Goal: Task Accomplishment & Management: Use online tool/utility

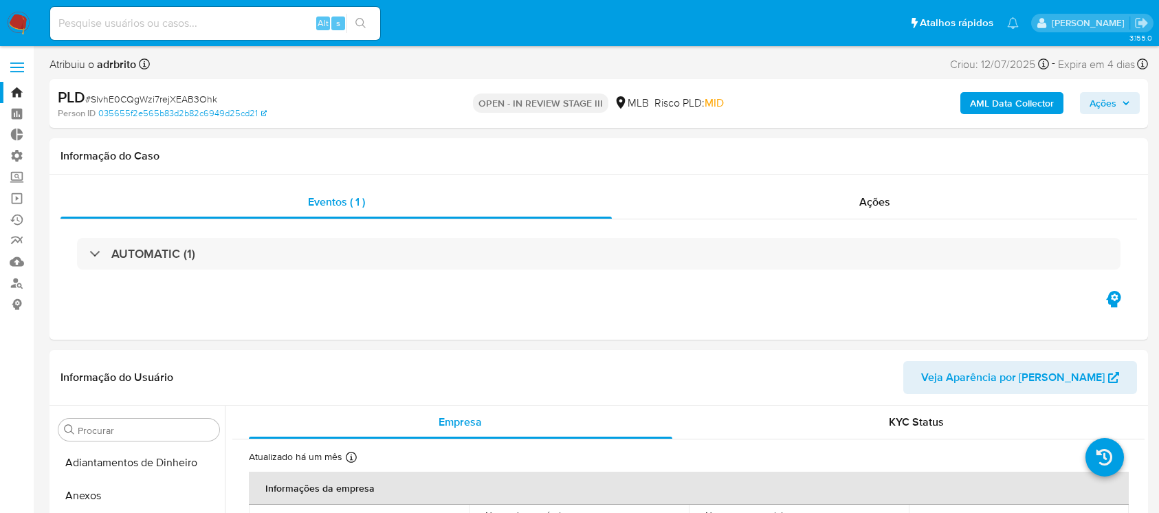
select select "10"
click at [208, 25] on input at bounding box center [215, 23] width 330 height 18
paste input "uasqAkTSuWiqcTvexBgsVJ6b"
type input "uasqAkTSuWiqcTvexBgsVJ6b"
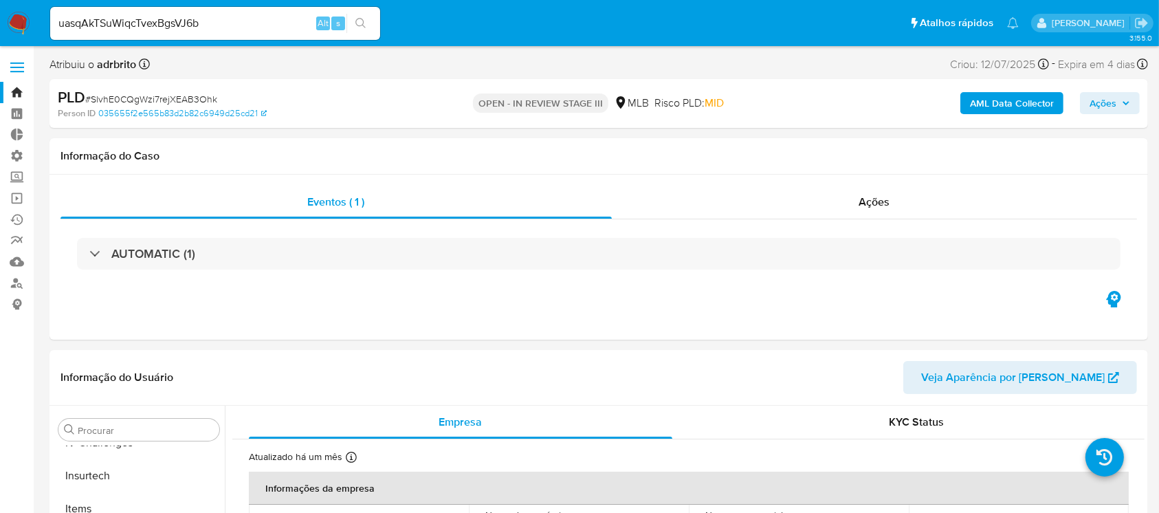
click at [362, 11] on div "uasqAkTSuWiqcTvexBgsVJ6b Alt s" at bounding box center [215, 23] width 330 height 33
click at [357, 23] on icon "search-icon" at bounding box center [360, 23] width 11 height 11
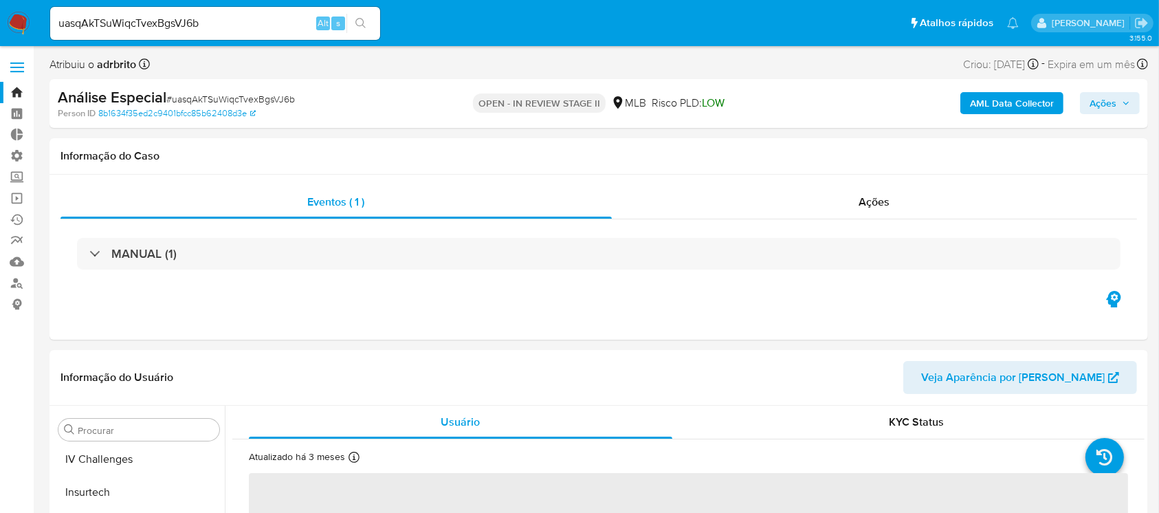
scroll to position [614, 0]
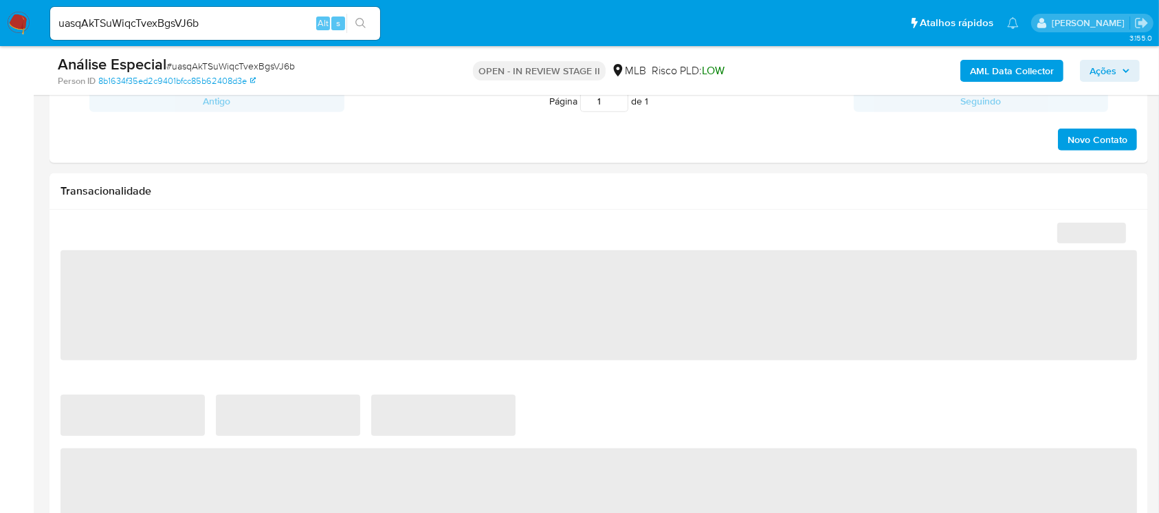
select select "10"
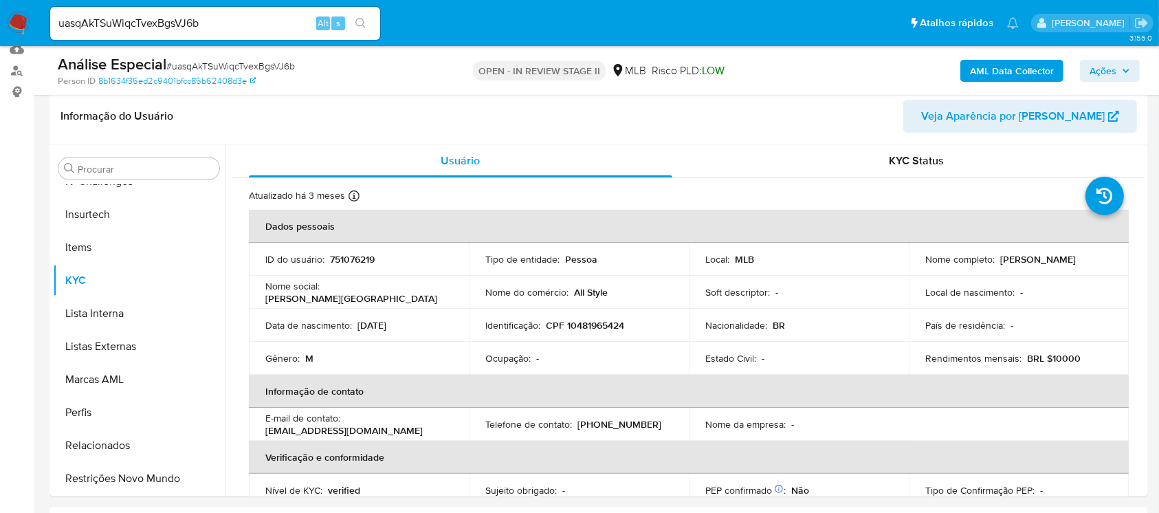
scroll to position [203, 0]
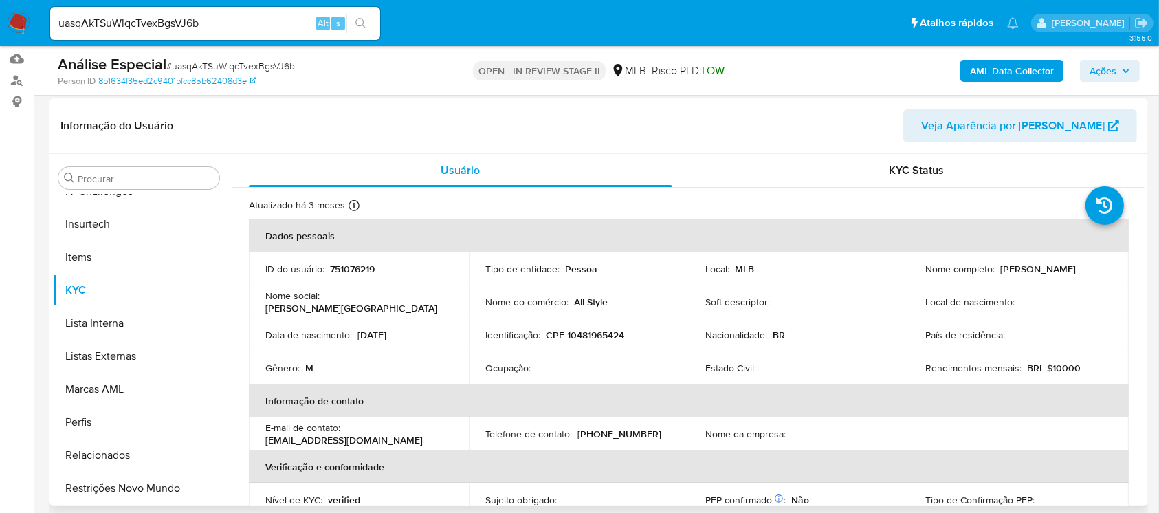
click at [1020, 129] on span "Veja Aparência por [PERSON_NAME]" at bounding box center [1012, 125] width 183 height 33
drag, startPoint x: 213, startPoint y: 21, endPoint x: 14, endPoint y: 3, distance: 199.3
click at [14, 3] on nav "Pausado Ver notificaciones uasqAkTSuWiqcTvexBgsVJ6b Alt s Atalhos rápidos Presi…" at bounding box center [579, 23] width 1159 height 46
paste input "AjqA11RwPDLus8Ir5wxzsYLN"
type input "AjqA11RwPDLus8Ir5wxzsYLN"
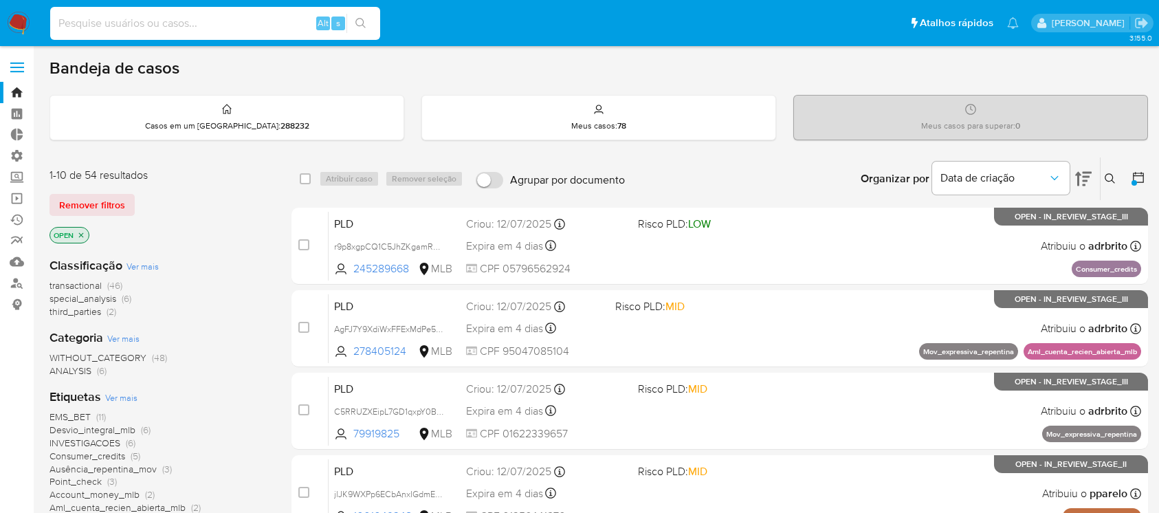
scroll to position [43, 0]
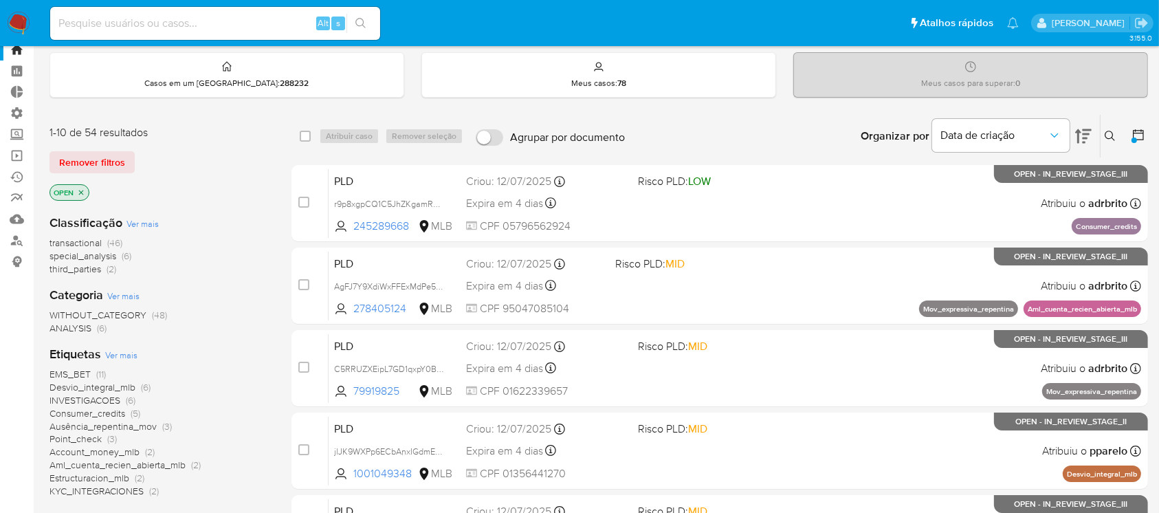
click at [1105, 129] on button at bounding box center [1111, 136] width 23 height 16
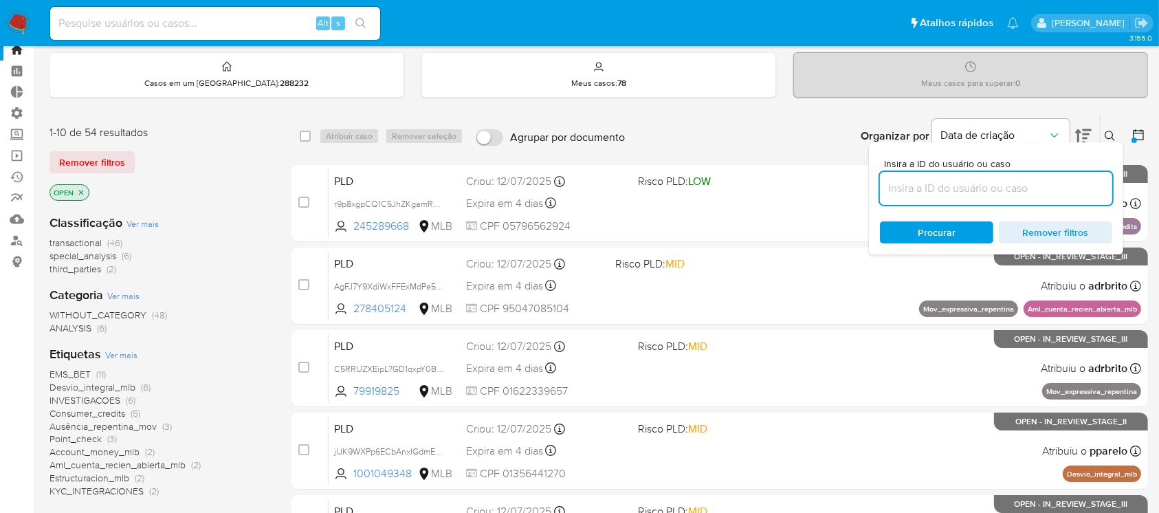
click at [1034, 183] on input at bounding box center [996, 188] width 232 height 18
type input "J9hD0Wfq5rWiVFI5PN2xcgy6"
click at [1106, 131] on icon at bounding box center [1109, 136] width 11 height 11
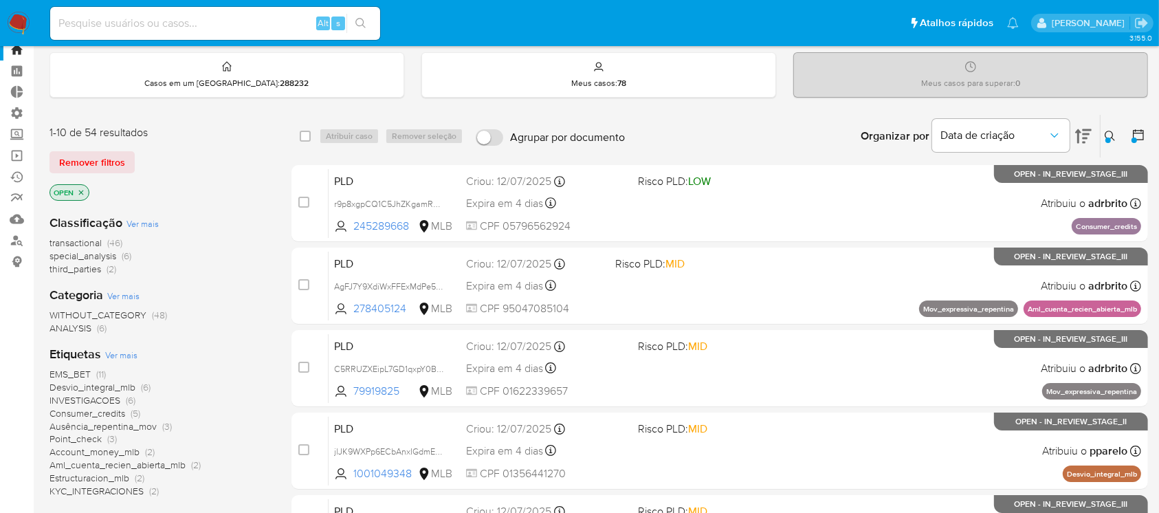
click at [1106, 138] on div at bounding box center [1107, 139] width 5 height 5
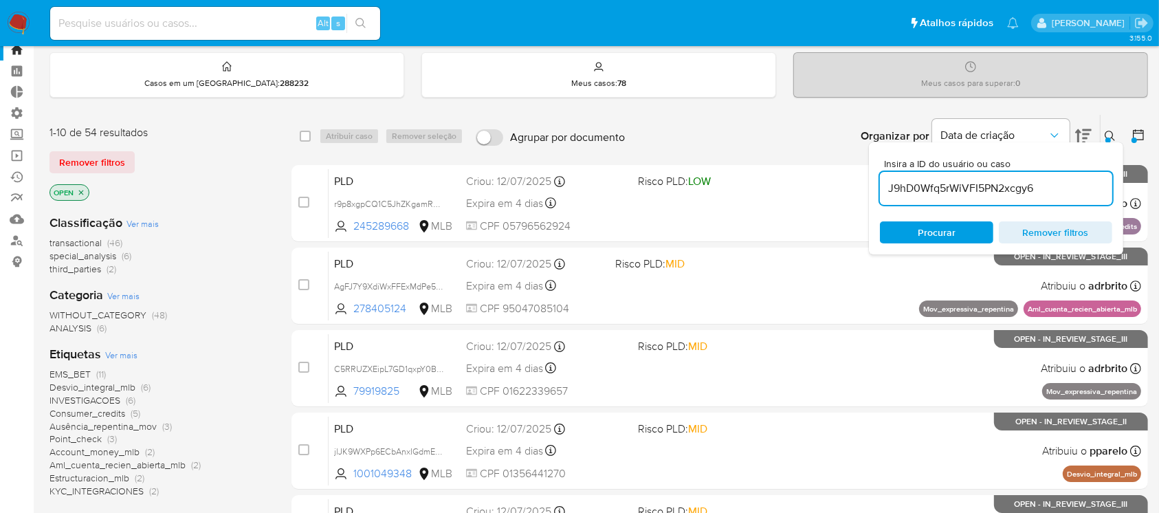
click at [1056, 179] on input "J9hD0Wfq5rWiVFI5PN2xcgy6" at bounding box center [996, 188] width 232 height 18
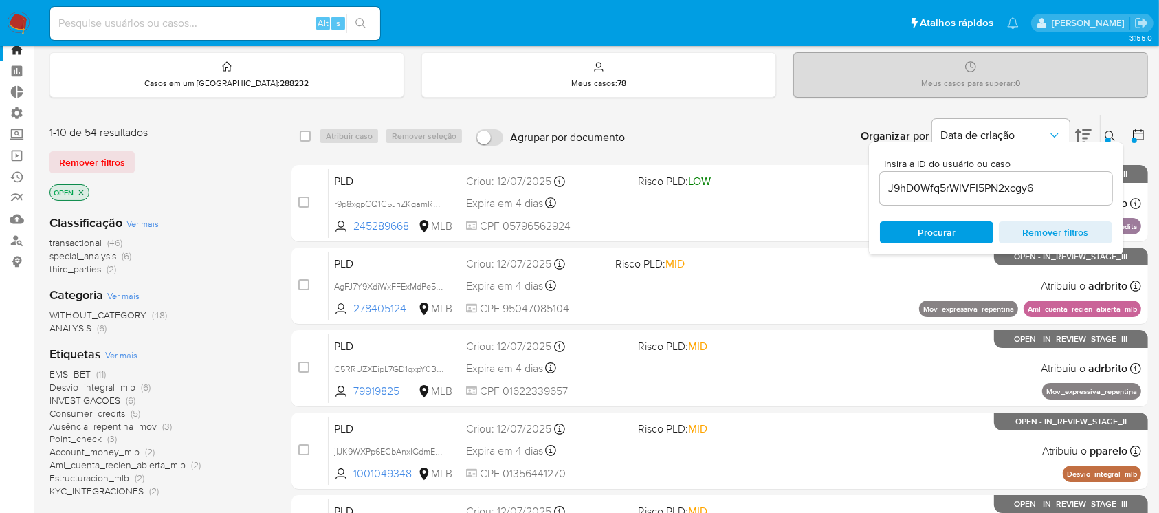
click at [963, 219] on div "Insira a ID do usuário ou caso J9hD0Wfq5rWiVFI5PN2xcgy6 Procurar Remover filtros" at bounding box center [996, 198] width 254 height 112
click at [950, 228] on span "Procurar" at bounding box center [936, 232] width 38 height 22
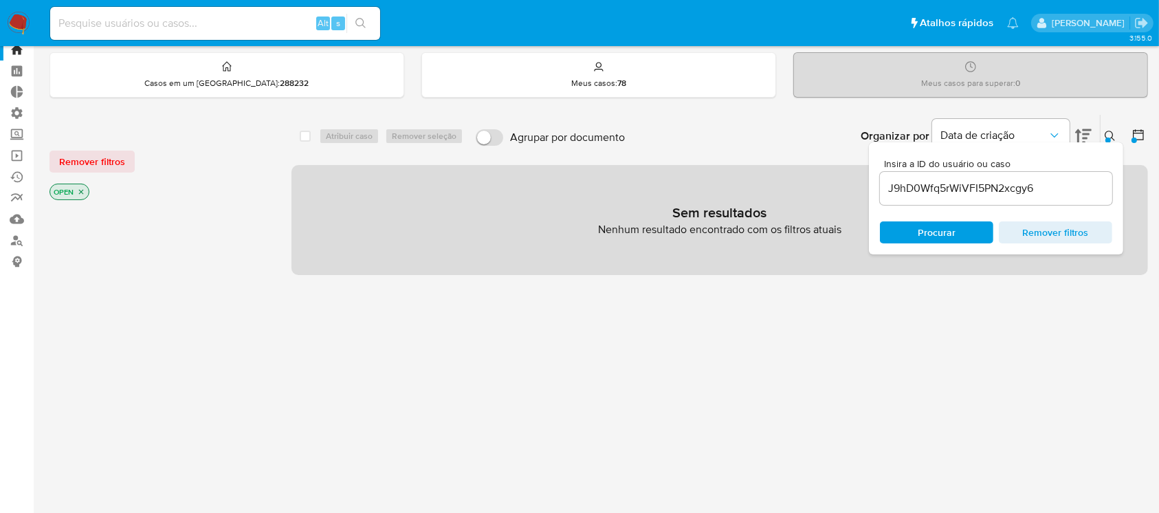
click at [87, 188] on p "OPEN" at bounding box center [69, 191] width 38 height 15
click at [84, 188] on icon "close-filter" at bounding box center [81, 192] width 8 height 8
click at [896, 194] on input "J9hD0Wfq5rWiVFI5PN2xcgy6" at bounding box center [996, 188] width 232 height 18
click at [923, 227] on span "Procurar" at bounding box center [936, 232] width 38 height 22
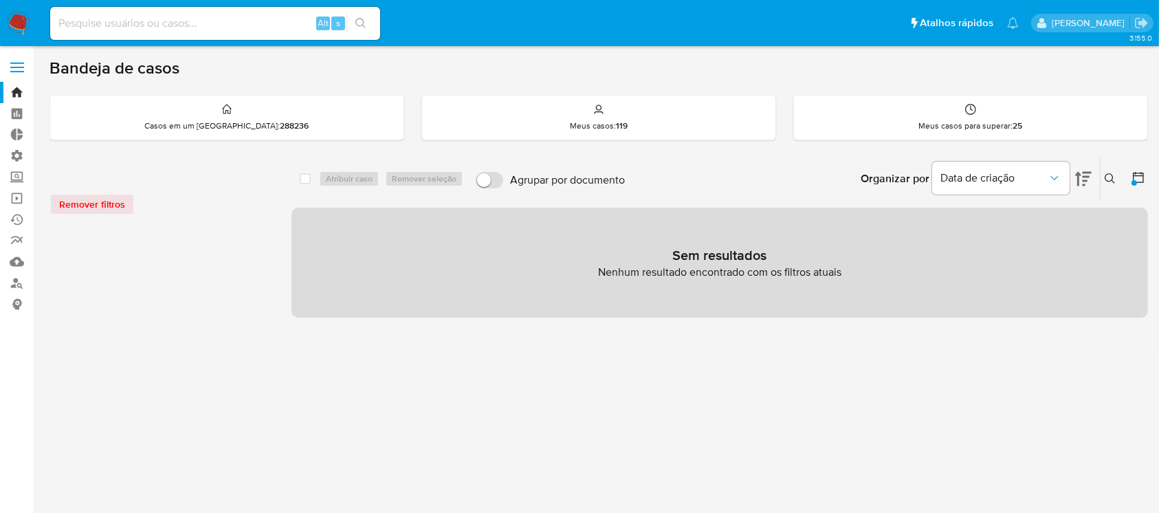
click at [1108, 179] on icon at bounding box center [1109, 178] width 11 height 11
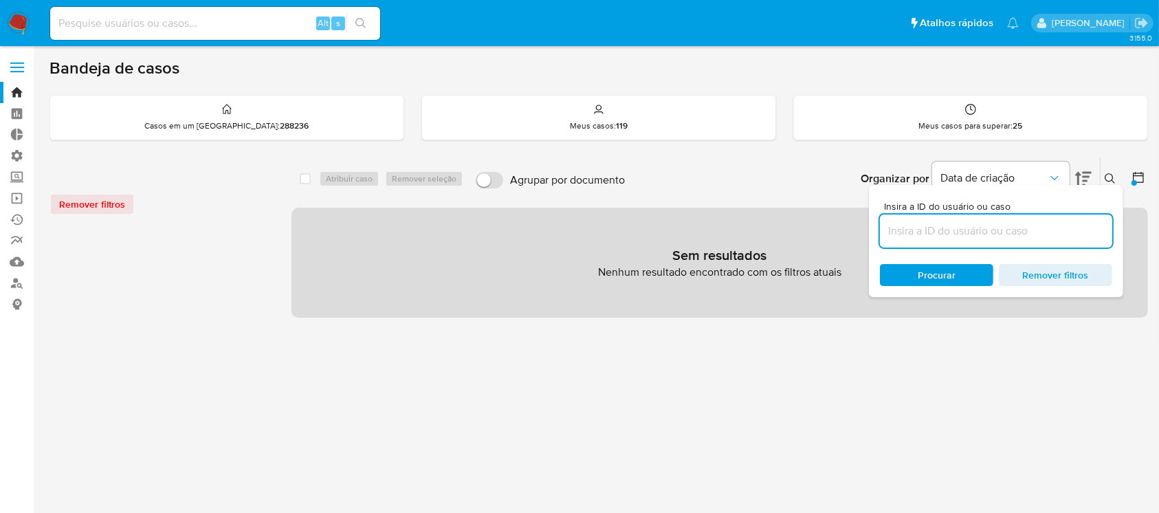
click at [1016, 238] on input at bounding box center [996, 231] width 232 height 18
type input "J9hD0Wfq5rWiVFI5PN2xcgy6"
click at [1139, 172] on icon at bounding box center [1138, 177] width 11 height 11
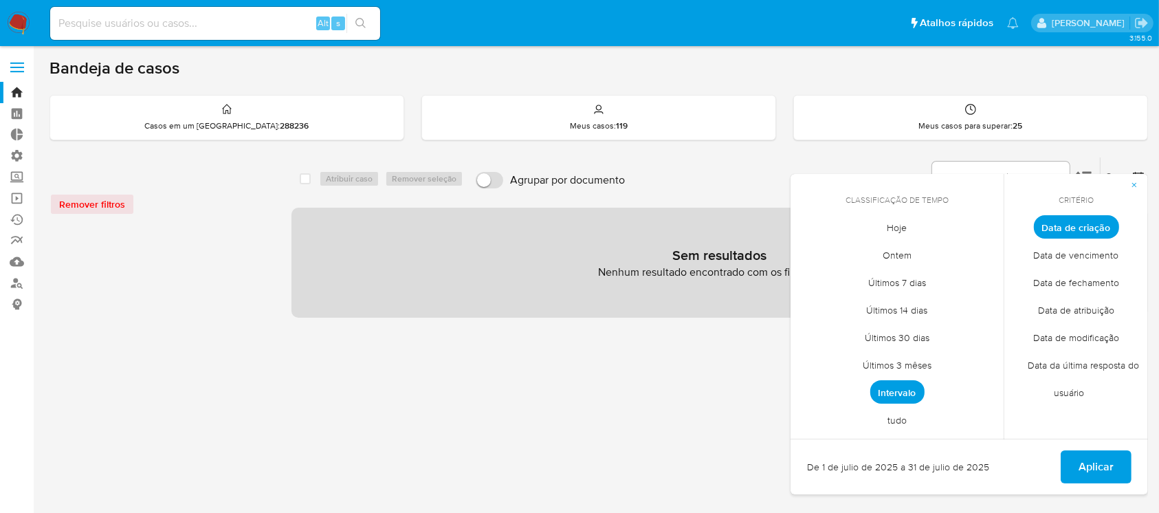
click at [908, 419] on span "tudo" at bounding box center [897, 420] width 48 height 28
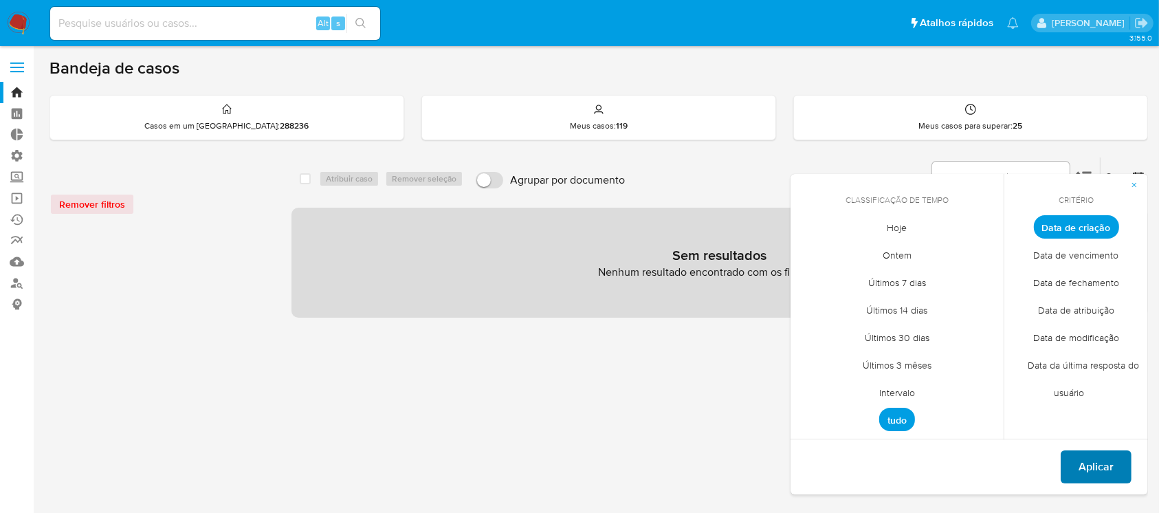
click at [1080, 467] on span "Aplicar" at bounding box center [1095, 466] width 35 height 30
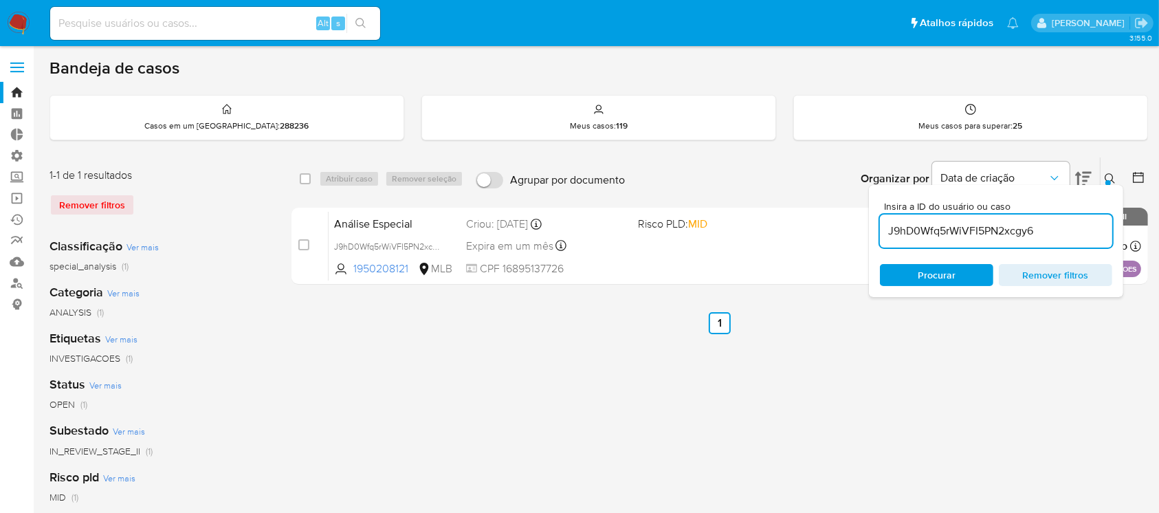
click at [1108, 173] on icon at bounding box center [1109, 178] width 10 height 10
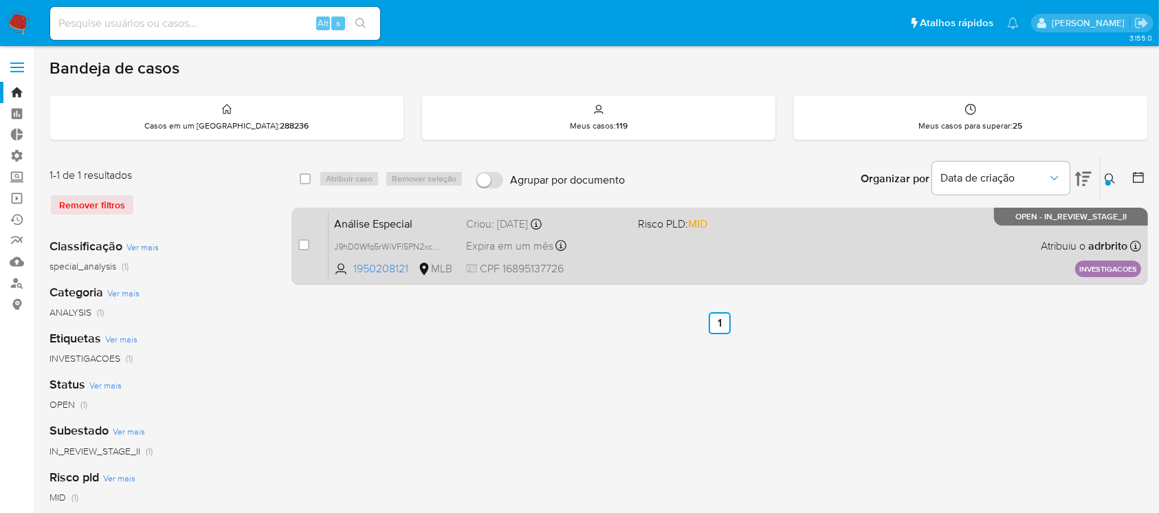
click at [517, 243] on span "Expira em um mês" at bounding box center [509, 245] width 87 height 15
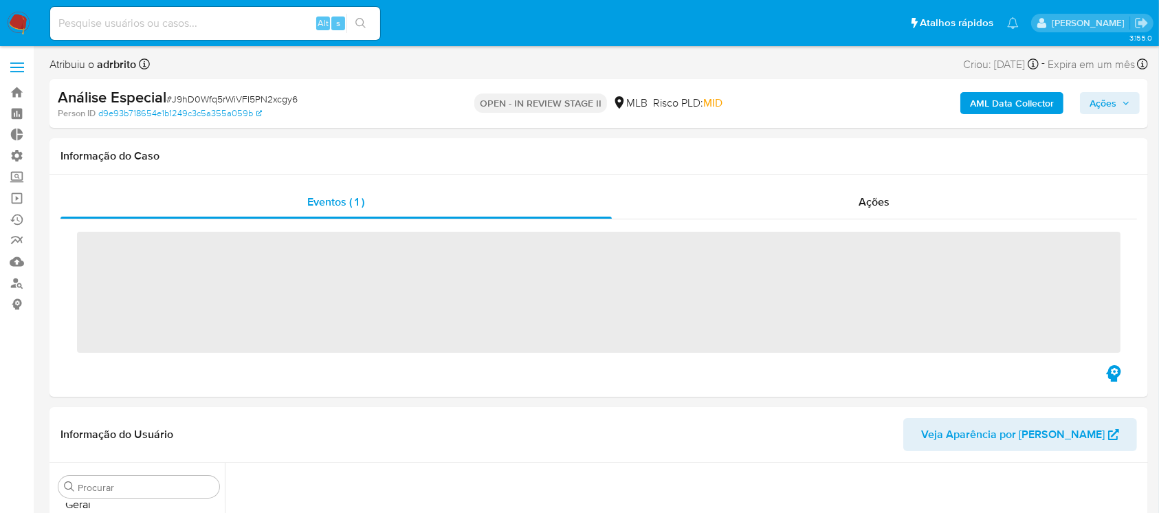
scroll to position [647, 0]
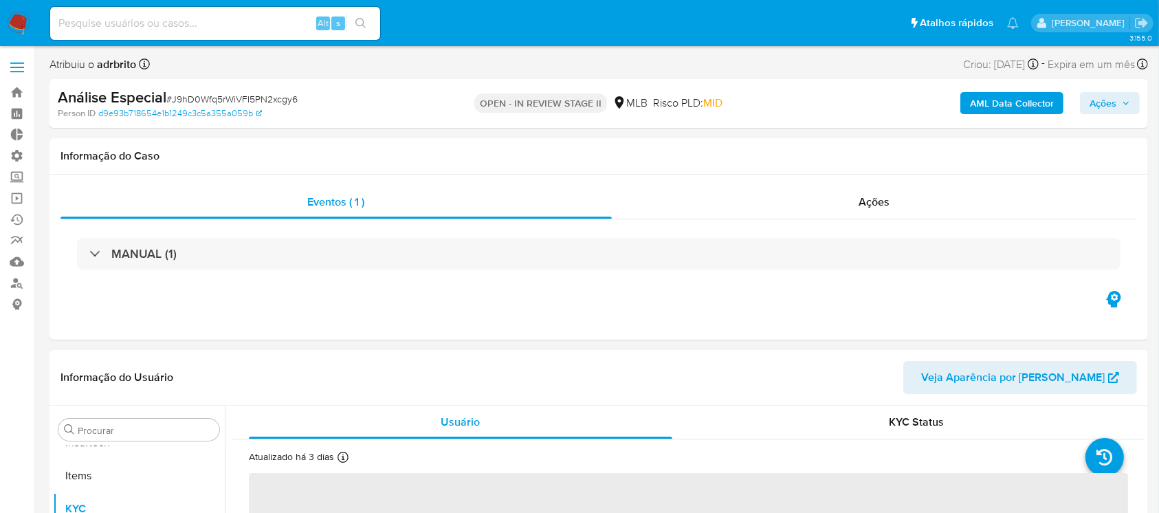
click at [1126, 103] on icon "button" at bounding box center [1126, 103] width 8 height 8
select select "10"
click at [1100, 98] on span "Ações" at bounding box center [1102, 103] width 27 height 22
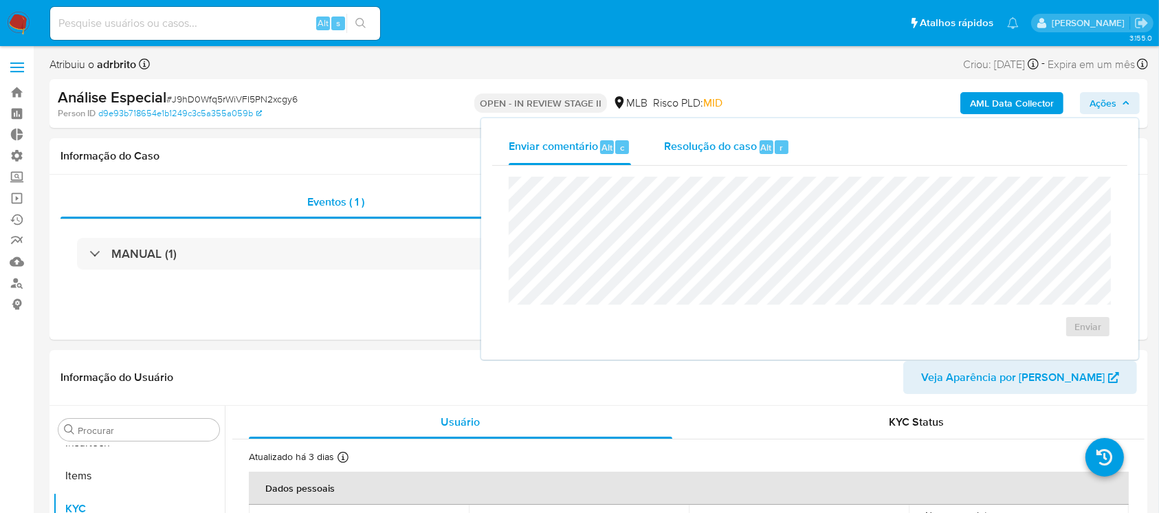
click at [766, 147] on span "Alt" at bounding box center [766, 147] width 11 height 13
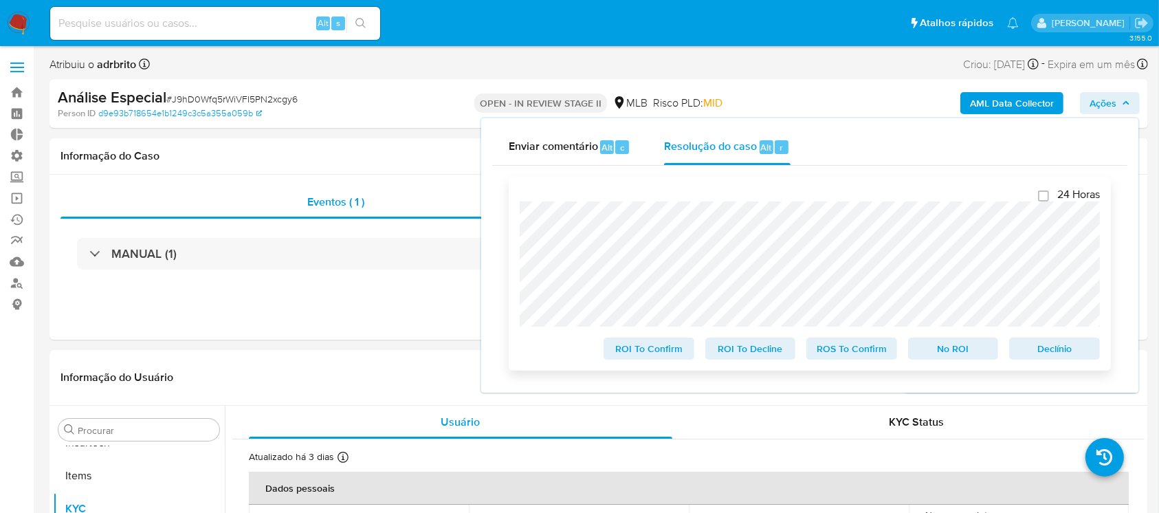
click at [1074, 347] on span "Declínio" at bounding box center [1053, 348] width 71 height 19
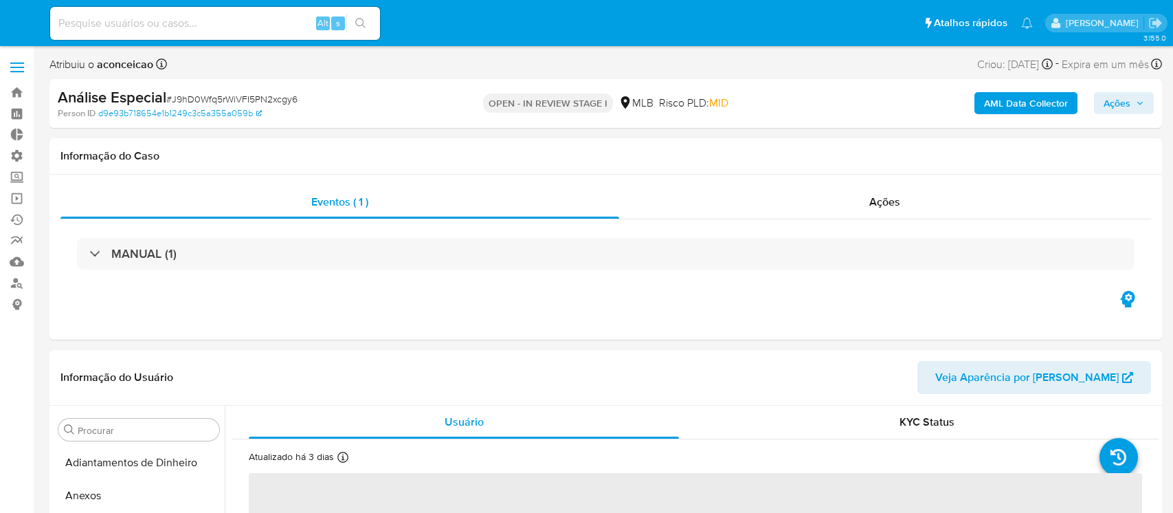
select select "10"
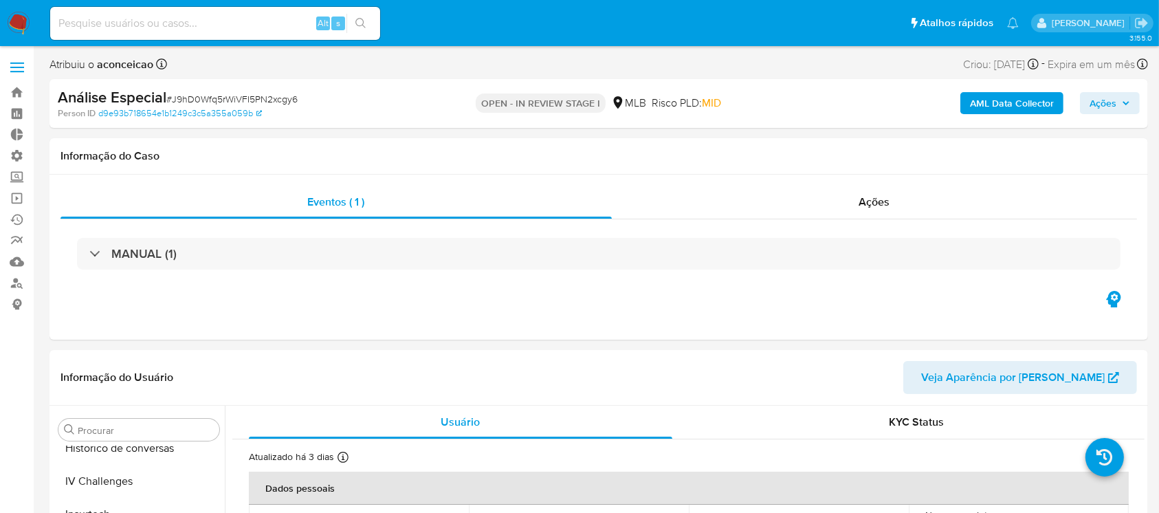
scroll to position [647, 0]
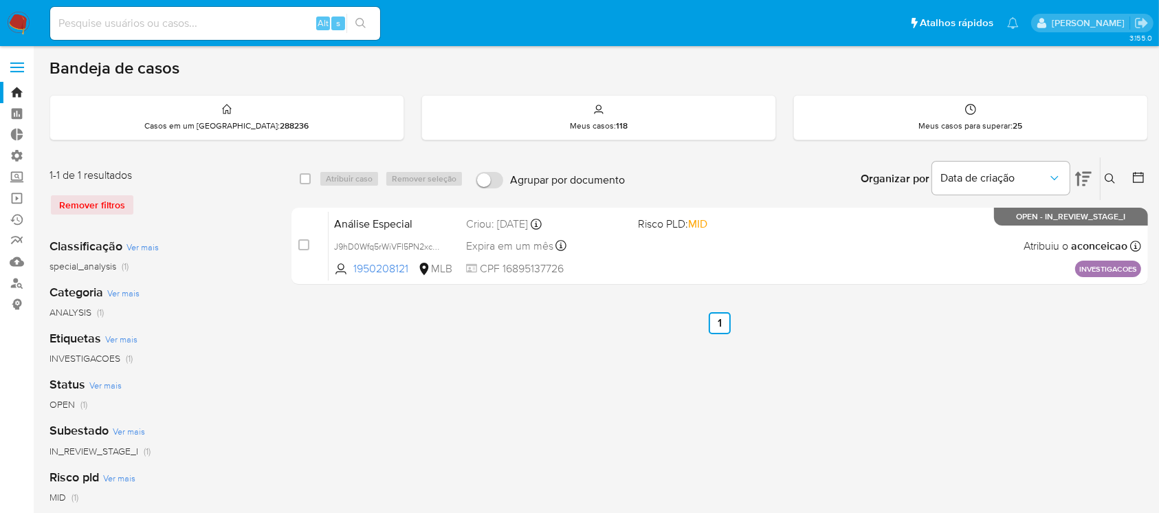
click at [1113, 179] on icon at bounding box center [1109, 178] width 11 height 11
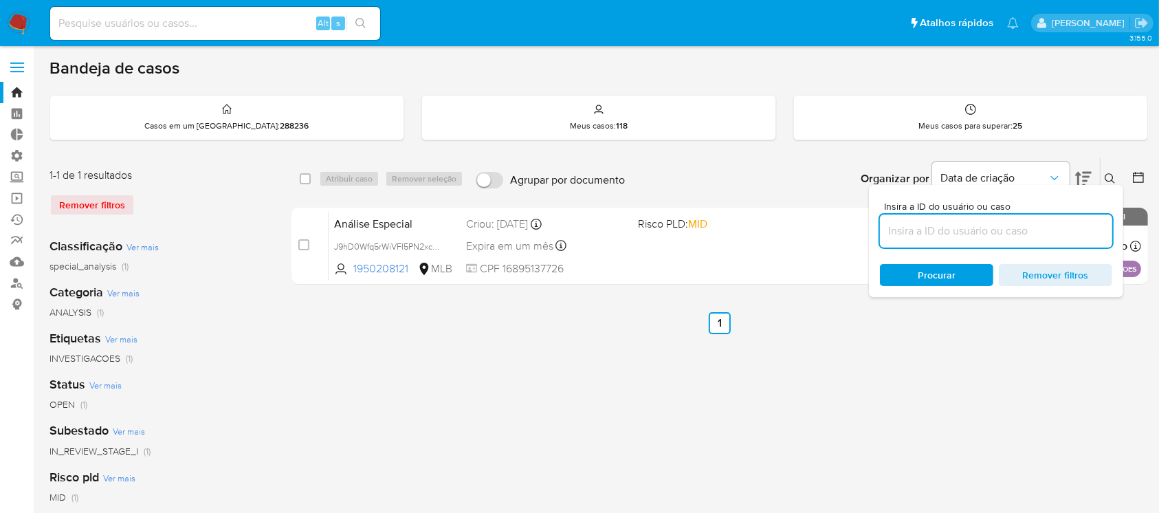
click at [987, 231] on input at bounding box center [996, 231] width 232 height 18
click at [1110, 175] on icon at bounding box center [1109, 178] width 11 height 11
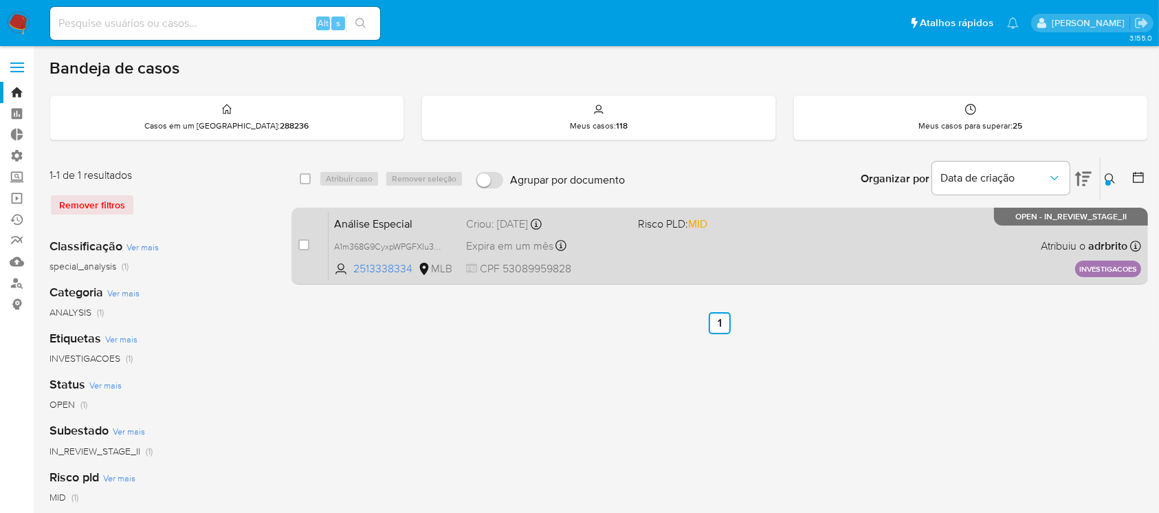
click at [507, 243] on span "Expira em um mês" at bounding box center [509, 245] width 87 height 15
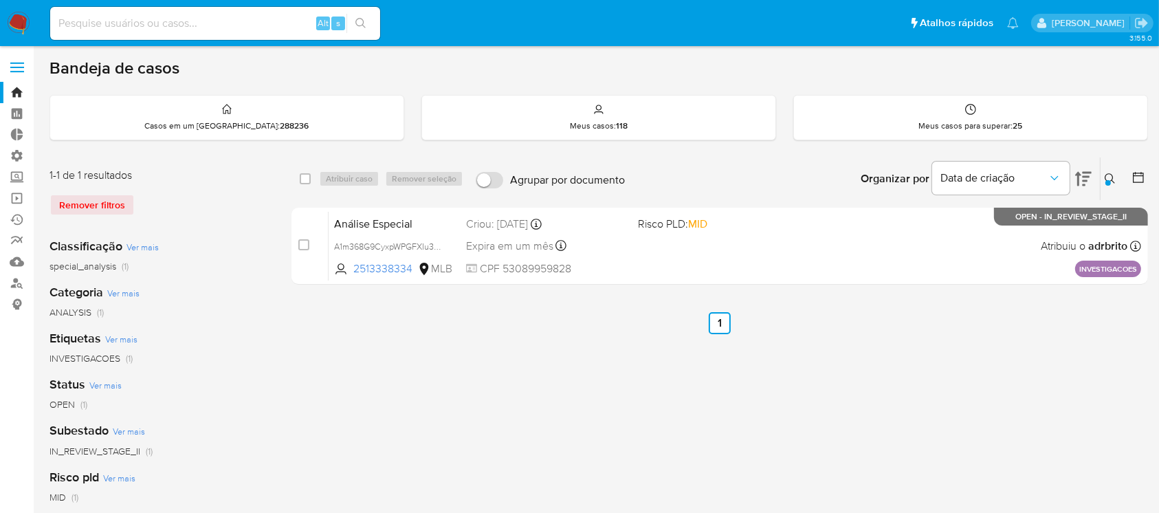
click at [1115, 177] on icon at bounding box center [1109, 178] width 11 height 11
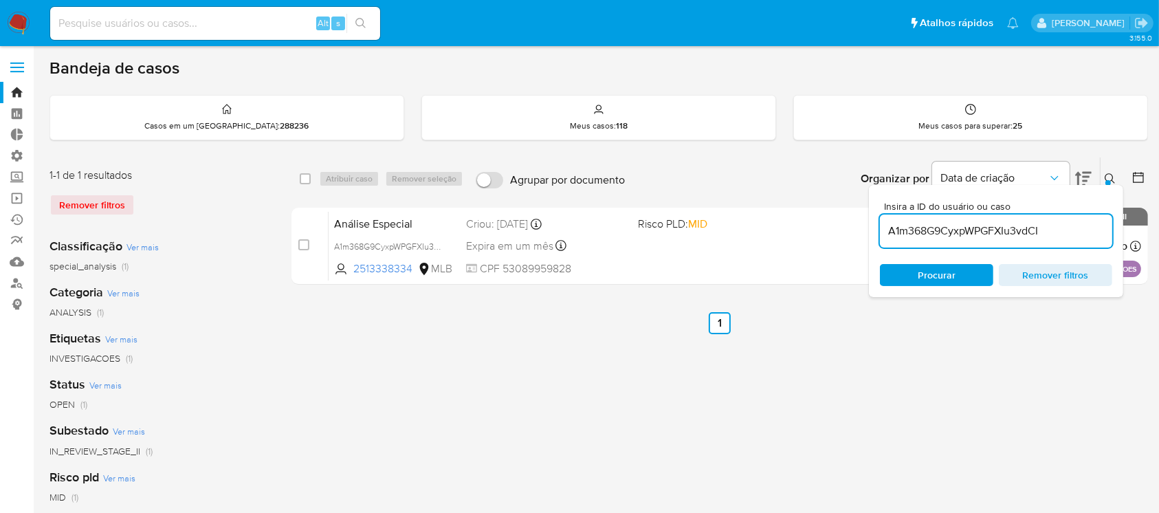
drag, startPoint x: 1060, startPoint y: 227, endPoint x: 869, endPoint y: 221, distance: 191.1
click at [869, 221] on div "Insira a ID do usuário ou caso A1m368G9CyxpWPGFXIu3vdCI Procurar Remover filtros" at bounding box center [996, 241] width 254 height 112
type input "uasqAkTSuWiqcTvexBgsVJ6b"
click at [1108, 180] on div at bounding box center [1107, 182] width 5 height 5
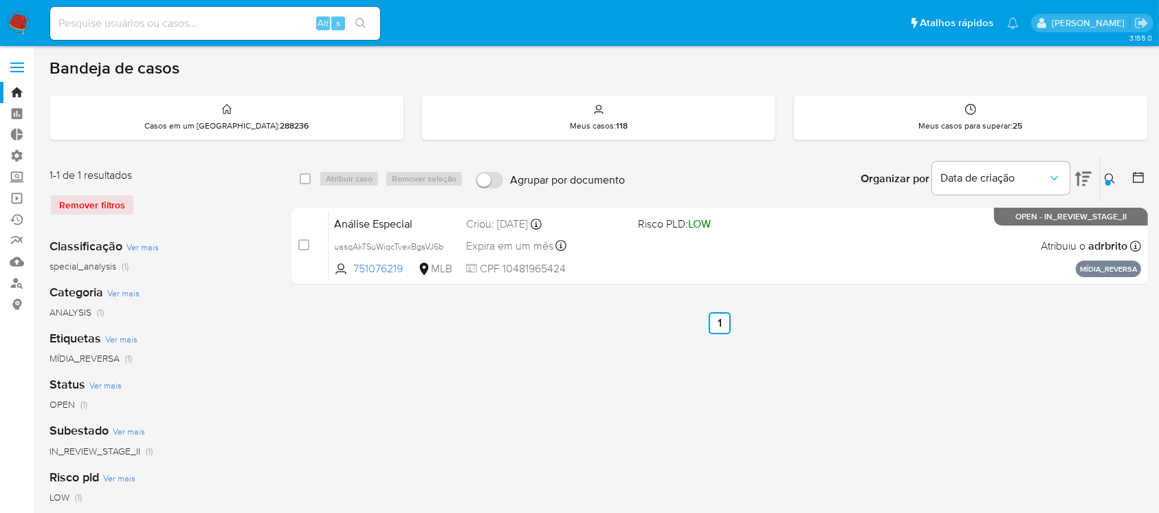
click at [746, 404] on div "select-all-cases-checkbox Atribuir caso Remover seleção Agrupar por documento O…" at bounding box center [719, 458] width 856 height 603
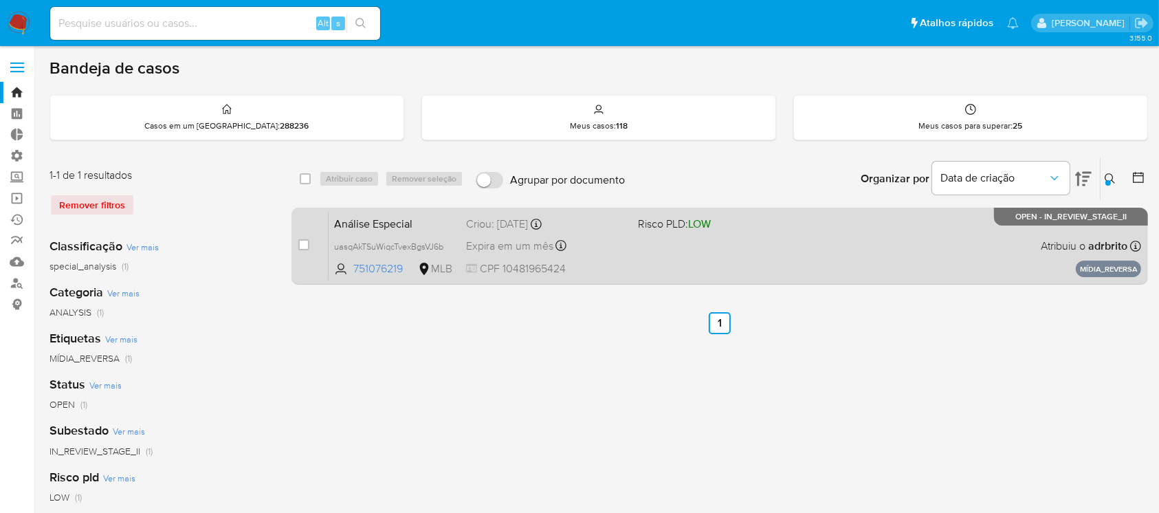
click at [525, 243] on span "Expira em um mês" at bounding box center [509, 245] width 87 height 15
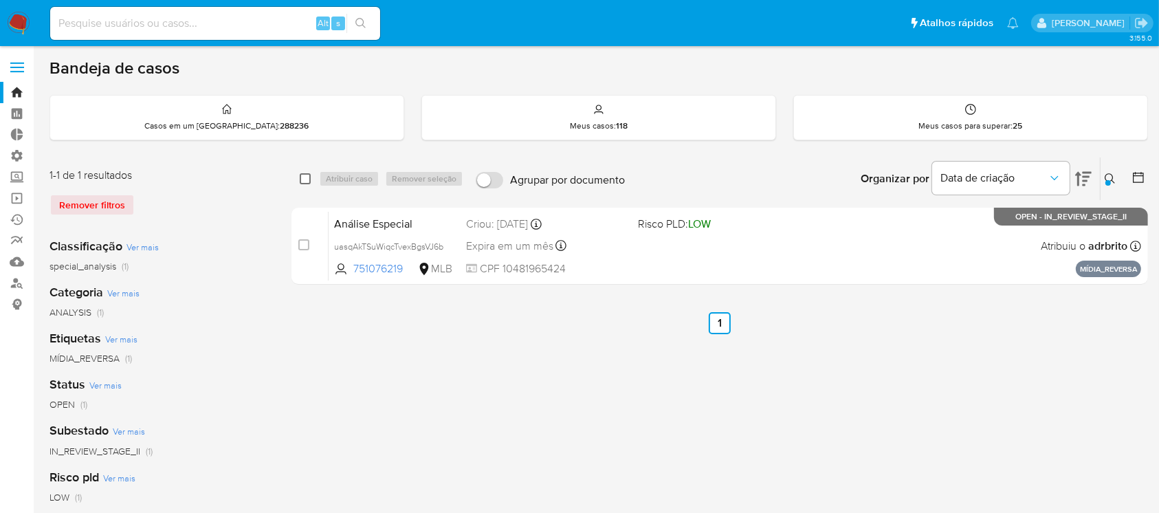
click at [302, 179] on input "checkbox" at bounding box center [305, 178] width 11 height 11
checkbox input "true"
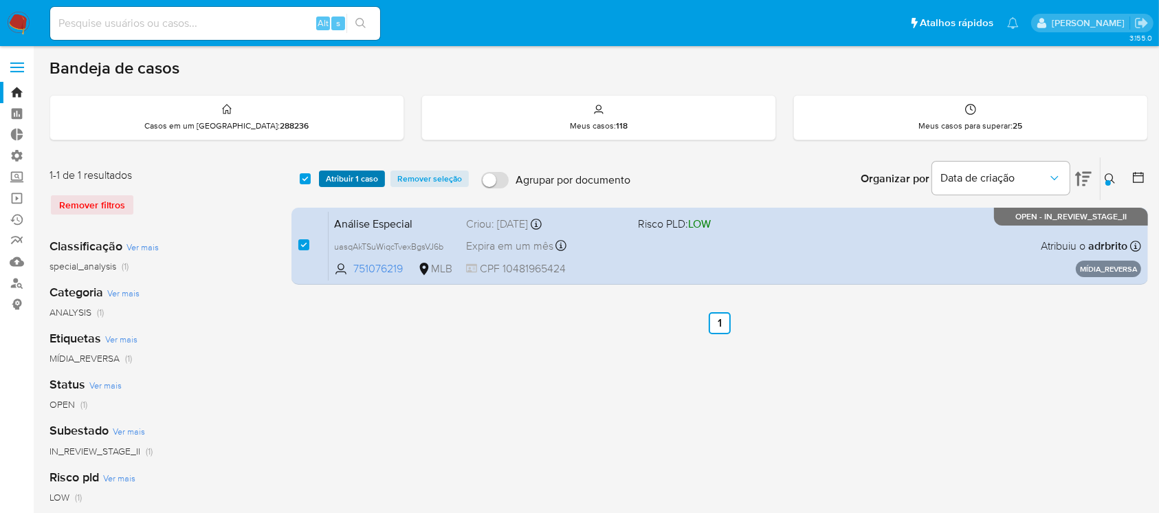
click at [337, 175] on span "Atribuir 1 caso" at bounding box center [352, 179] width 52 height 14
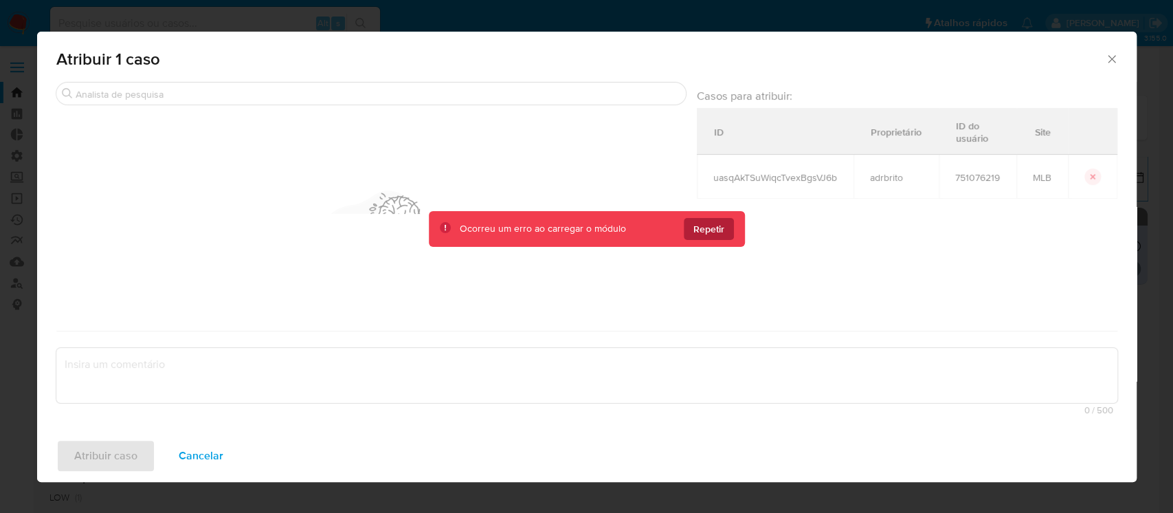
click at [702, 232] on span "Repetir" at bounding box center [708, 229] width 31 height 22
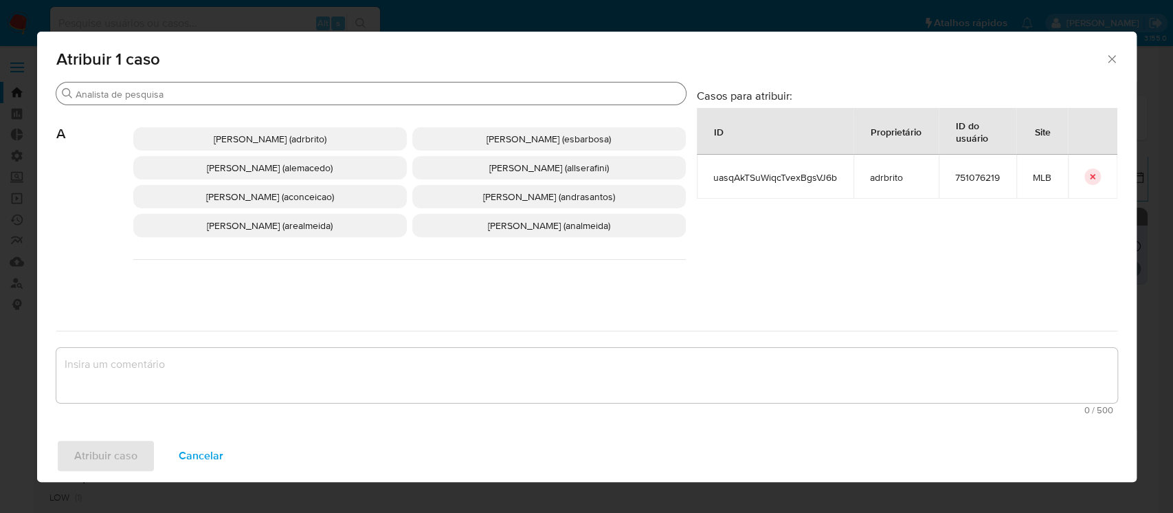
click at [274, 85] on div "Procurar" at bounding box center [370, 93] width 629 height 22
click at [236, 93] on input "Procurar" at bounding box center [378, 94] width 605 height 12
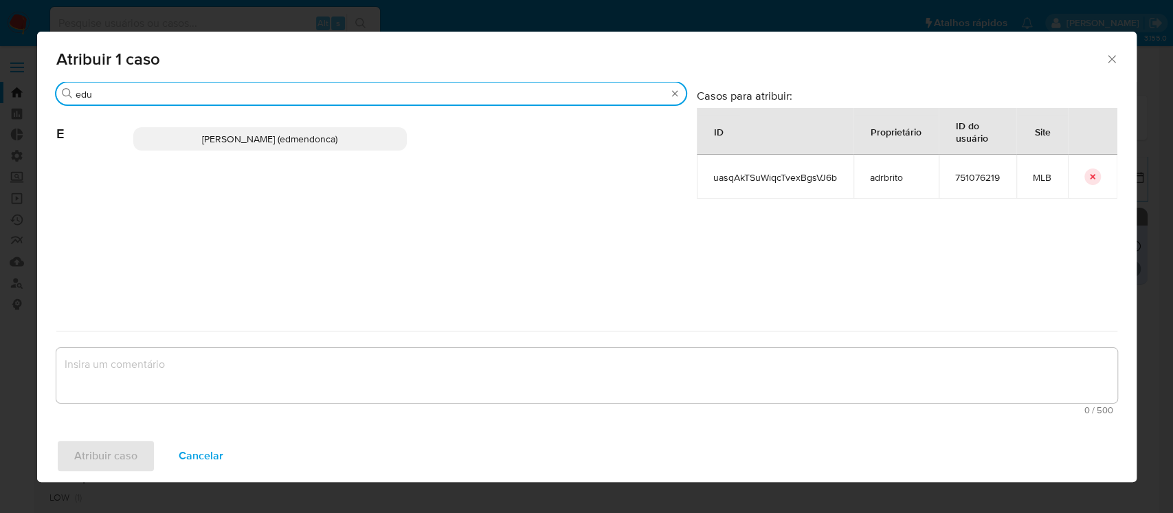
type input "edu"
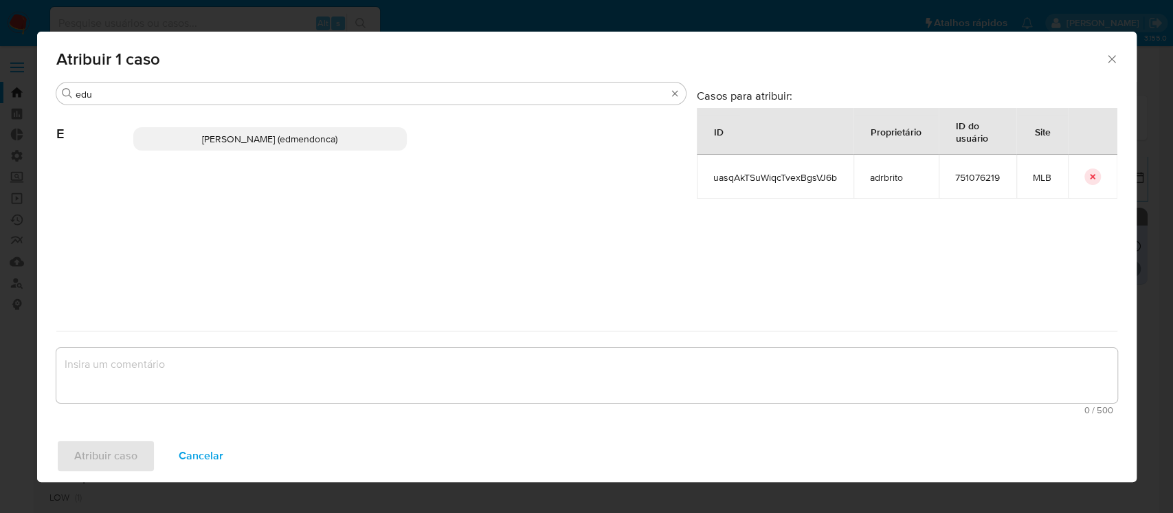
click at [252, 136] on span "Eduardo Mendonca Dutra (edmendonca)" at bounding box center [269, 139] width 135 height 14
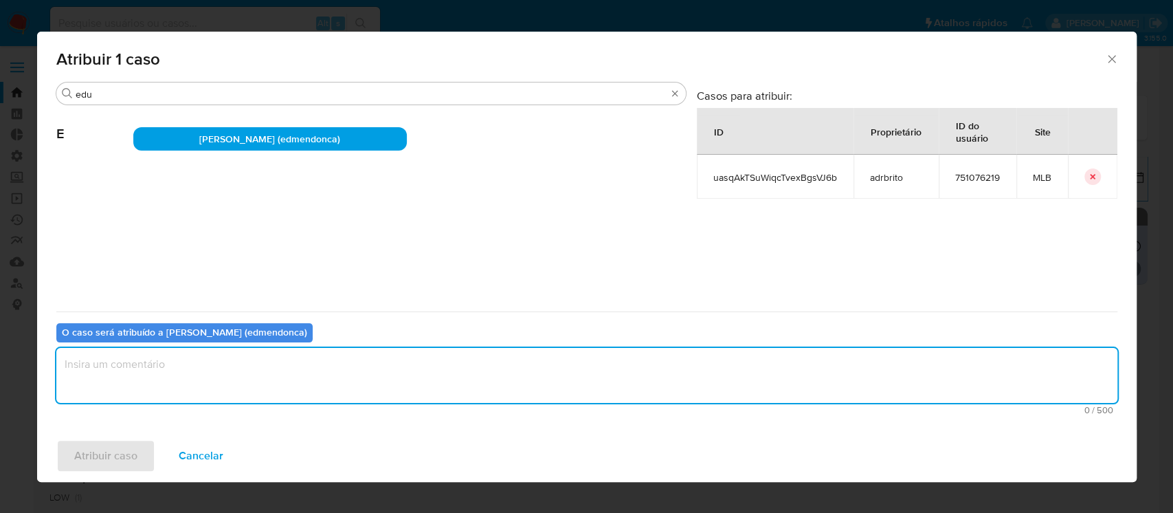
click at [223, 366] on textarea "assign-modal" at bounding box center [586, 375] width 1061 height 55
type textarea "favor encerrar"
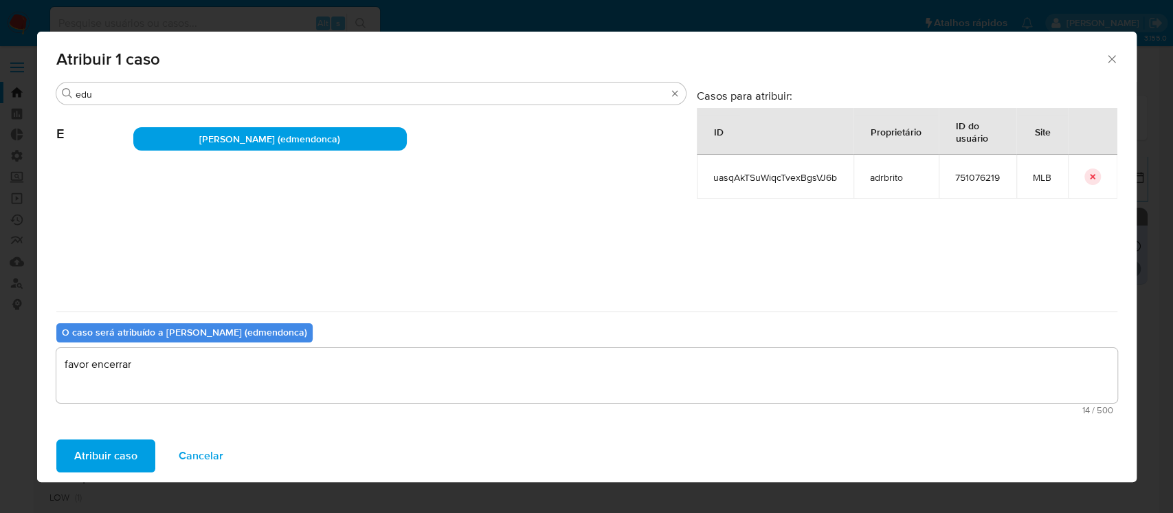
click at [116, 461] on span "Atribuir caso" at bounding box center [105, 456] width 63 height 30
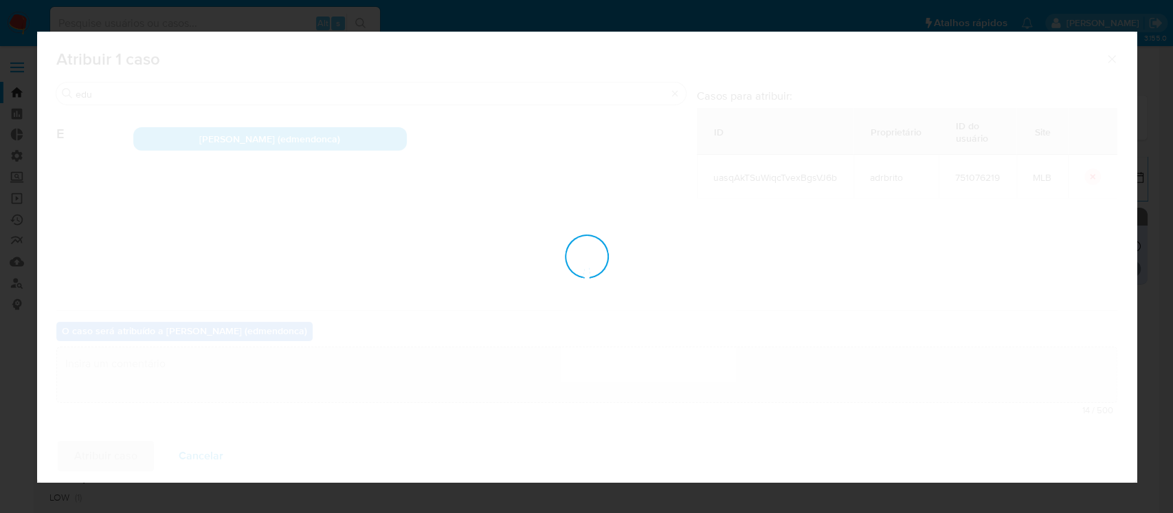
checkbox input "false"
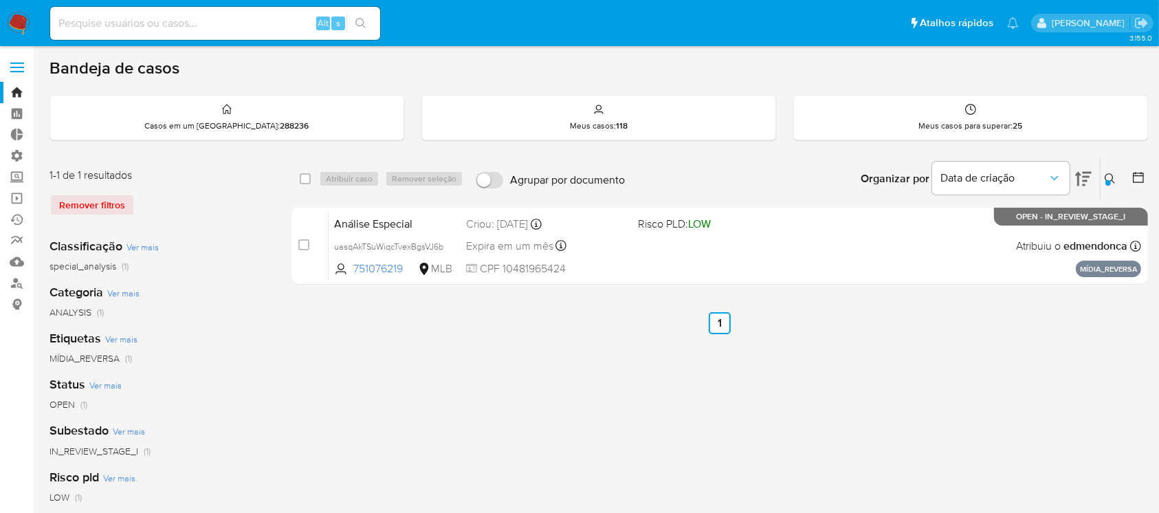
click at [1117, 179] on button at bounding box center [1111, 178] width 23 height 16
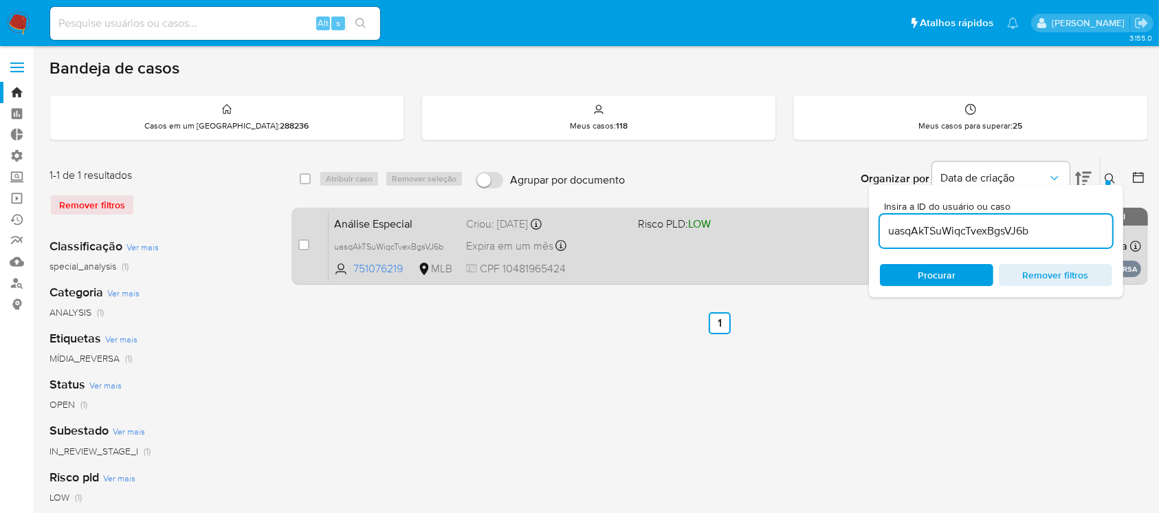
drag, startPoint x: 1060, startPoint y: 234, endPoint x: 864, endPoint y: 230, distance: 195.9
click at [864, 230] on div "select-all-cases-checkbox Atribuir caso Remover seleção Agrupar por documento O…" at bounding box center [719, 223] width 856 height 133
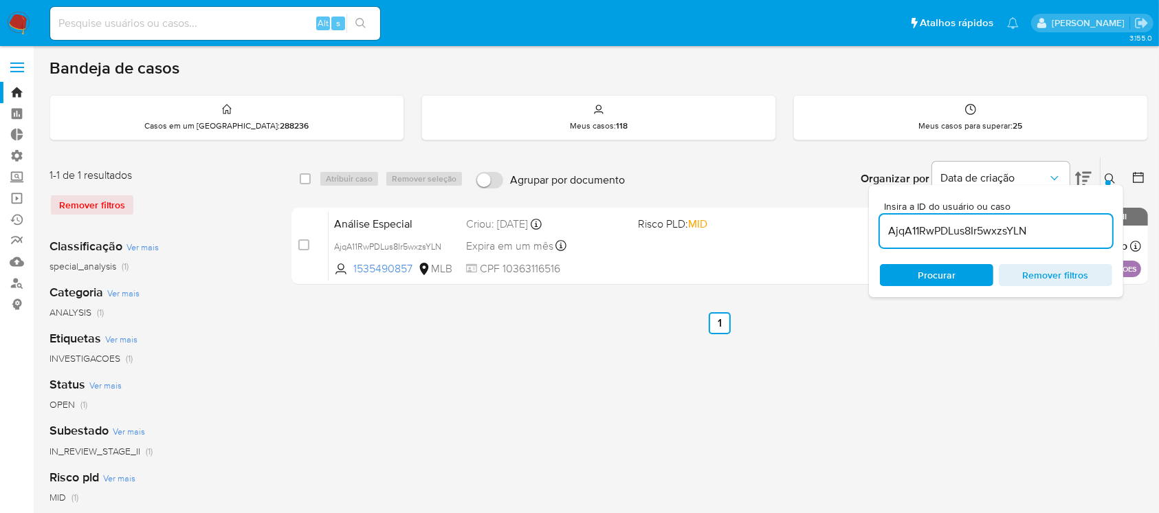
click at [1106, 188] on div "Insira a ID do usuário ou caso AjqA11RwPDLus8Ir5wxzsYLN Procurar Remover filtros" at bounding box center [996, 241] width 254 height 112
click at [1106, 177] on icon at bounding box center [1109, 178] width 11 height 11
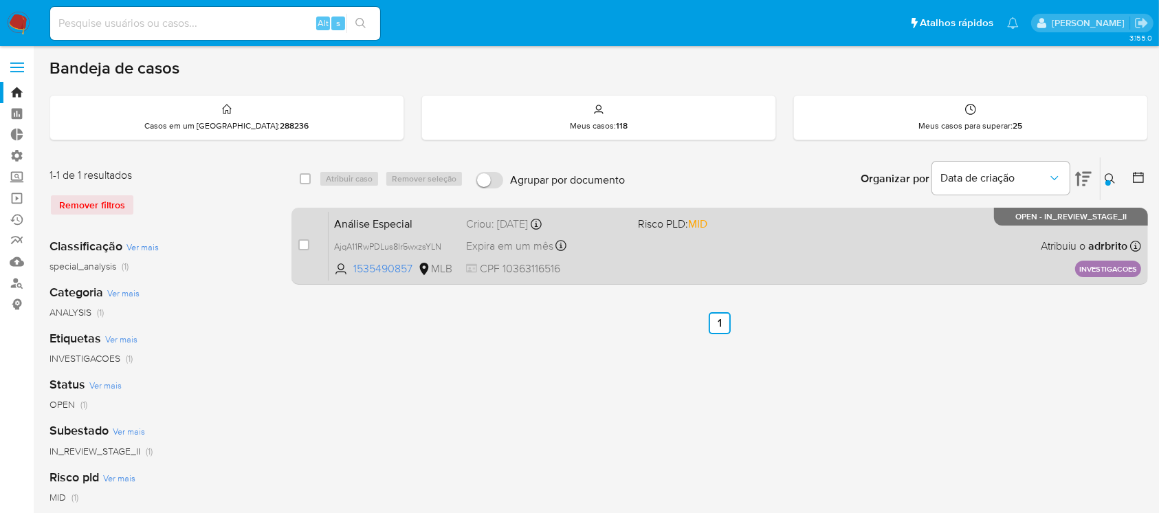
click at [511, 230] on div "Análise Especial AjqA11RwPDLus8Ir5wxzsYLN 1535490857 MLB Risco PLD: MID Criou: …" at bounding box center [734, 245] width 812 height 69
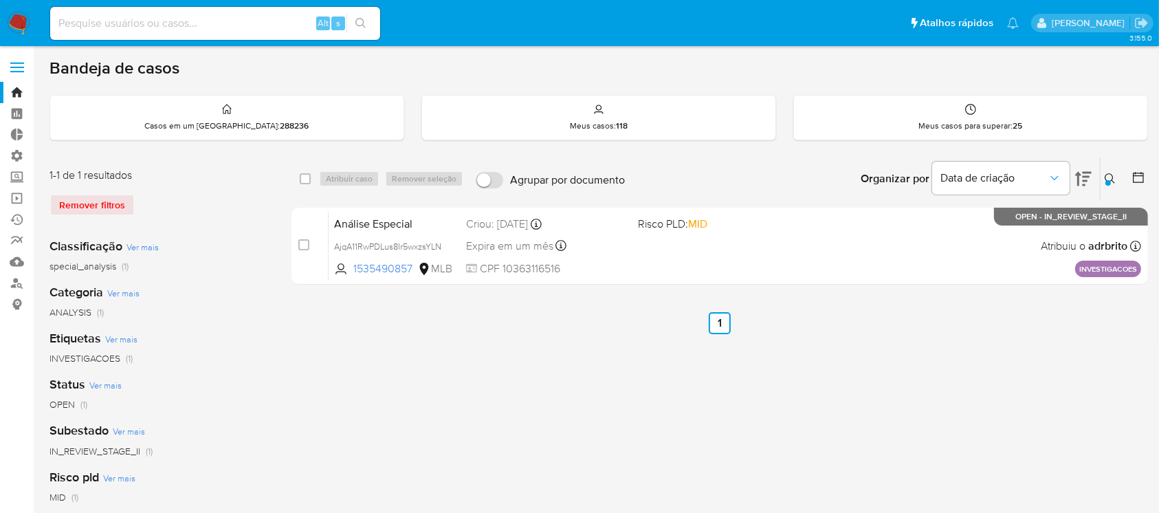
click at [1110, 180] on div at bounding box center [1107, 182] width 5 height 5
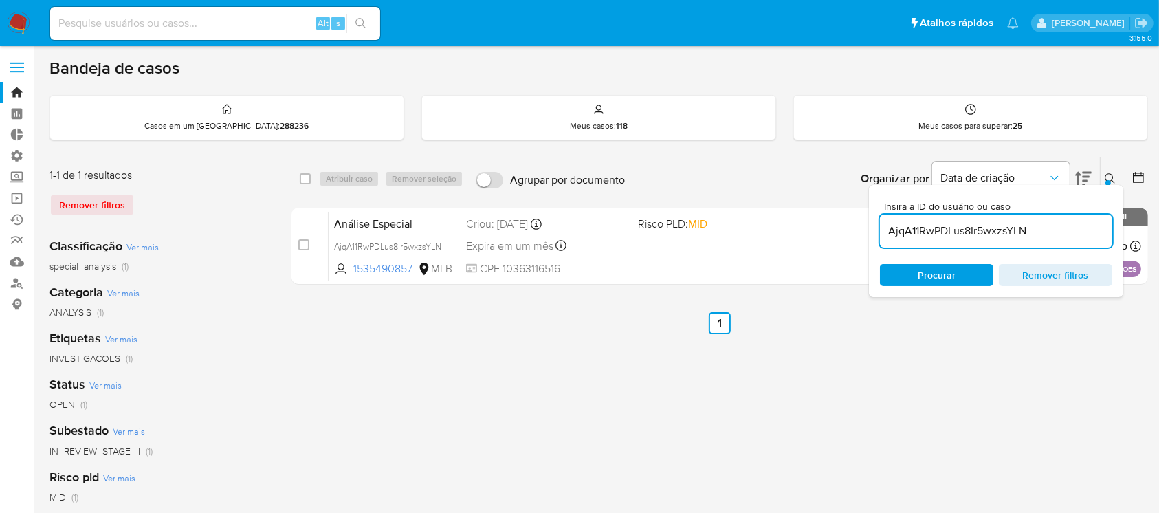
drag, startPoint x: 1067, startPoint y: 228, endPoint x: 878, endPoint y: 210, distance: 189.8
drag, startPoint x: 878, startPoint y: 210, endPoint x: 1046, endPoint y: 227, distance: 169.2
click at [1046, 227] on input "AjqA11RwPDLus8Ir5wxzsYLN" at bounding box center [996, 231] width 232 height 18
drag, startPoint x: 1047, startPoint y: 229, endPoint x: 881, endPoint y: 220, distance: 166.5
drag, startPoint x: 881, startPoint y: 220, endPoint x: 1043, endPoint y: 232, distance: 162.7
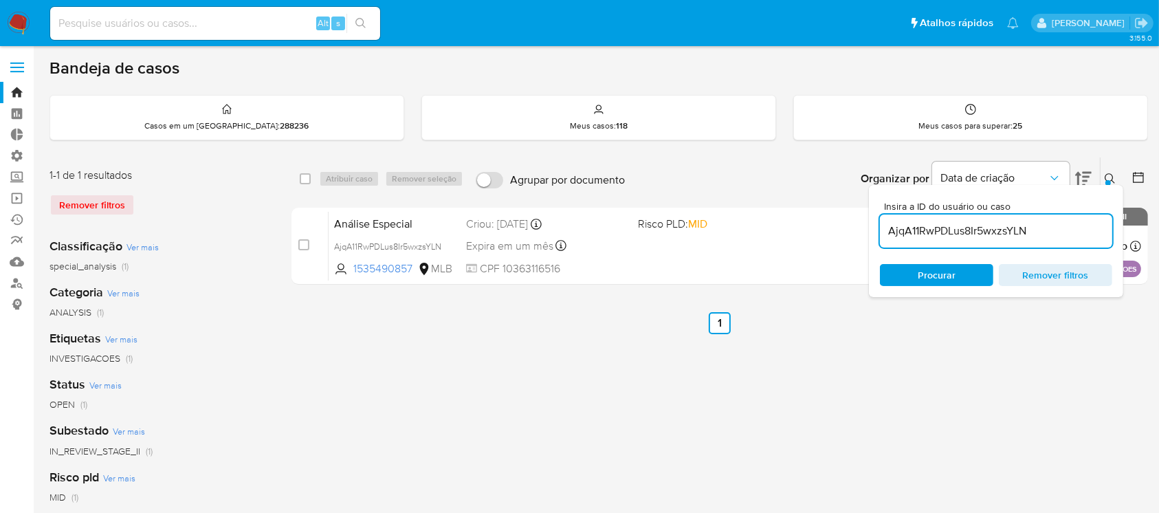
click at [1043, 232] on input "AjqA11RwPDLus8Ir5wxzsYLN" at bounding box center [996, 231] width 232 height 18
drag, startPoint x: 1043, startPoint y: 232, endPoint x: 945, endPoint y: 229, distance: 98.3
click at [945, 229] on input "AjqA11RwPDLus8Ir5wxzsYLN" at bounding box center [996, 231] width 232 height 18
type input "LzPJao29H7tYvfFMPWXKOiYM"
click at [1106, 173] on icon at bounding box center [1109, 178] width 11 height 11
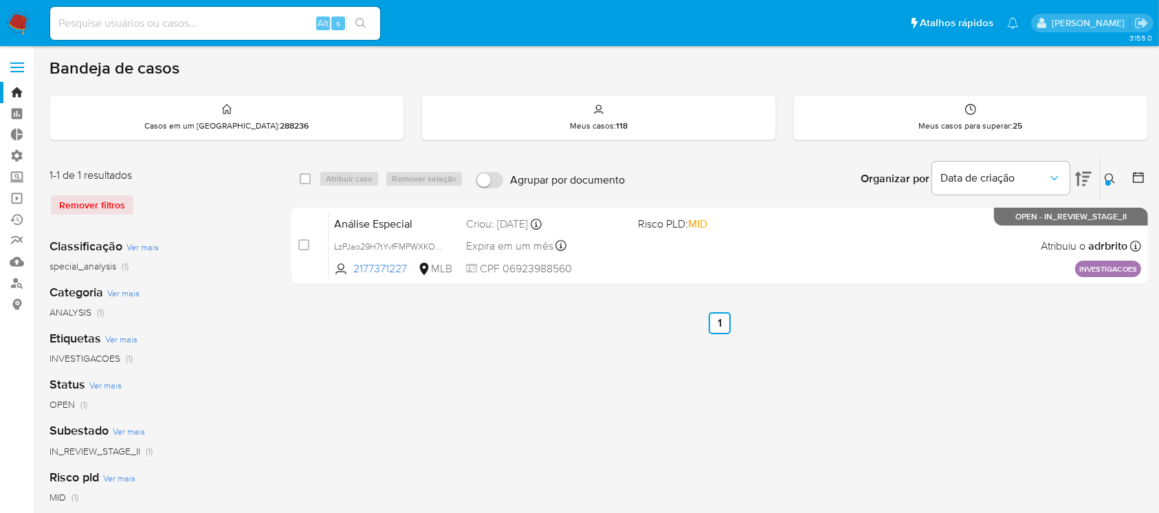
click at [534, 244] on span "Expira em um mês" at bounding box center [509, 245] width 87 height 15
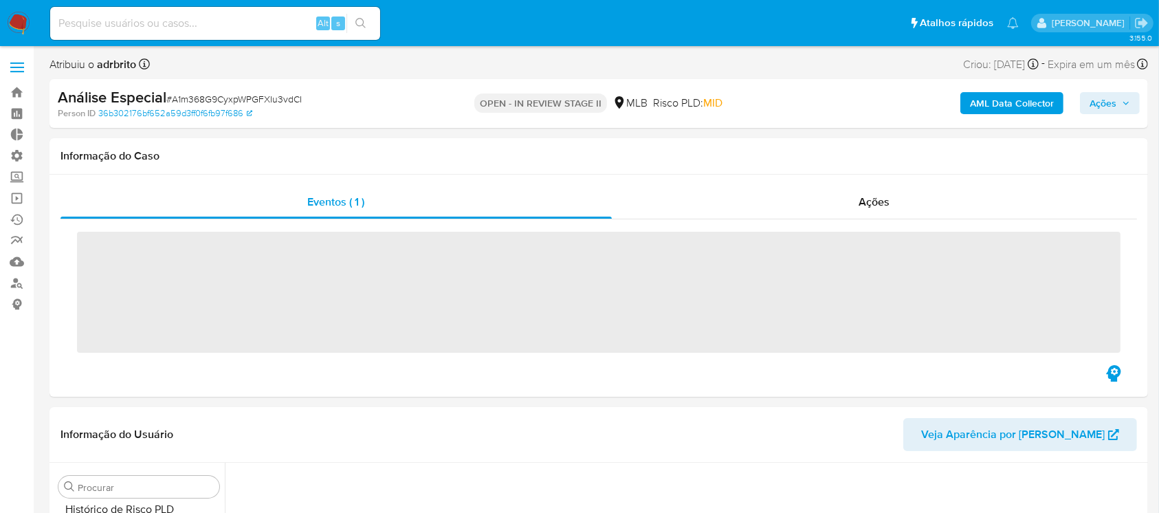
scroll to position [647, 0]
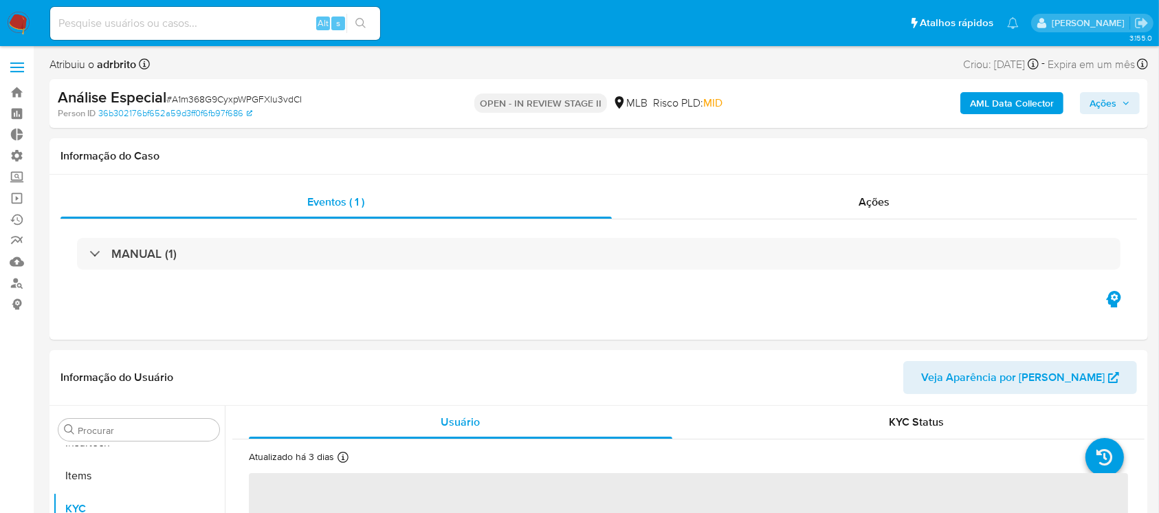
click at [1106, 107] on span "Ações" at bounding box center [1102, 103] width 27 height 22
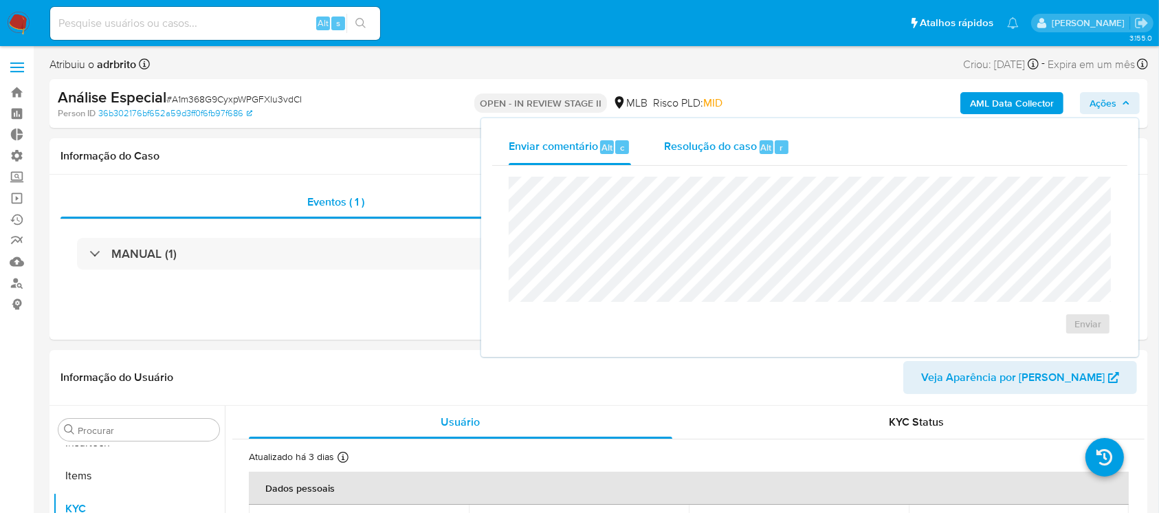
click at [760, 157] on div "Resolução do caso Alt r" at bounding box center [727, 147] width 126 height 36
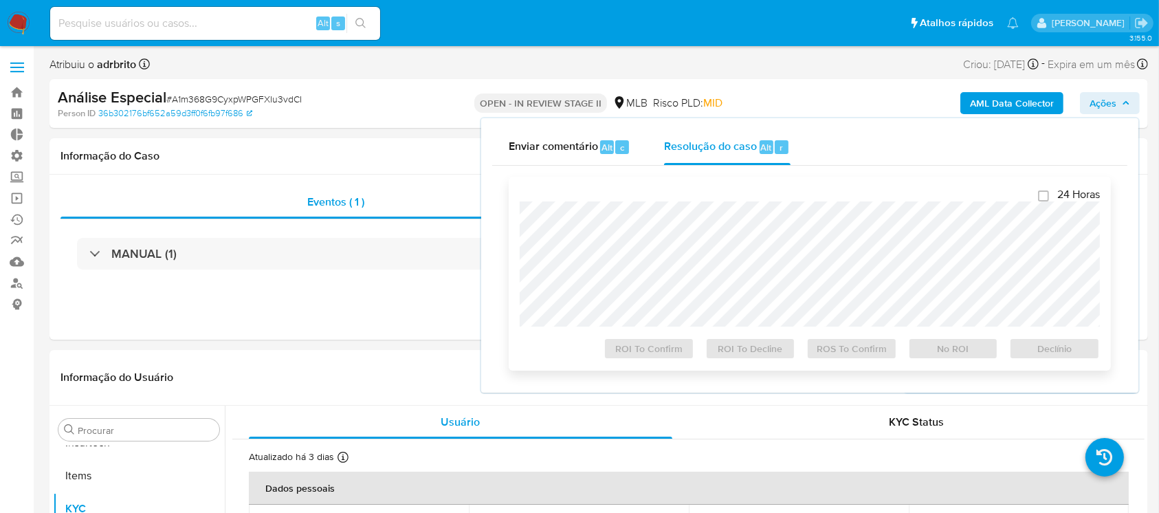
select select "10"
click at [1060, 352] on span "Declínio" at bounding box center [1053, 348] width 71 height 19
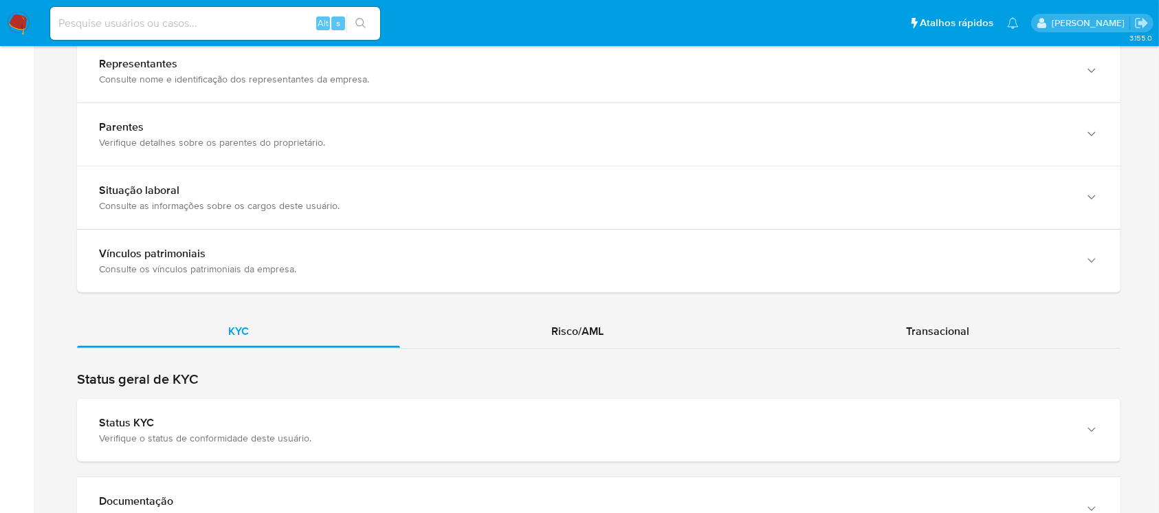
scroll to position [965, 0]
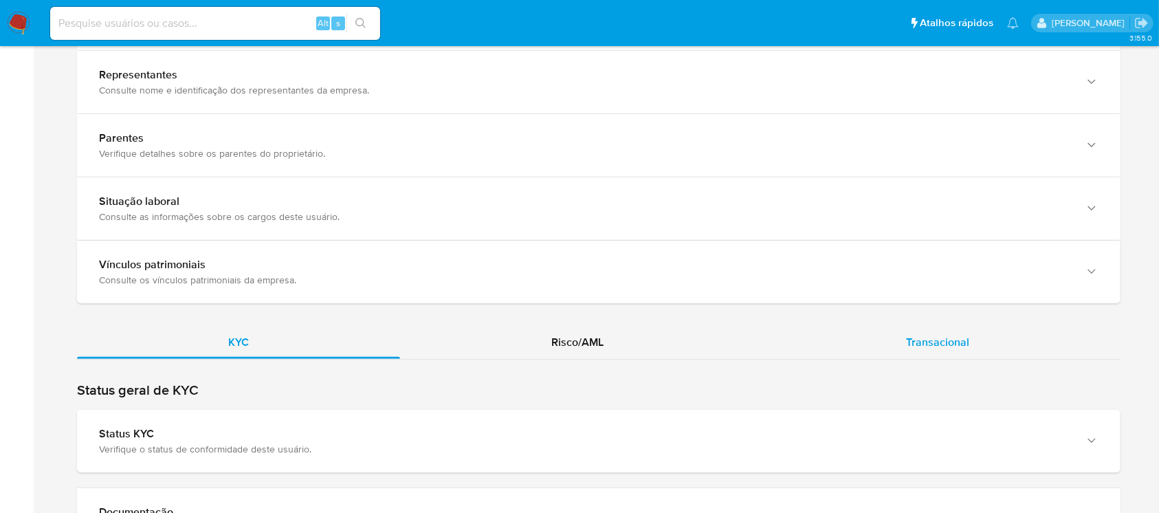
click at [955, 339] on span "Transacional" at bounding box center [937, 342] width 63 height 16
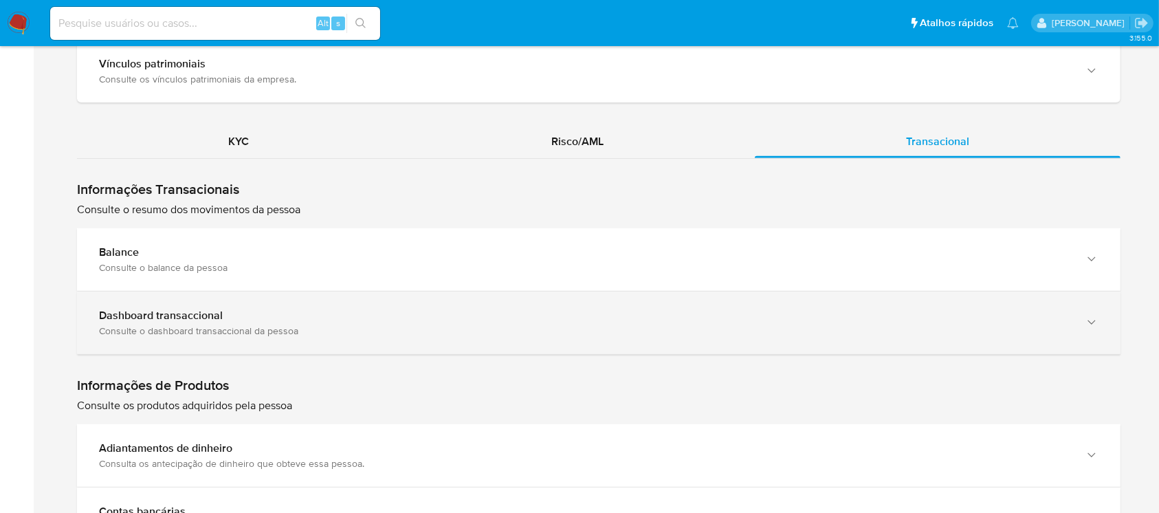
scroll to position [1162, 0]
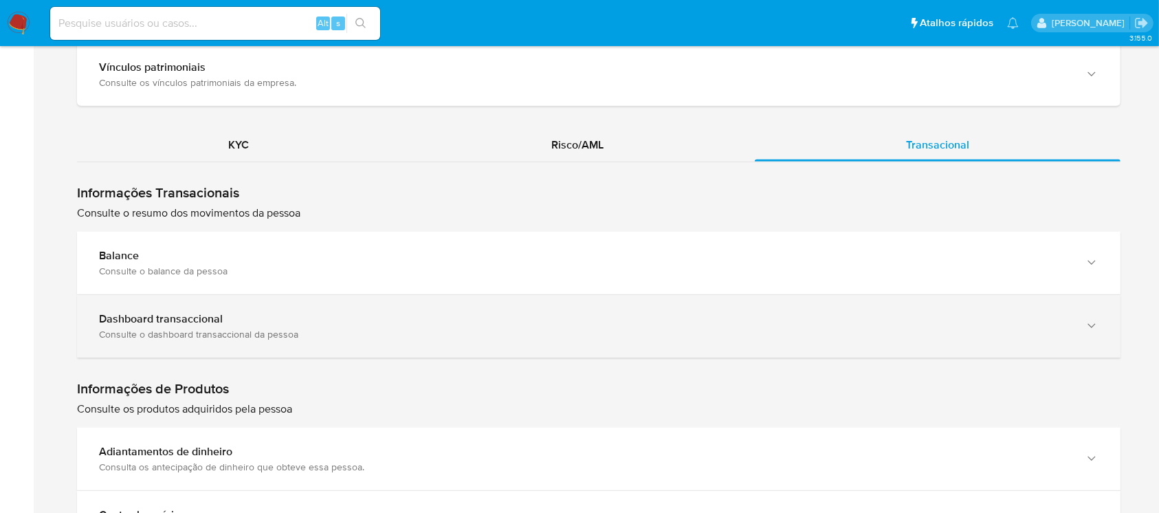
click at [942, 328] on div "Consulte o dashboard transaccional da pessoa" at bounding box center [585, 334] width 972 height 12
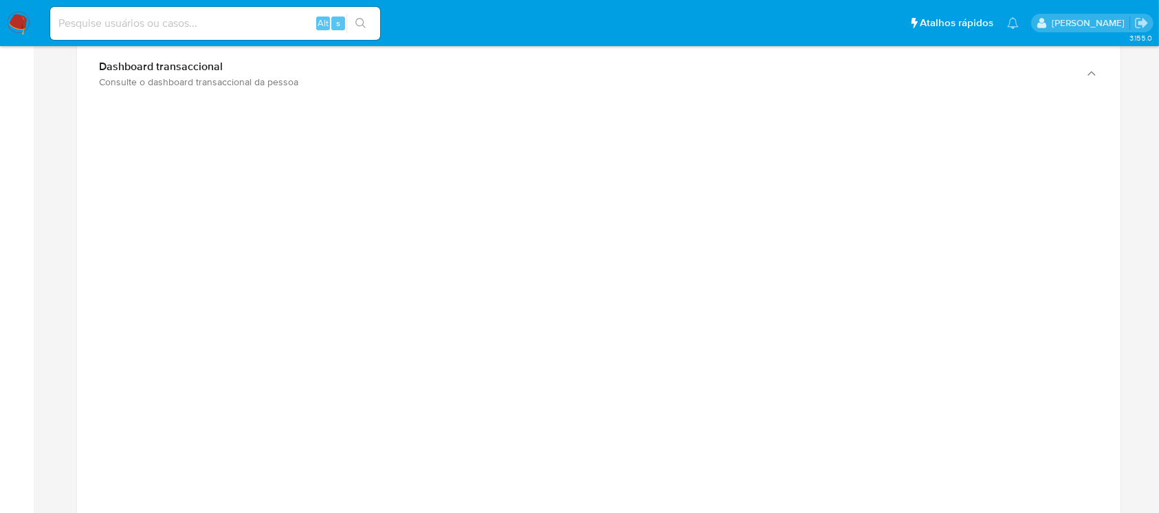
scroll to position [1410, 0]
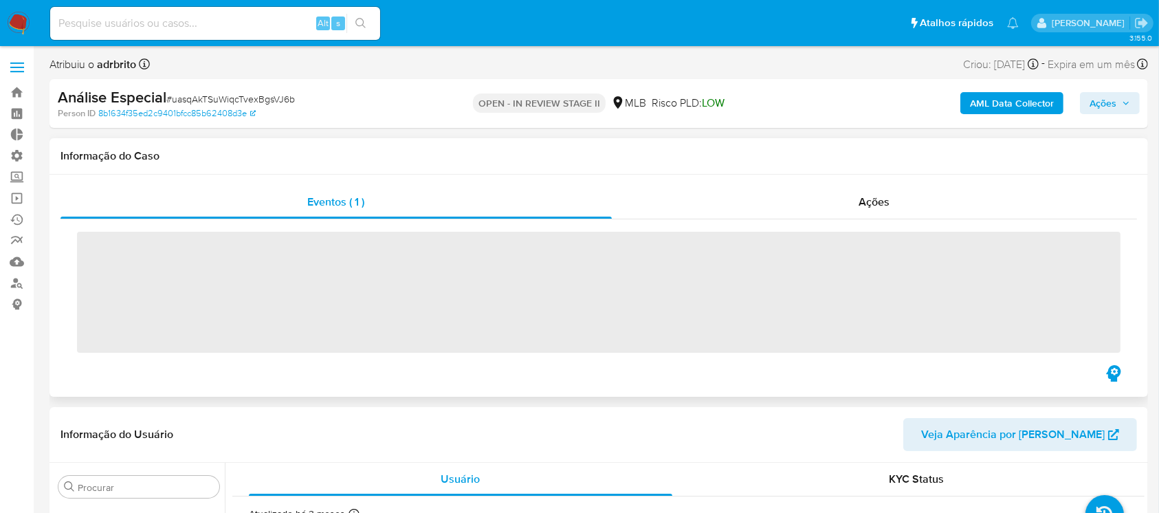
scroll to position [614, 0]
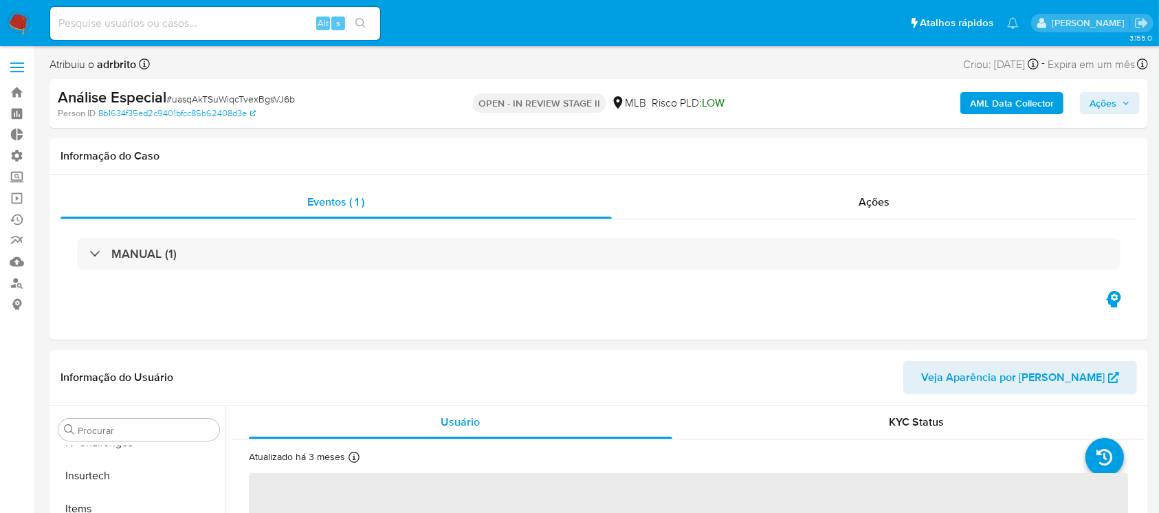
click at [1124, 103] on icon "button" at bounding box center [1125, 103] width 5 height 3
select select "10"
click at [1111, 99] on span "Ações" at bounding box center [1102, 103] width 27 height 22
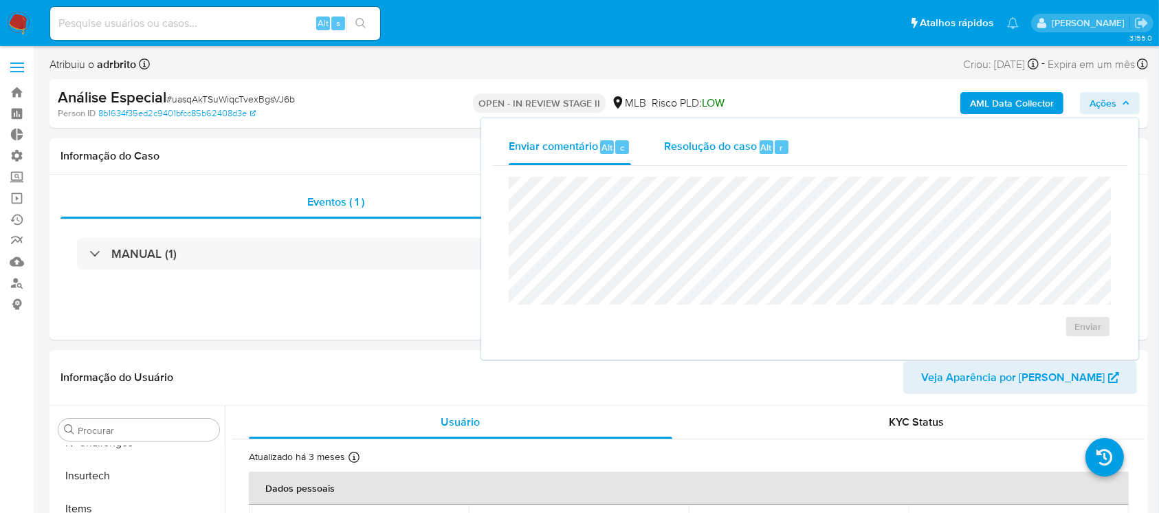
click at [720, 148] on span "Resolução do caso" at bounding box center [710, 147] width 93 height 16
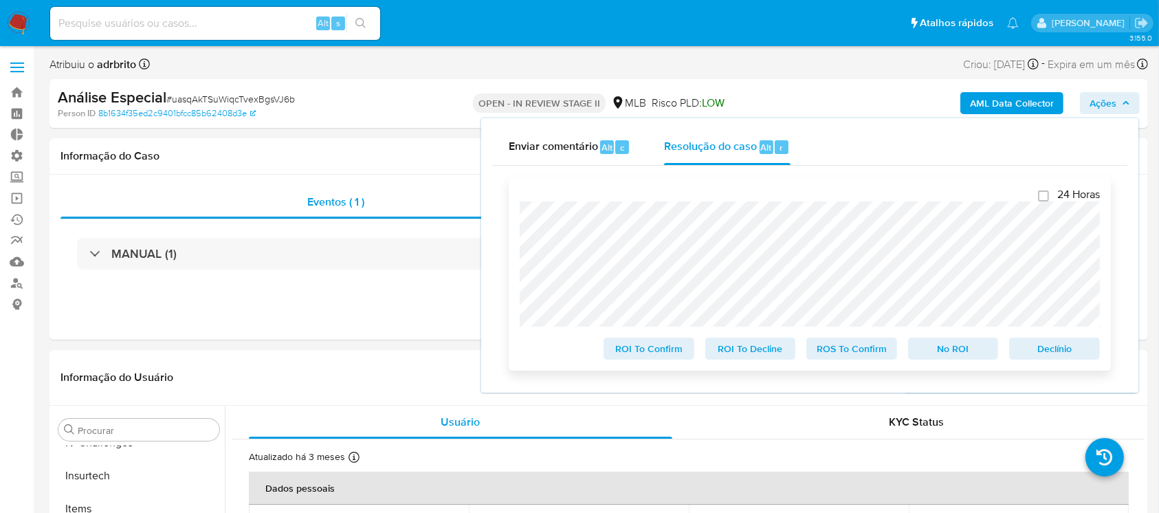
click at [1062, 355] on span "Declínio" at bounding box center [1053, 348] width 71 height 19
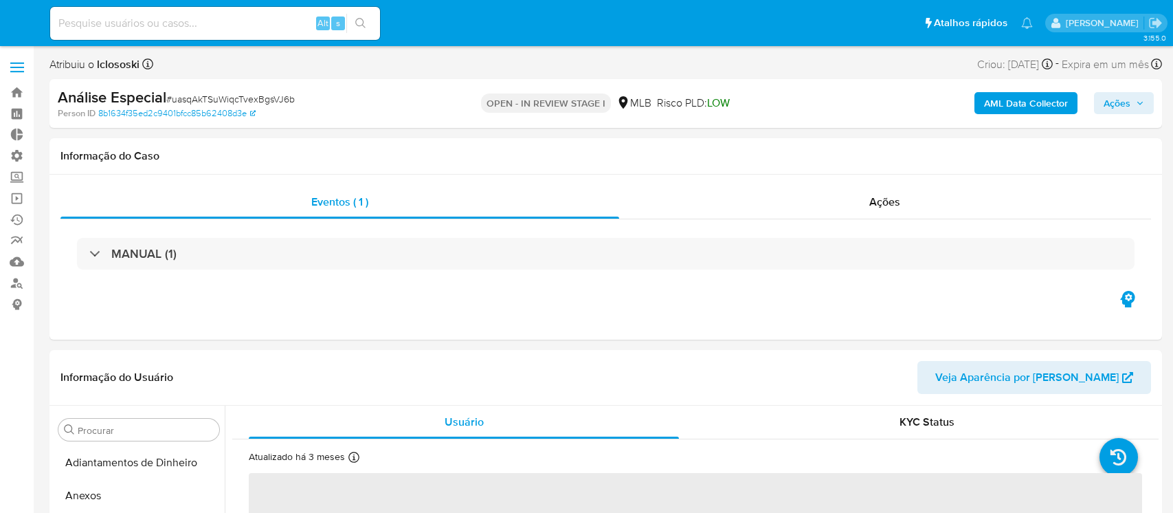
select select "10"
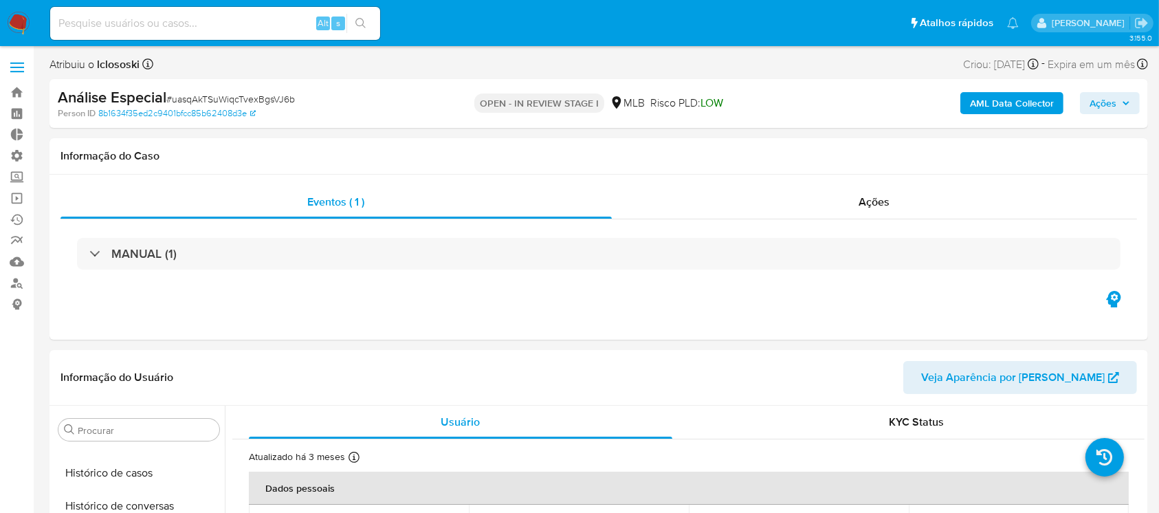
scroll to position [614, 0]
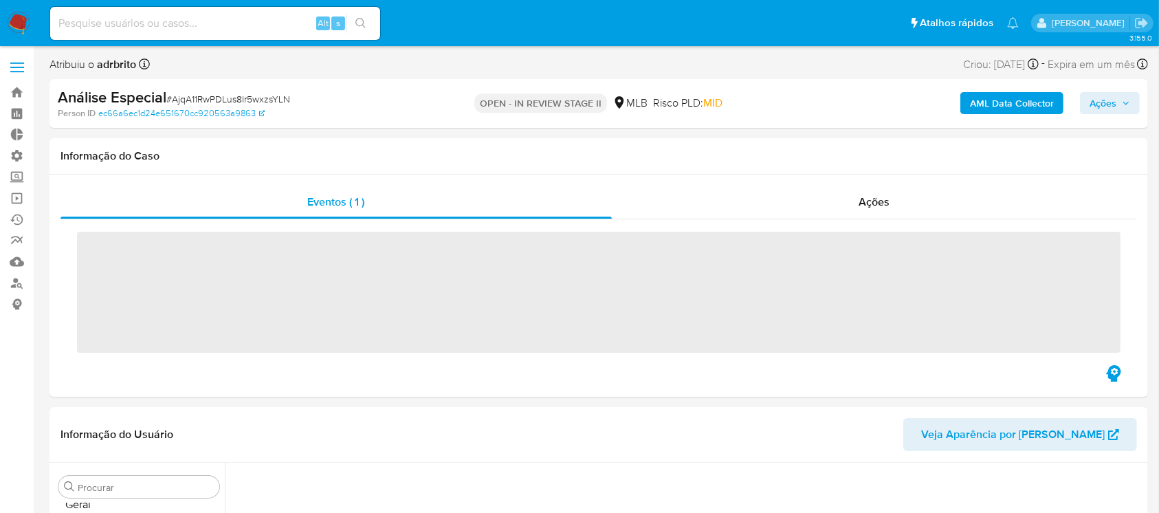
scroll to position [647, 0]
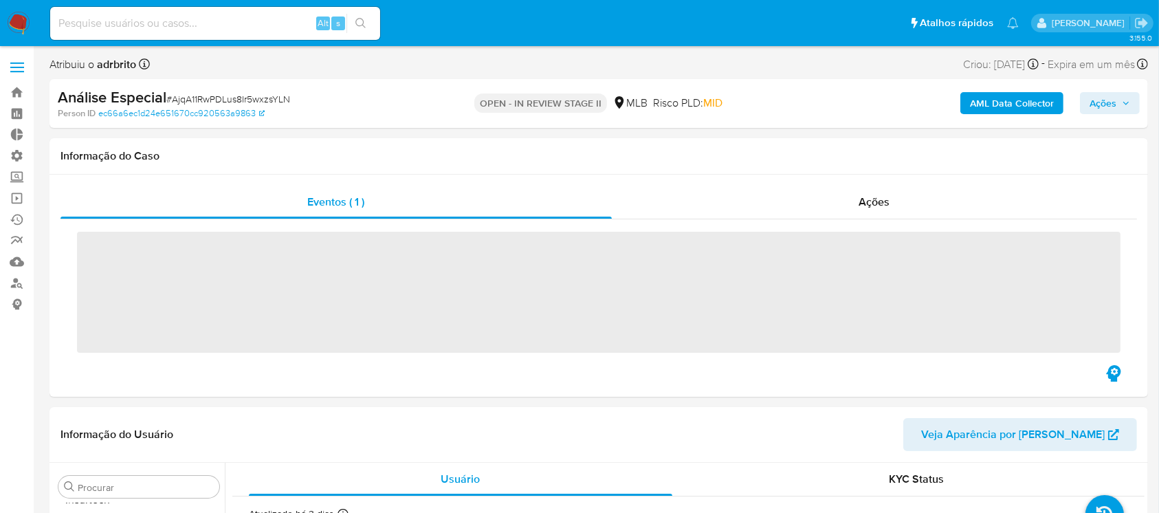
click at [1100, 103] on span "Ações" at bounding box center [1102, 103] width 27 height 22
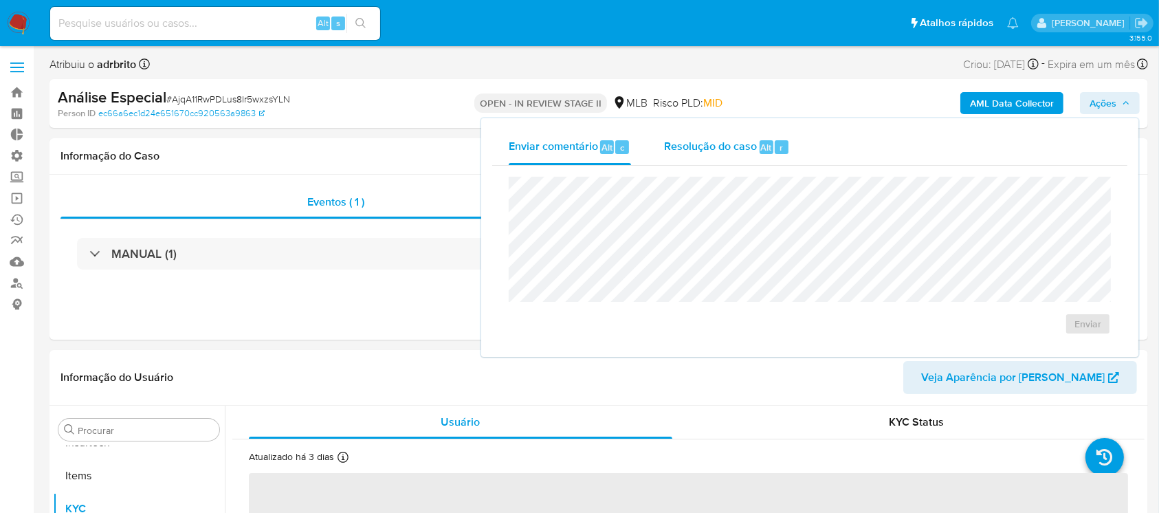
click at [737, 153] on span "Resolução do caso" at bounding box center [710, 147] width 93 height 16
select select "10"
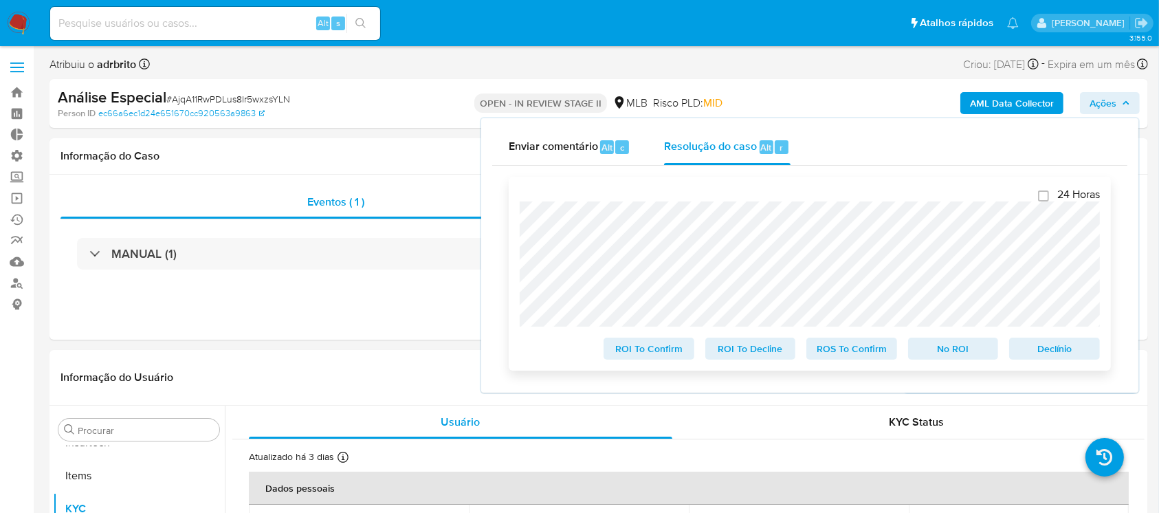
click at [1045, 353] on span "Declínio" at bounding box center [1053, 348] width 71 height 19
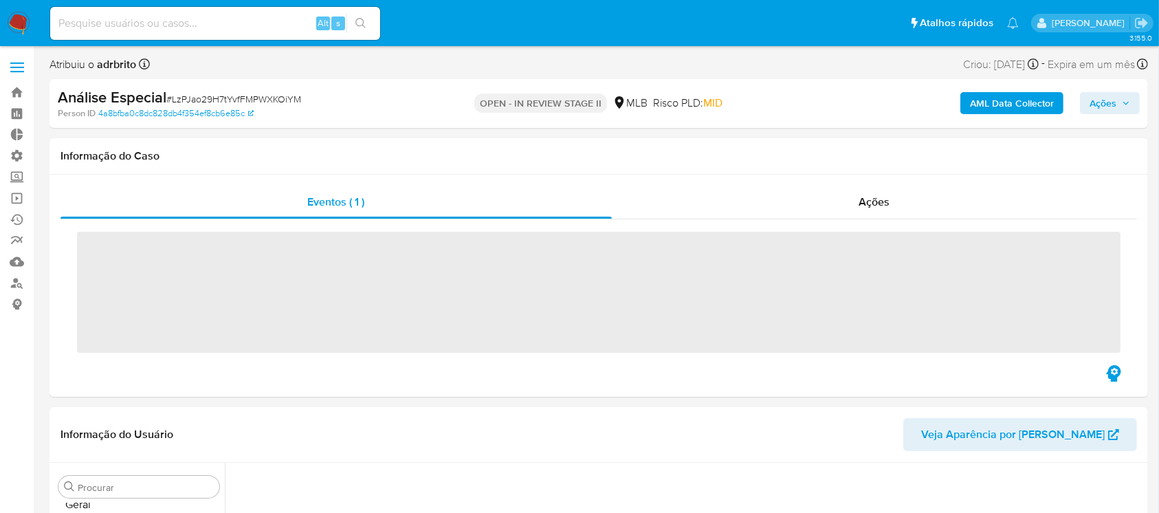
scroll to position [647, 0]
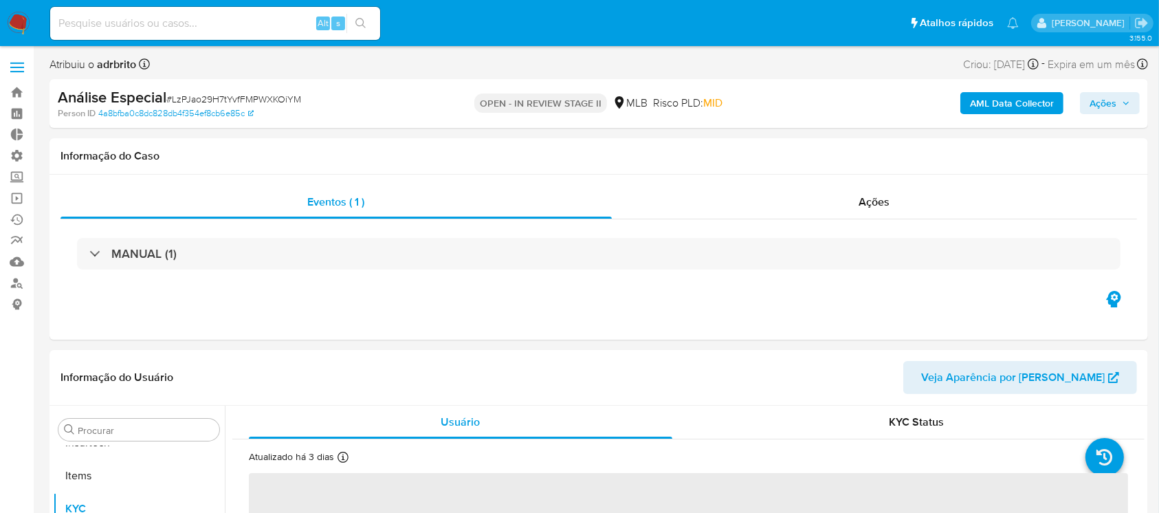
click at [1120, 102] on span "Ações" at bounding box center [1109, 102] width 41 height 19
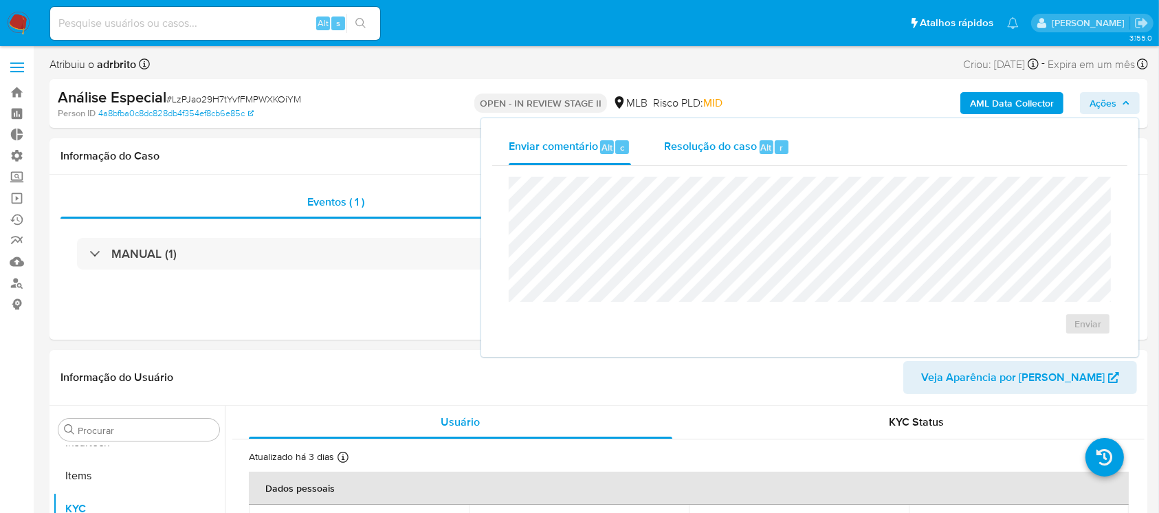
click at [745, 142] on span "Resolução do caso" at bounding box center [710, 147] width 93 height 16
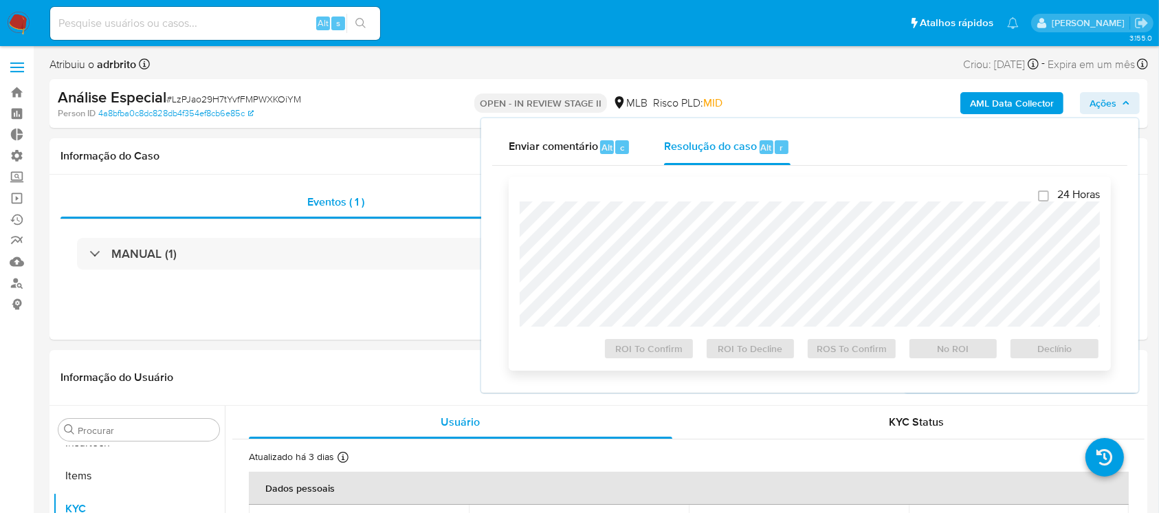
select select "10"
click at [1059, 345] on span "Declínio" at bounding box center [1053, 348] width 71 height 19
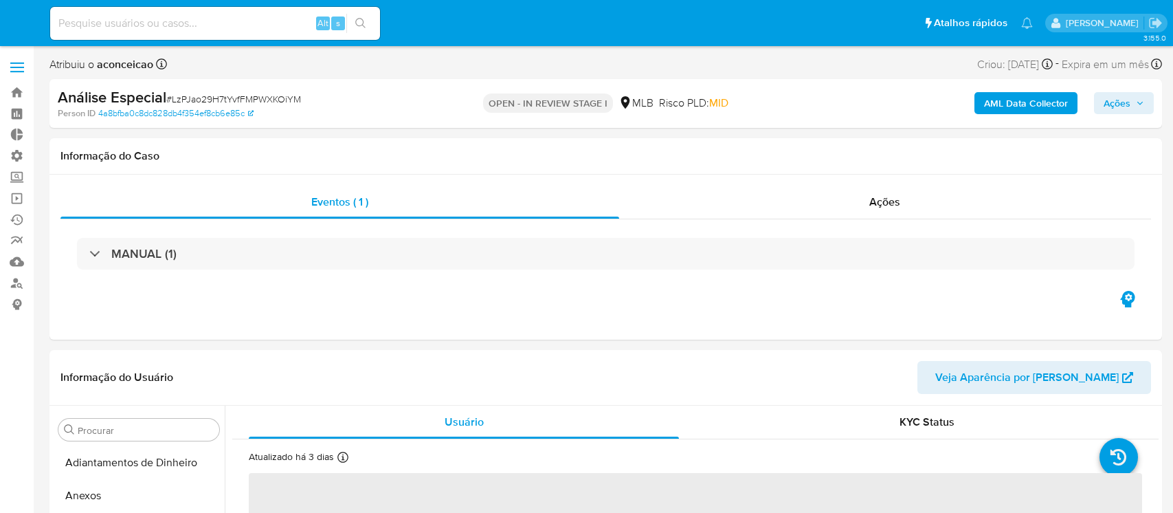
select select "10"
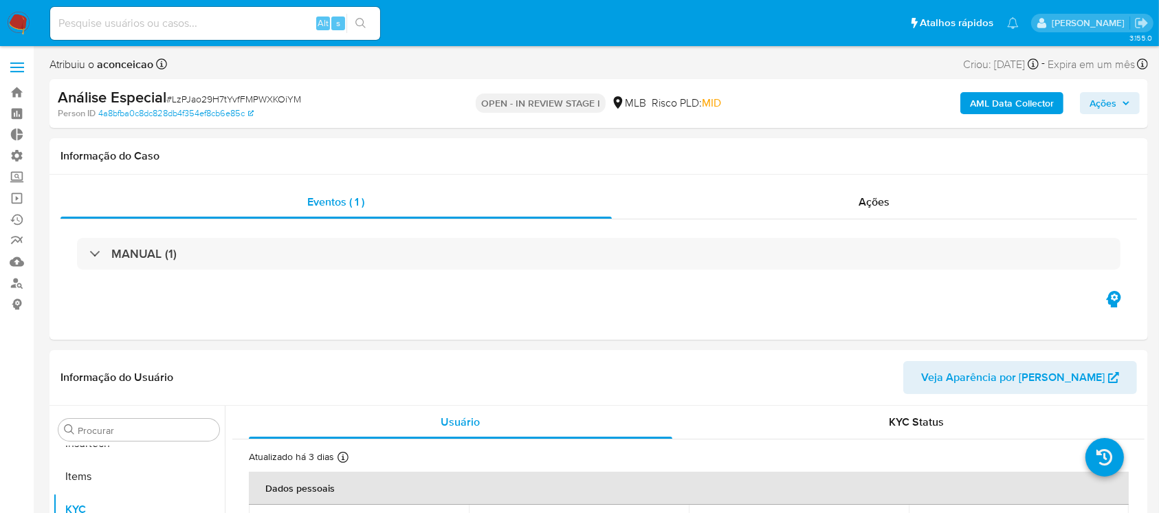
scroll to position [647, 0]
click at [18, 93] on link "Bandeja" at bounding box center [82, 92] width 164 height 21
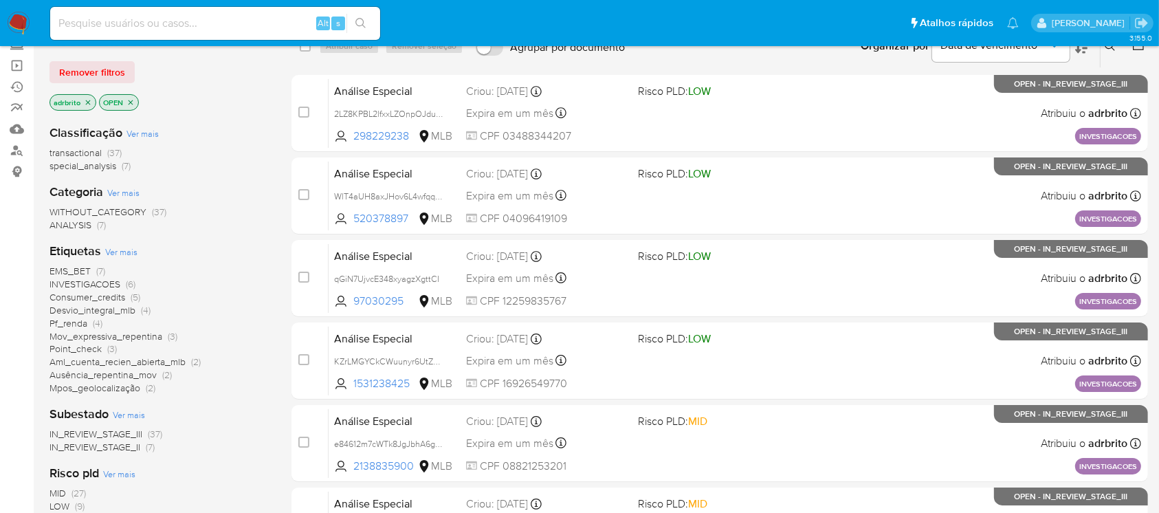
scroll to position [131, 0]
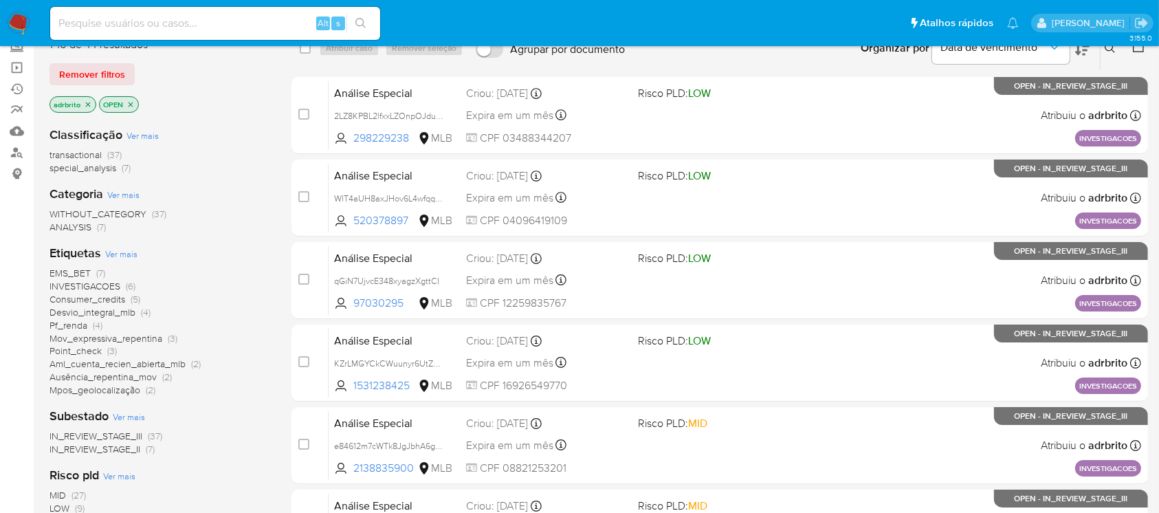
click at [90, 101] on icon "close-filter" at bounding box center [88, 104] width 8 height 8
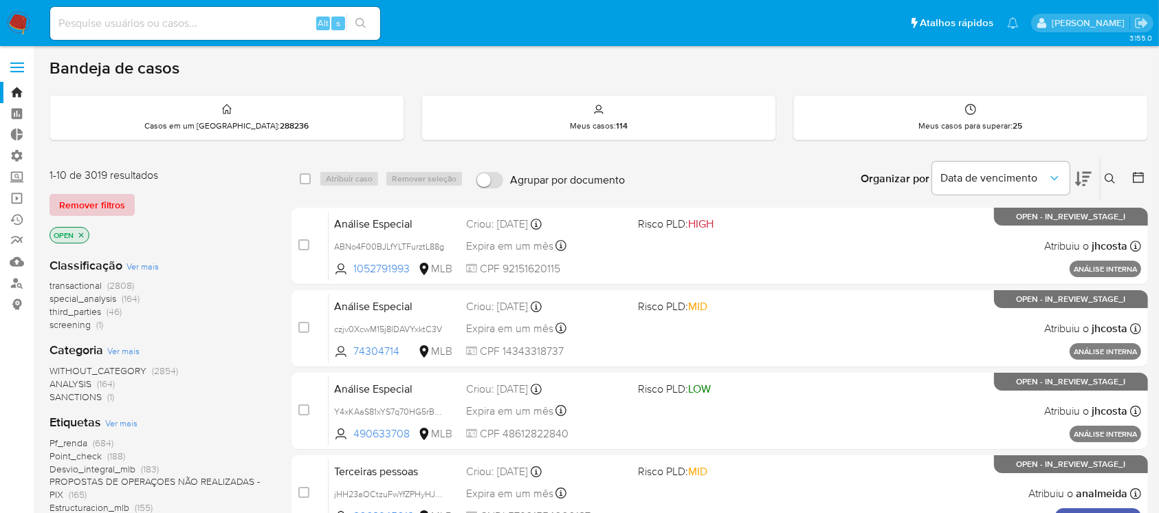
click at [74, 199] on span "Remover filtros" at bounding box center [92, 204] width 66 height 19
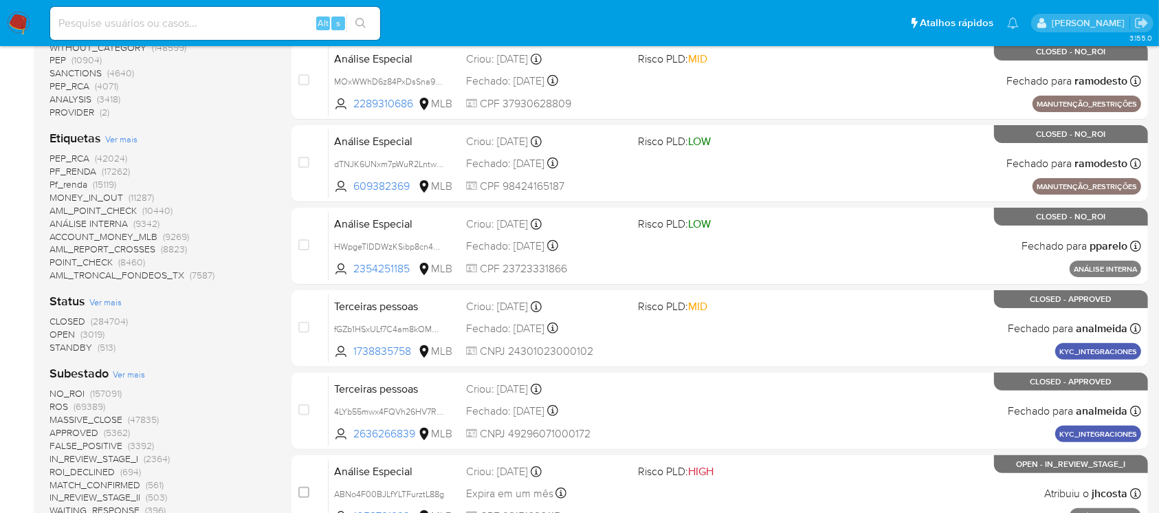
scroll to position [331, 0]
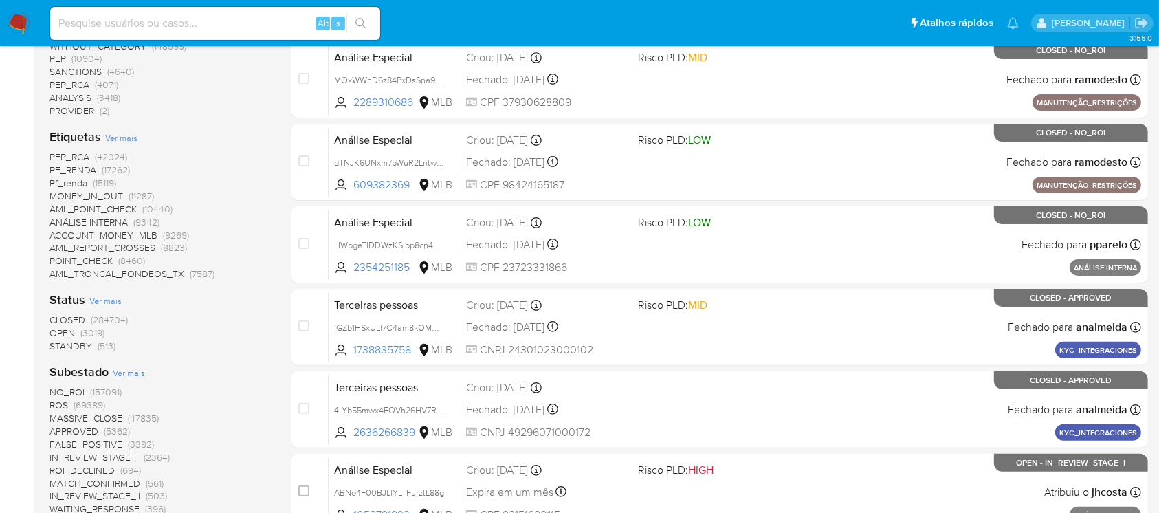
drag, startPoint x: 43, startPoint y: 348, endPoint x: 100, endPoint y: 355, distance: 57.4
click at [100, 355] on main "3.155.0" at bounding box center [579, 319] width 1159 height 1301
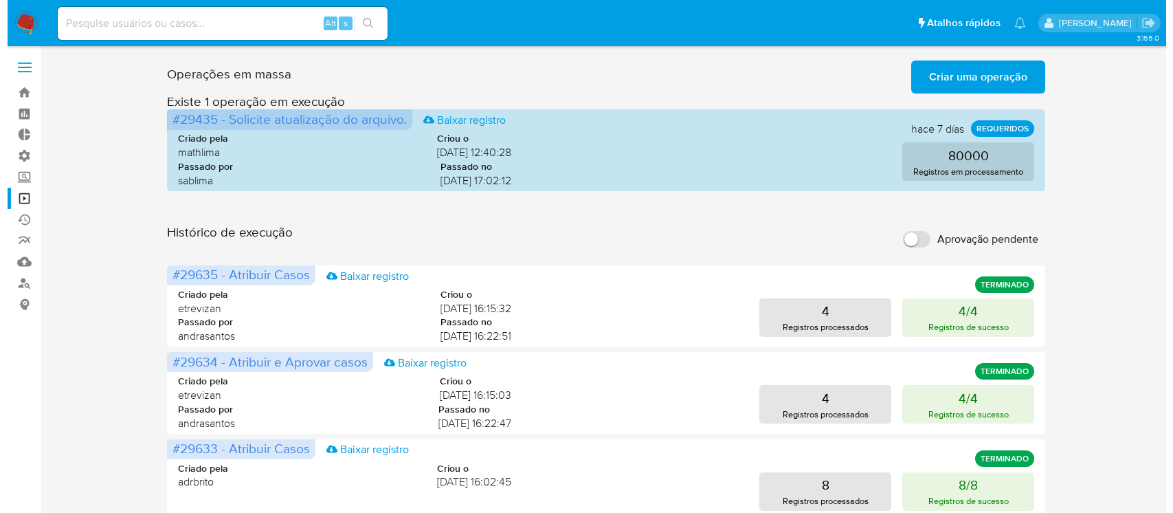
scroll to position [205, 0]
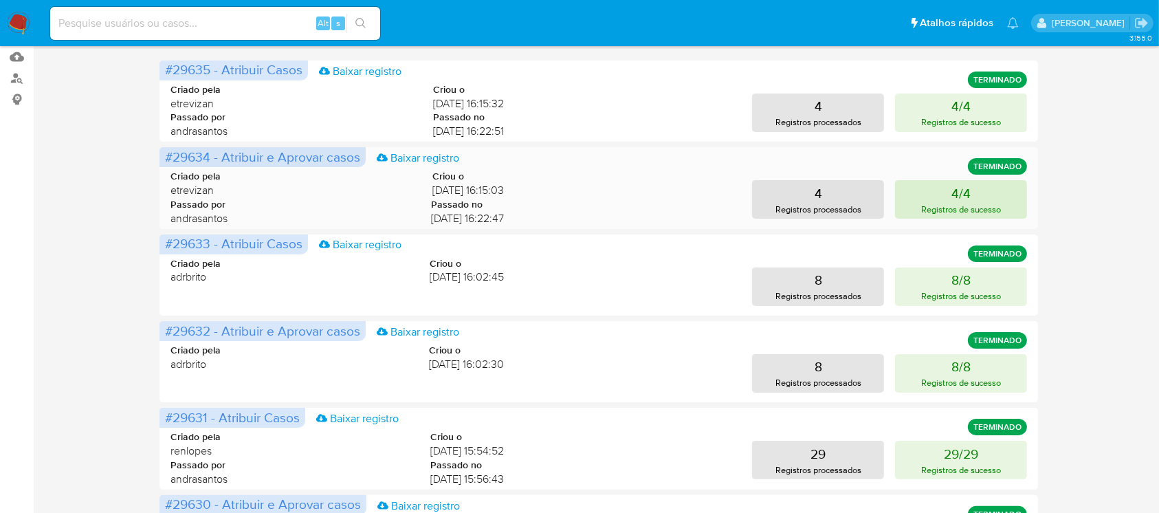
click at [946, 201] on button "4/4 Registros de sucesso" at bounding box center [961, 199] width 132 height 38
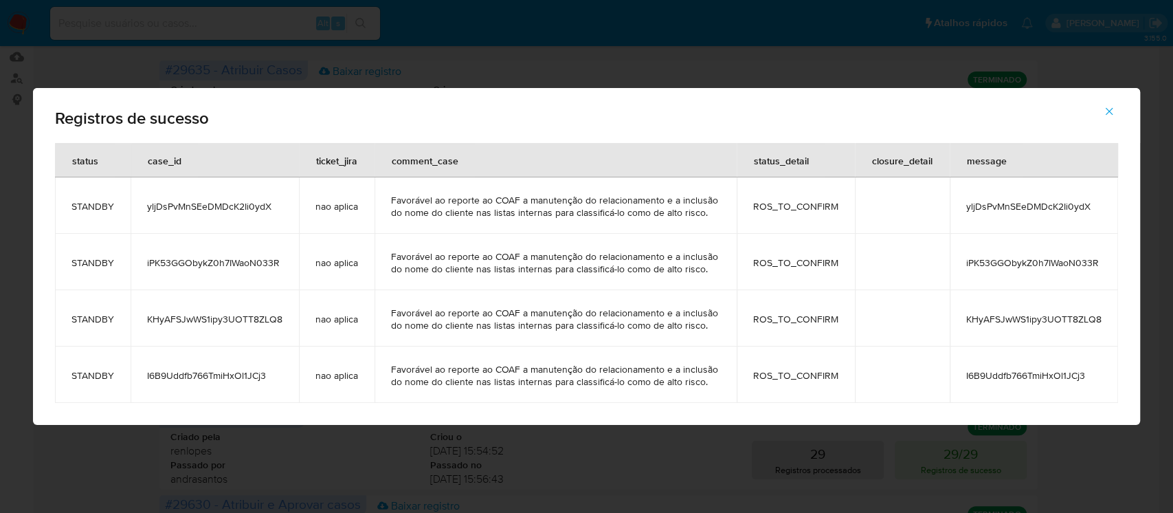
drag, startPoint x: 755, startPoint y: 205, endPoint x: 849, endPoint y: 201, distance: 94.2
click at [849, 201] on td "ROS_TO_CONFIRM" at bounding box center [796, 205] width 118 height 56
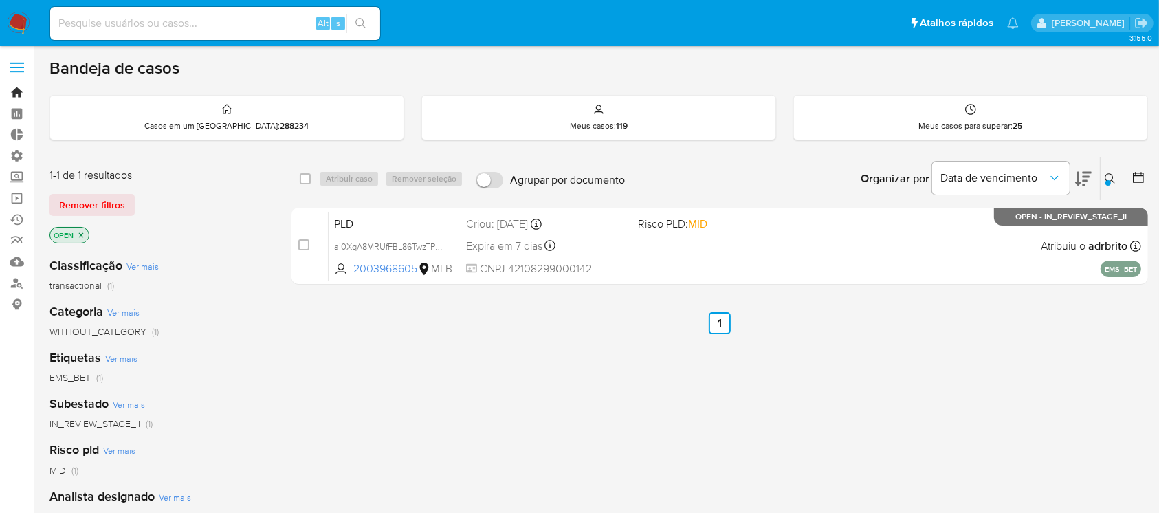
click at [19, 91] on link "Bandeja" at bounding box center [82, 92] width 164 height 21
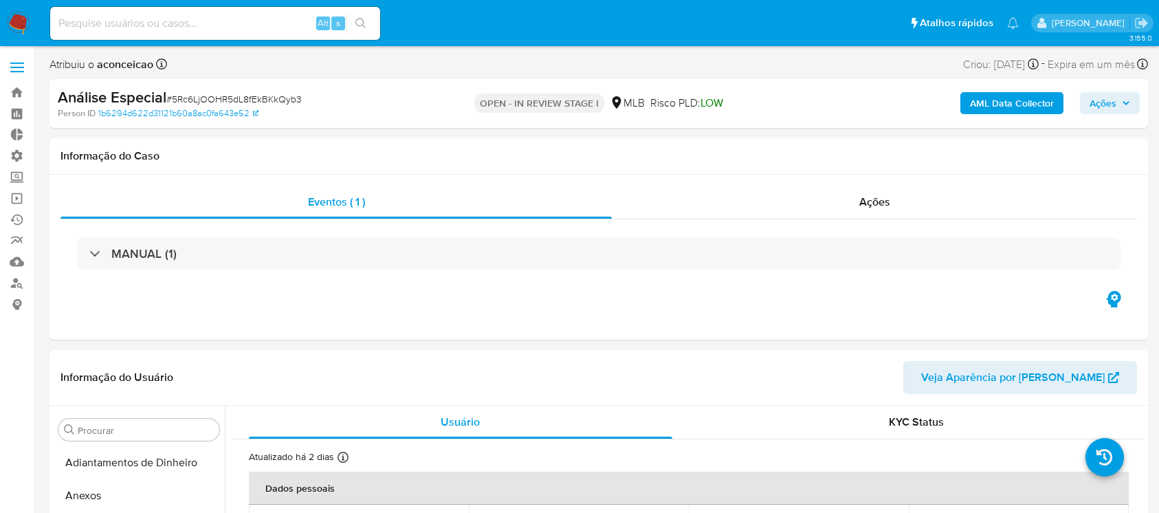
select select "10"
click at [19, 195] on link "Operações em massa" at bounding box center [82, 198] width 164 height 21
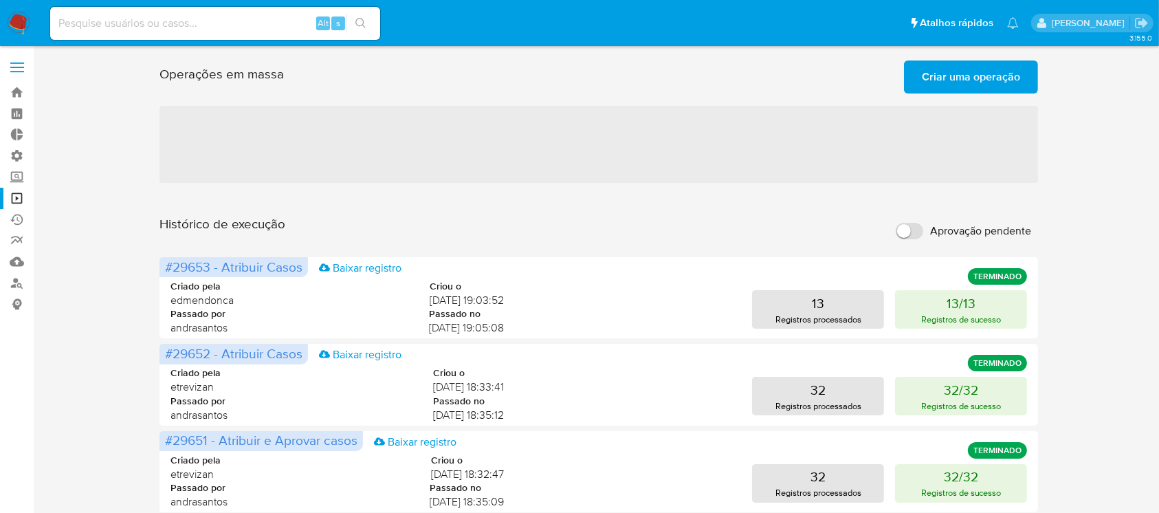
click at [972, 78] on span "Criar uma operação" at bounding box center [971, 77] width 98 height 30
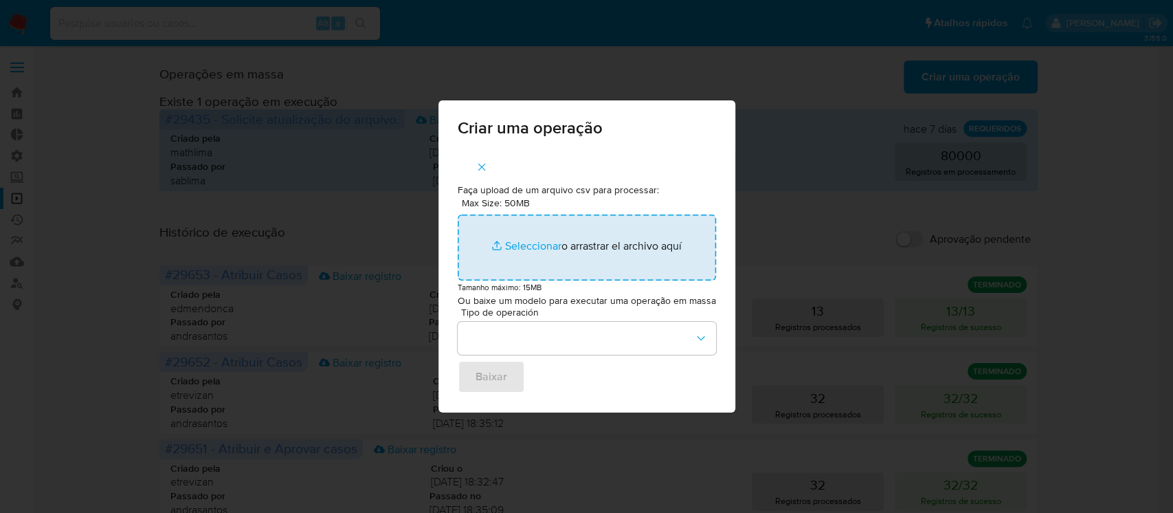
click at [522, 245] on input "Max Size: 50MB Seleccionar archivos" at bounding box center [587, 247] width 258 height 66
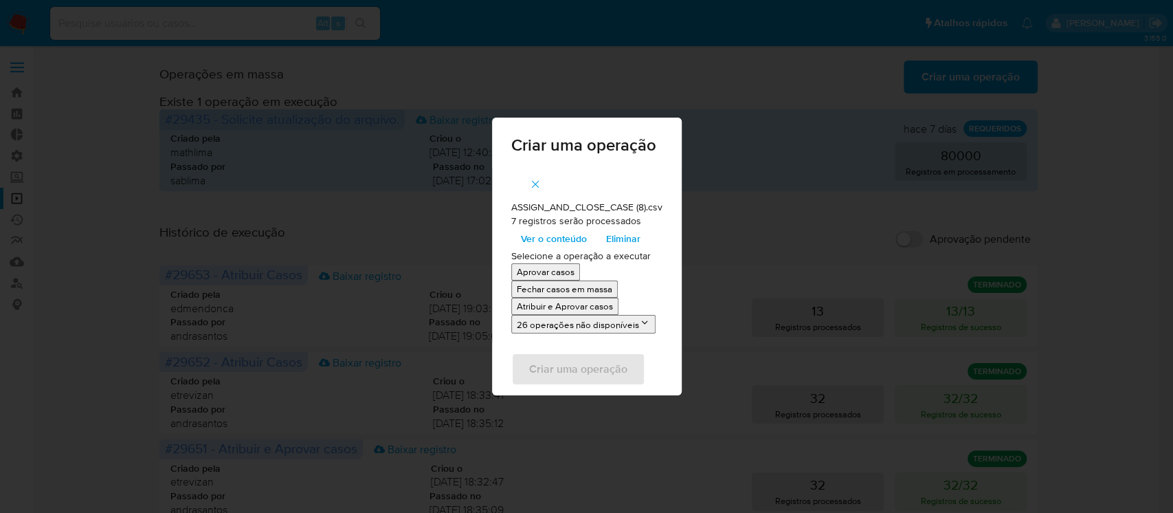
click at [562, 306] on p "Atribuir e Aprovar casos" at bounding box center [565, 306] width 96 height 13
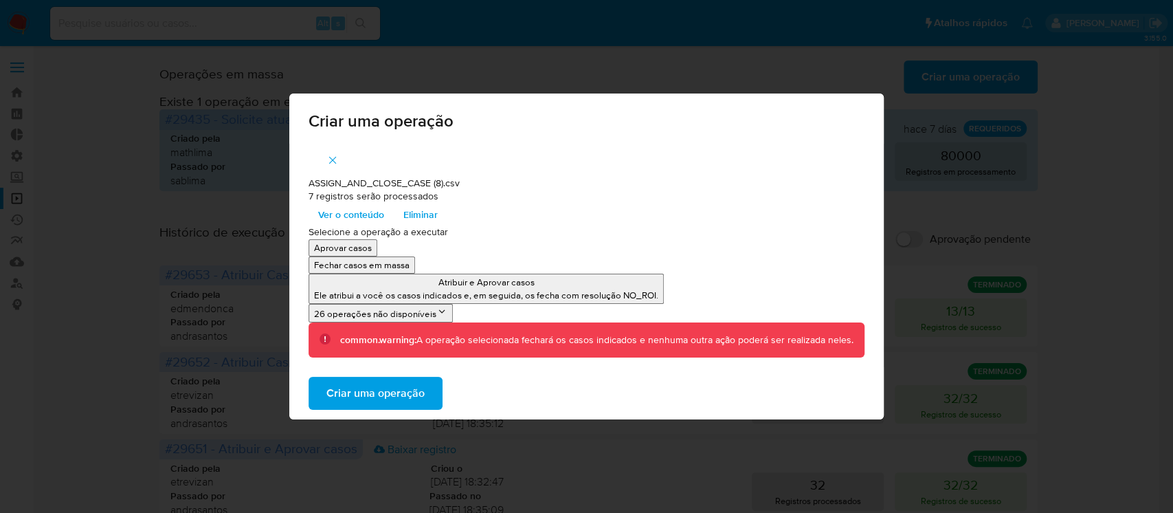
click at [373, 394] on span "Criar uma operação" at bounding box center [375, 393] width 98 height 30
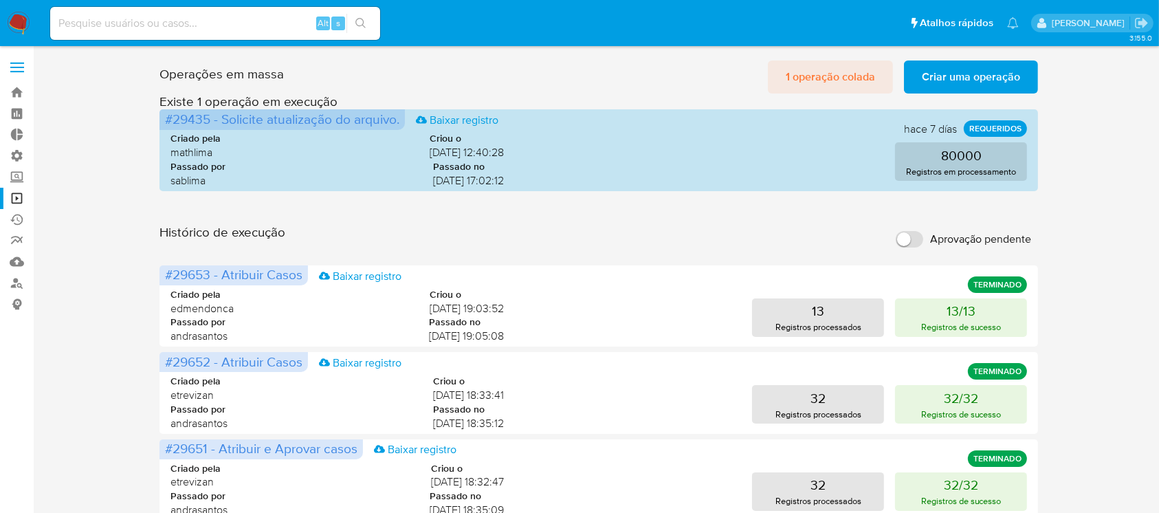
click at [832, 85] on span "1 operação colada" at bounding box center [829, 77] width 89 height 30
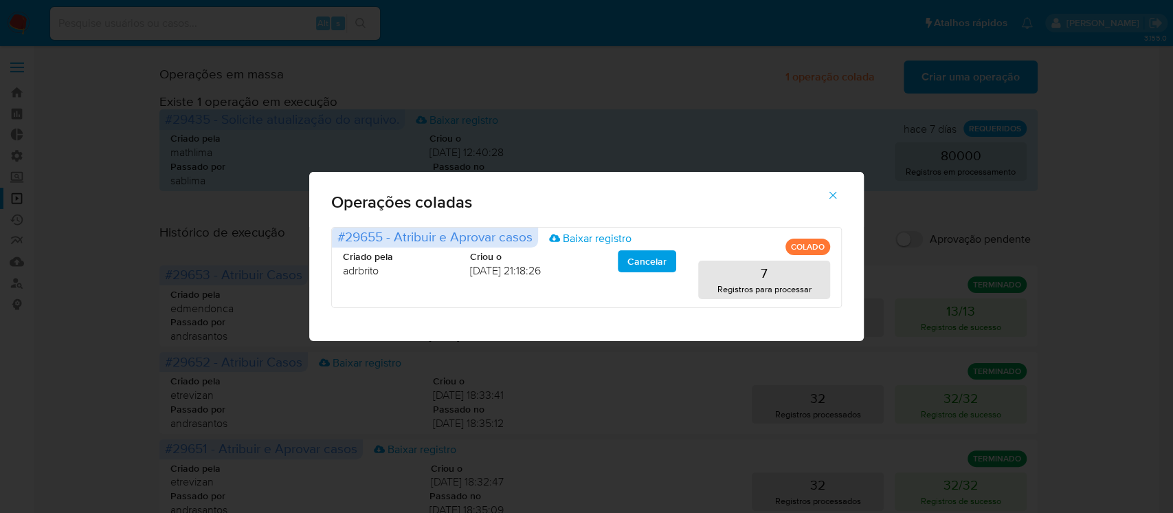
click at [834, 196] on icon "button" at bounding box center [833, 196] width 8 height 8
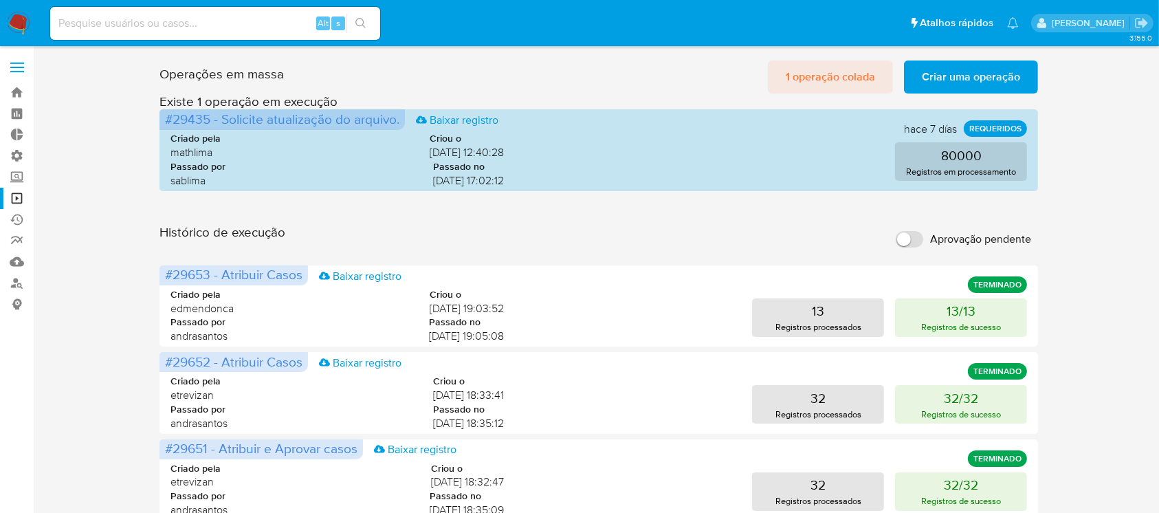
click at [840, 67] on span "1 operação colada" at bounding box center [829, 77] width 89 height 30
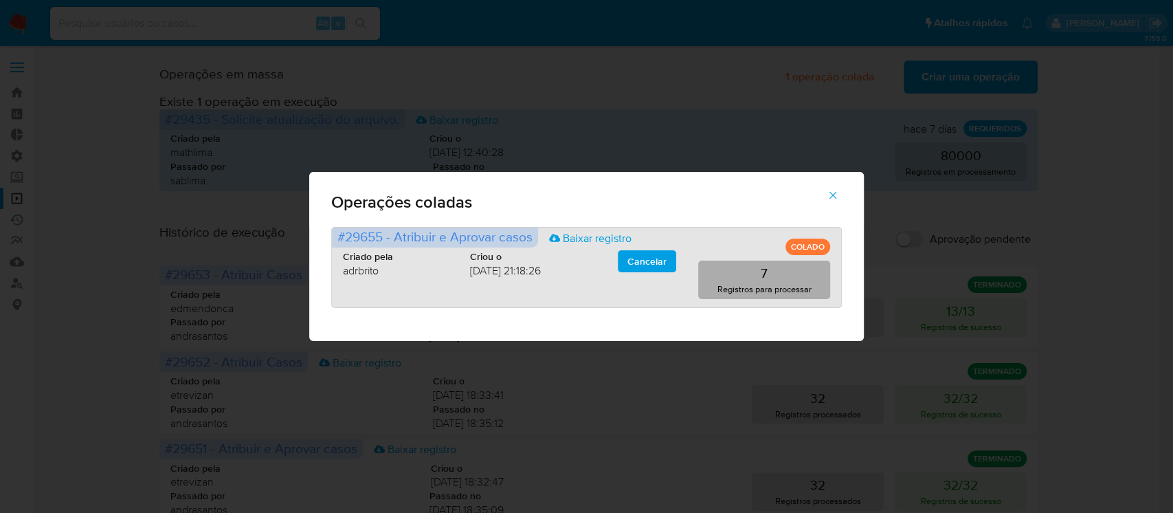
click at [777, 283] on p "Registros para processar" at bounding box center [764, 288] width 94 height 13
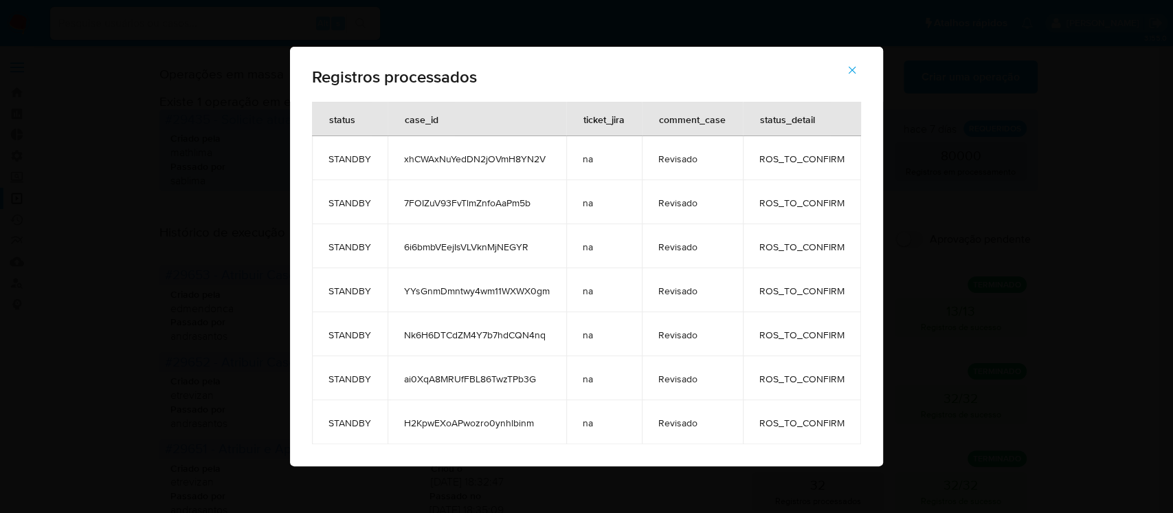
click at [854, 67] on icon "button" at bounding box center [853, 71] width 8 height 8
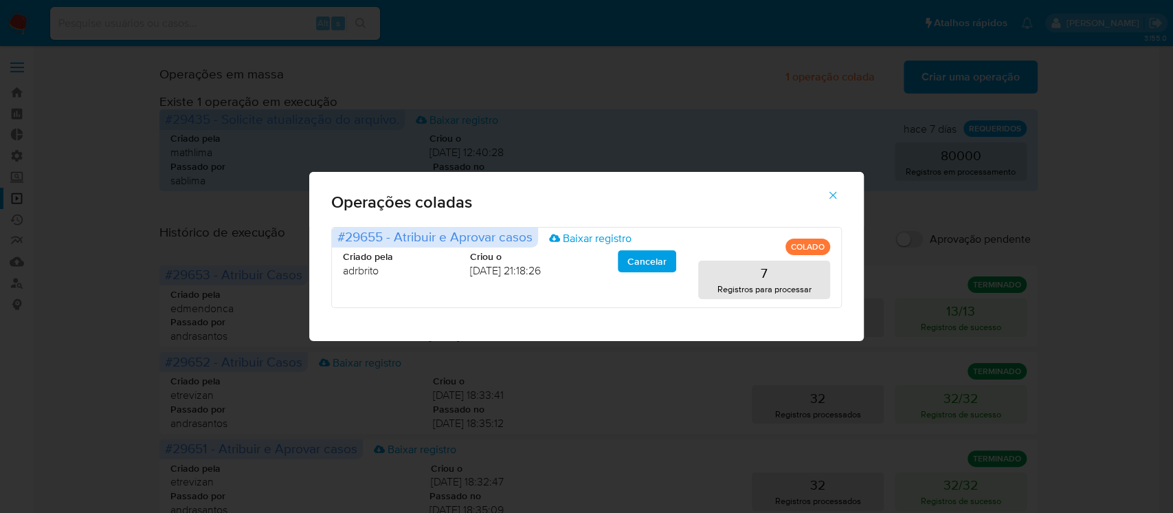
click at [831, 190] on icon "button" at bounding box center [833, 195] width 12 height 12
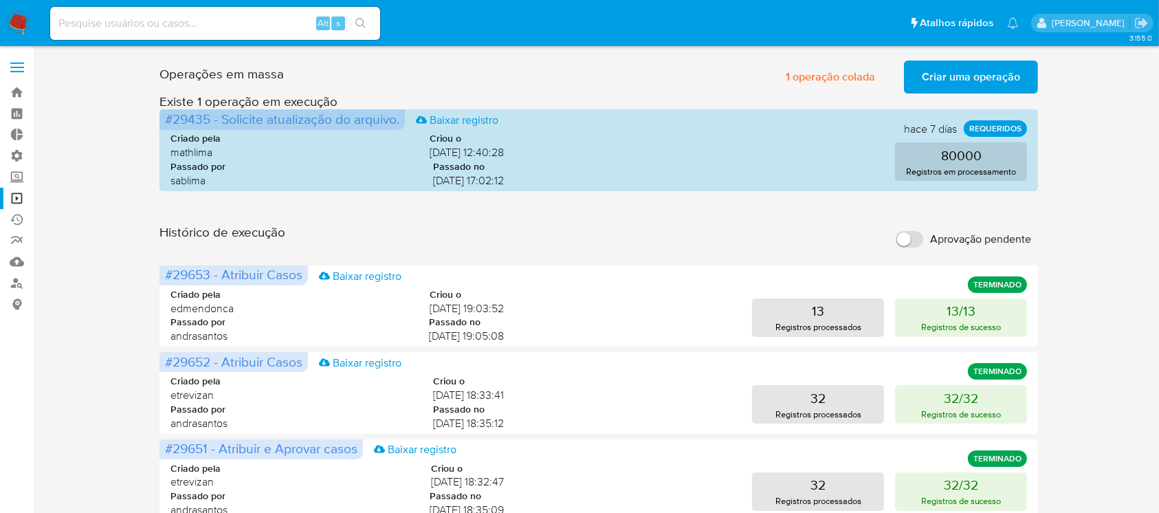
click at [947, 74] on span "Criar uma operação" at bounding box center [971, 77] width 98 height 30
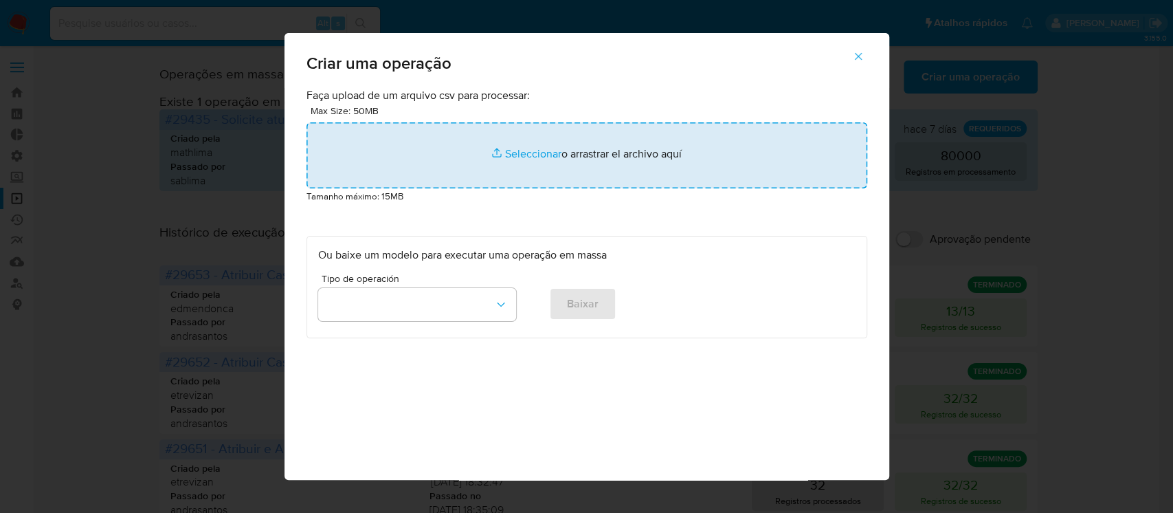
click at [523, 156] on input "file" at bounding box center [586, 155] width 561 height 66
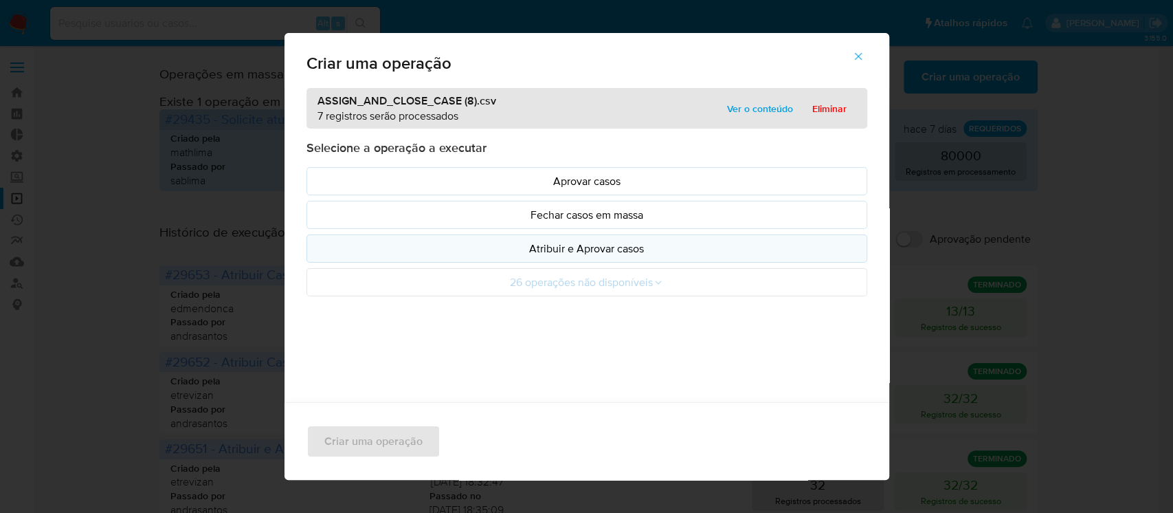
click at [601, 251] on p "Atribuir e Aprovar casos" at bounding box center [586, 249] width 537 height 16
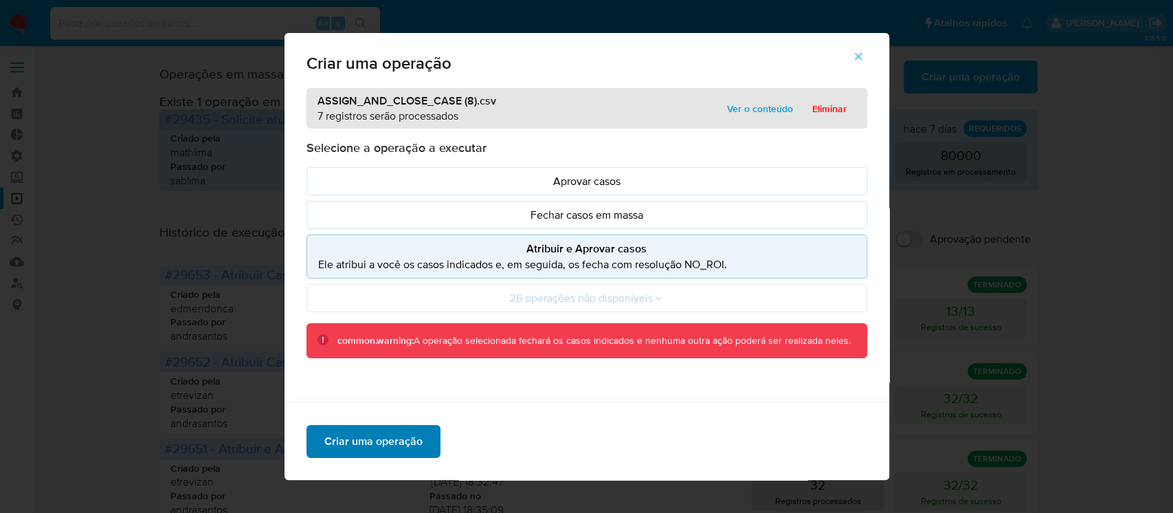
click at [373, 435] on span "Criar uma operação" at bounding box center [373, 441] width 98 height 30
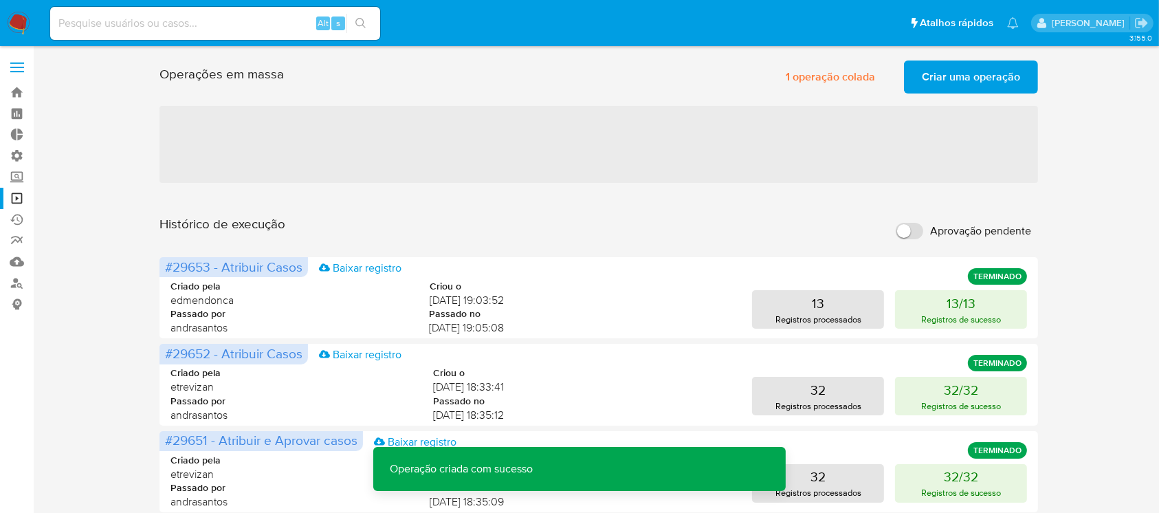
click at [978, 72] on span "Criar uma operação" at bounding box center [971, 77] width 98 height 30
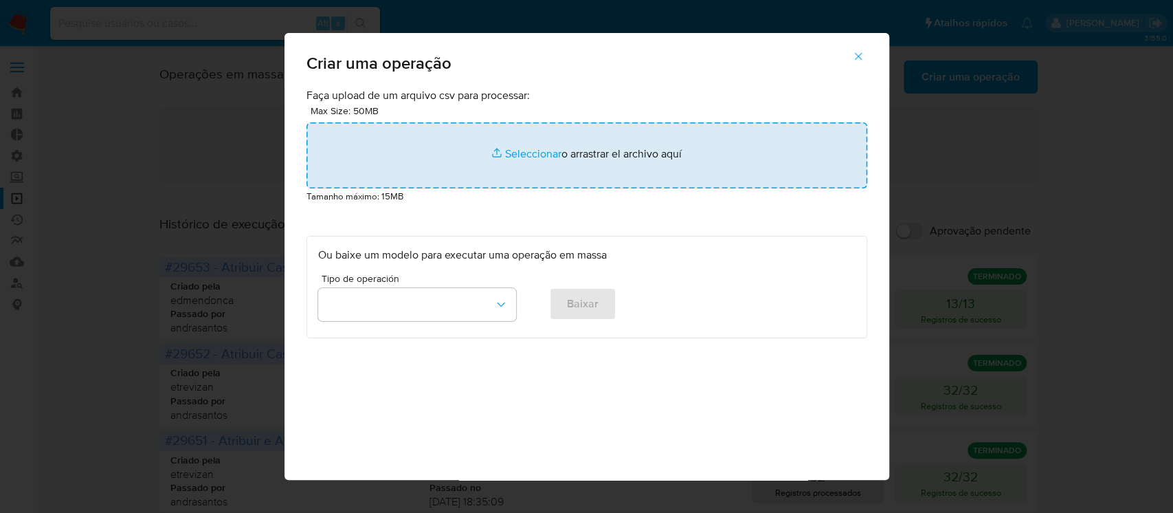
click at [531, 152] on input "file" at bounding box center [586, 155] width 561 height 66
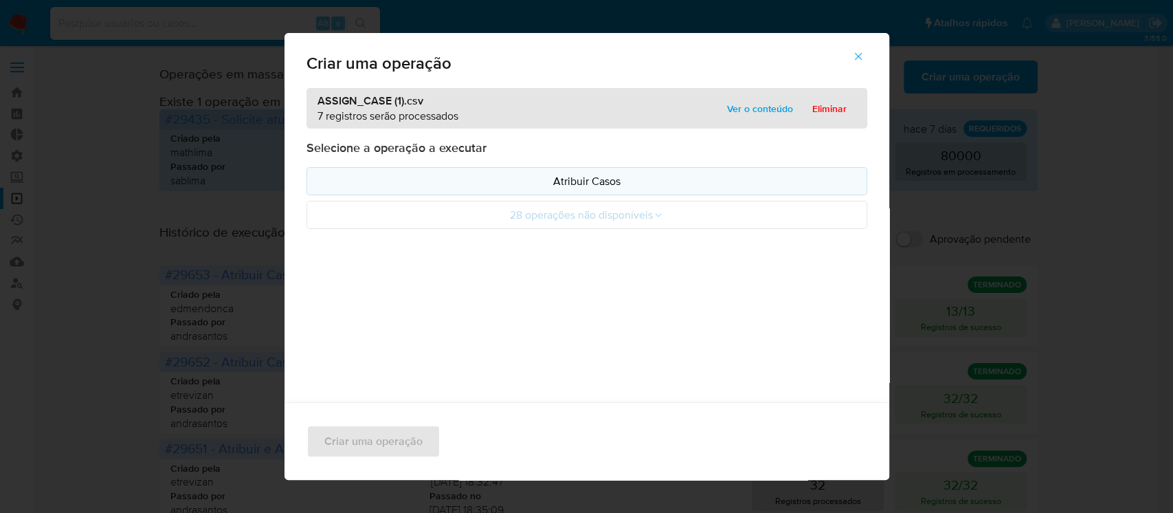
click at [590, 179] on p "Atribuir Casos" at bounding box center [586, 181] width 537 height 16
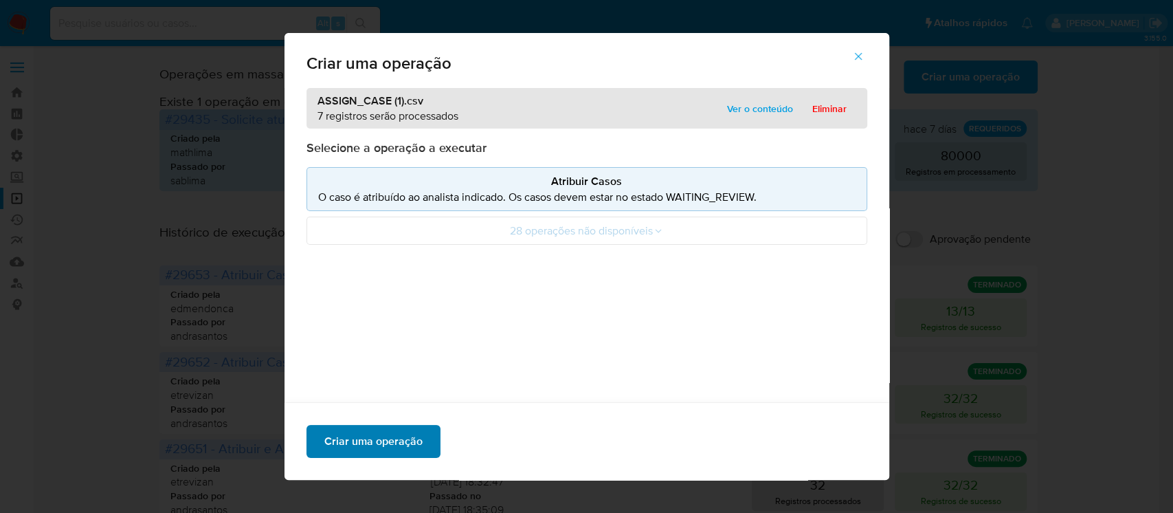
click at [400, 441] on span "Criar uma operação" at bounding box center [373, 441] width 98 height 30
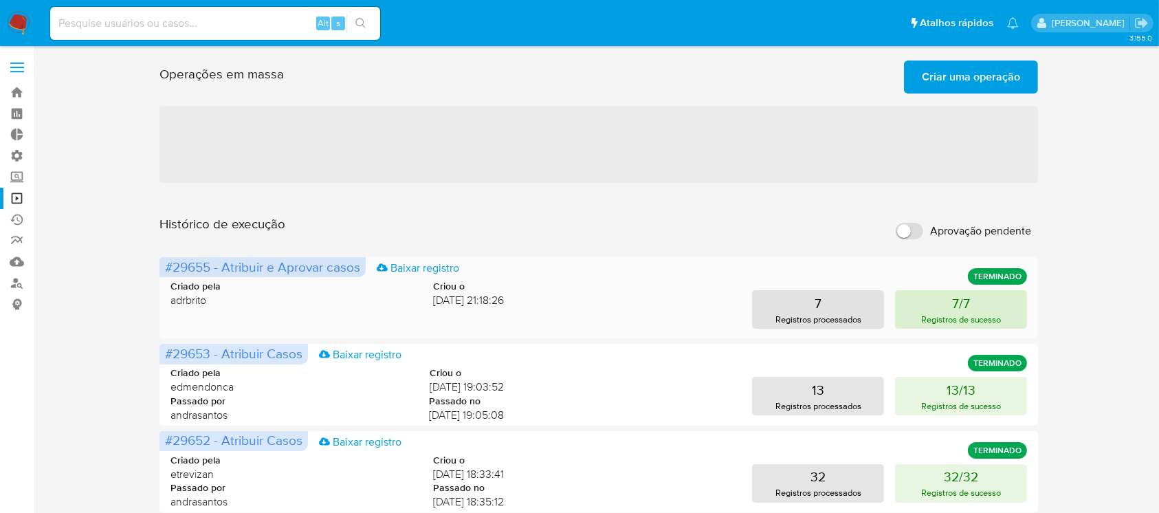
click at [940, 304] on button "7/7 Registros de sucesso" at bounding box center [961, 309] width 132 height 38
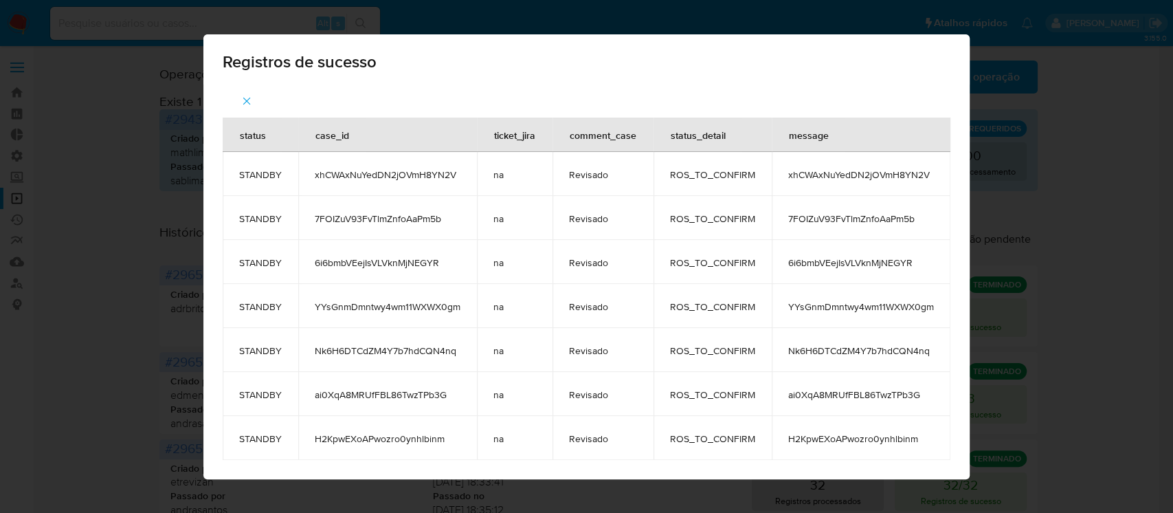
click at [246, 98] on icon "button" at bounding box center [247, 101] width 12 height 12
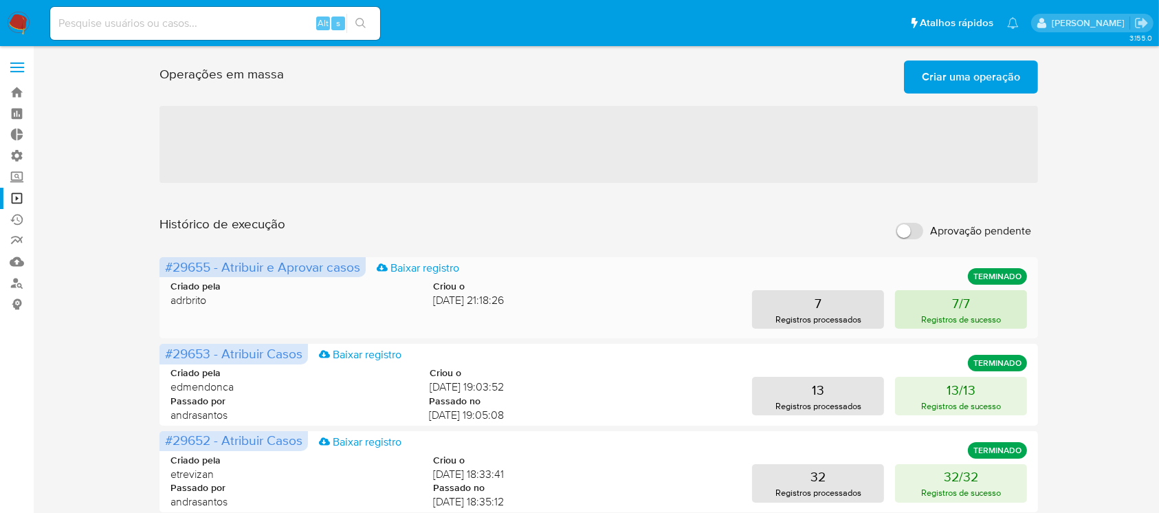
click at [971, 309] on button "7/7 Registros de sucesso" at bounding box center [961, 309] width 132 height 38
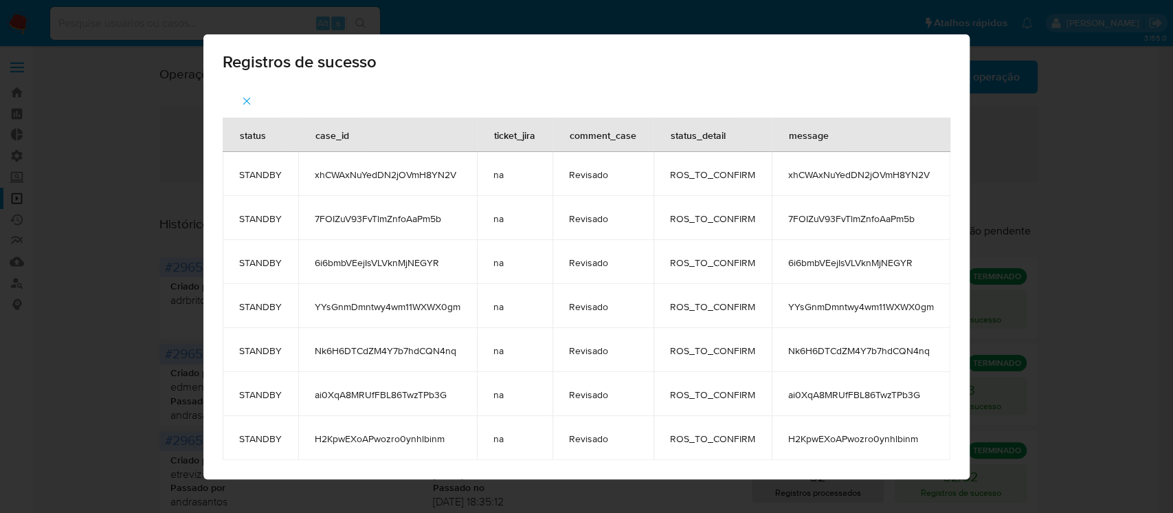
click at [244, 102] on icon "button" at bounding box center [247, 101] width 12 height 12
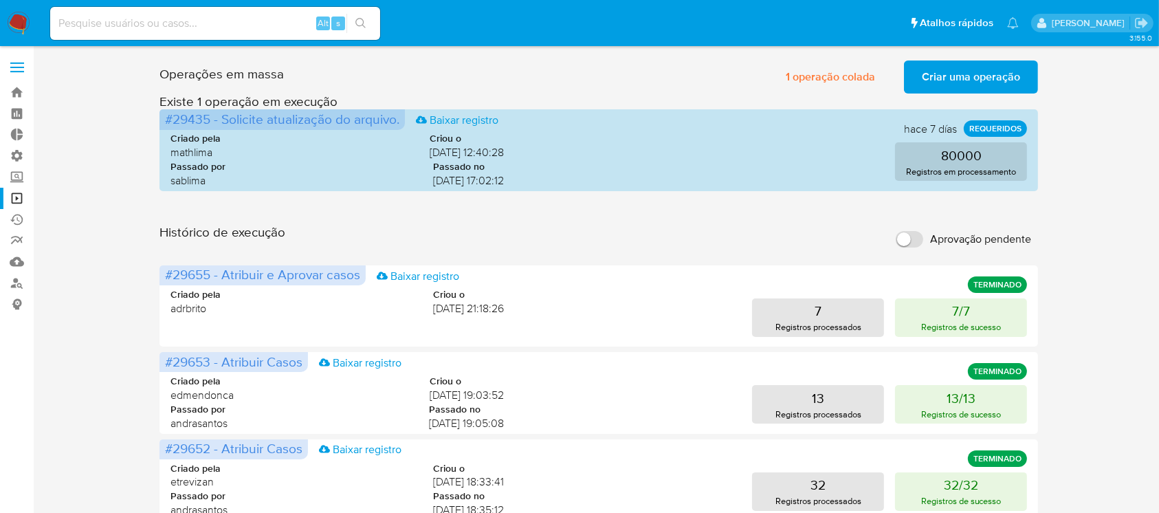
click at [968, 67] on span "Criar uma operação" at bounding box center [971, 77] width 98 height 30
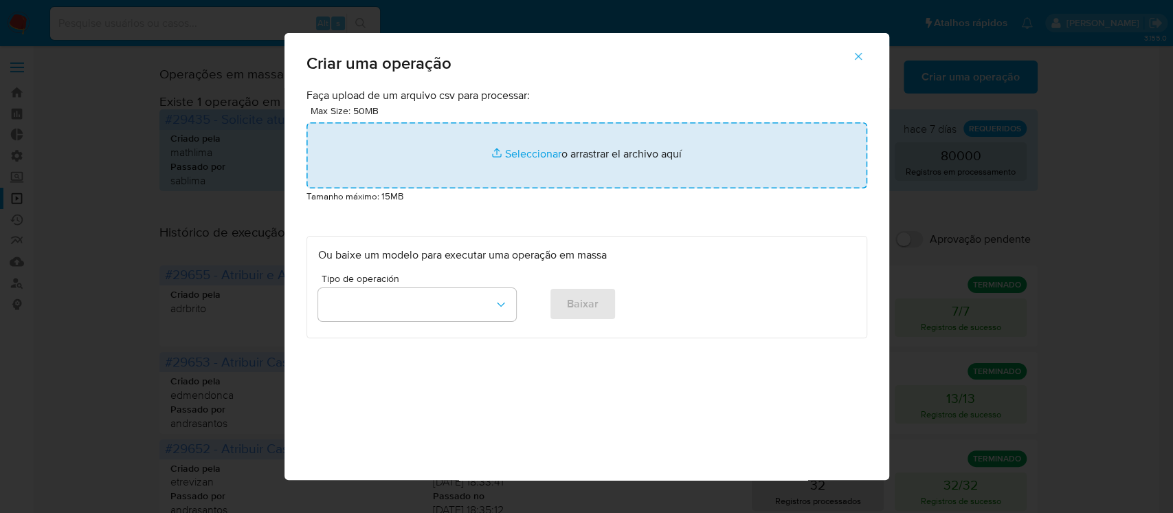
click at [505, 155] on input "file" at bounding box center [586, 155] width 561 height 66
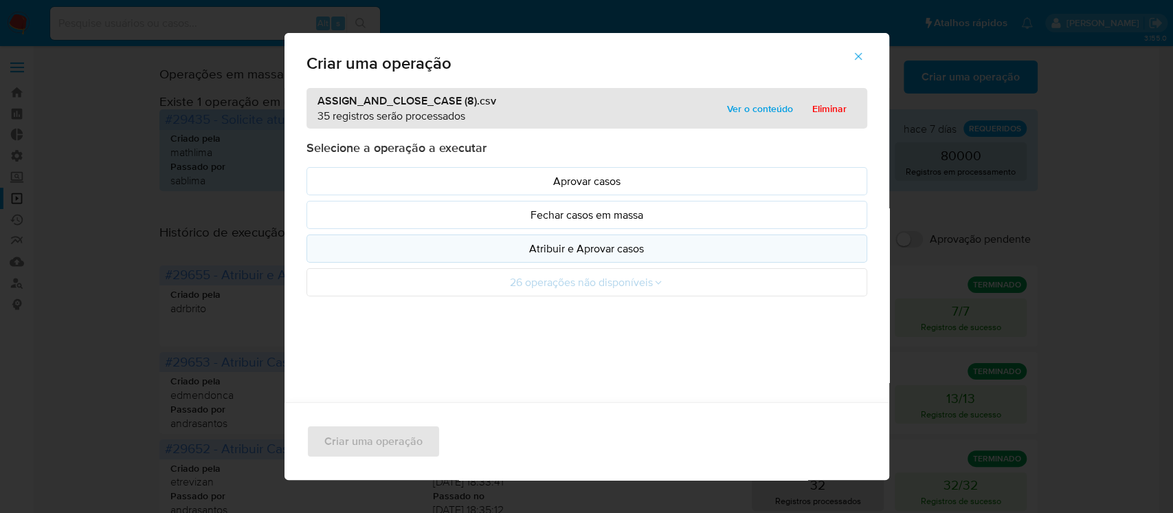
click at [569, 247] on p "Atribuir e Aprovar casos" at bounding box center [586, 249] width 537 height 16
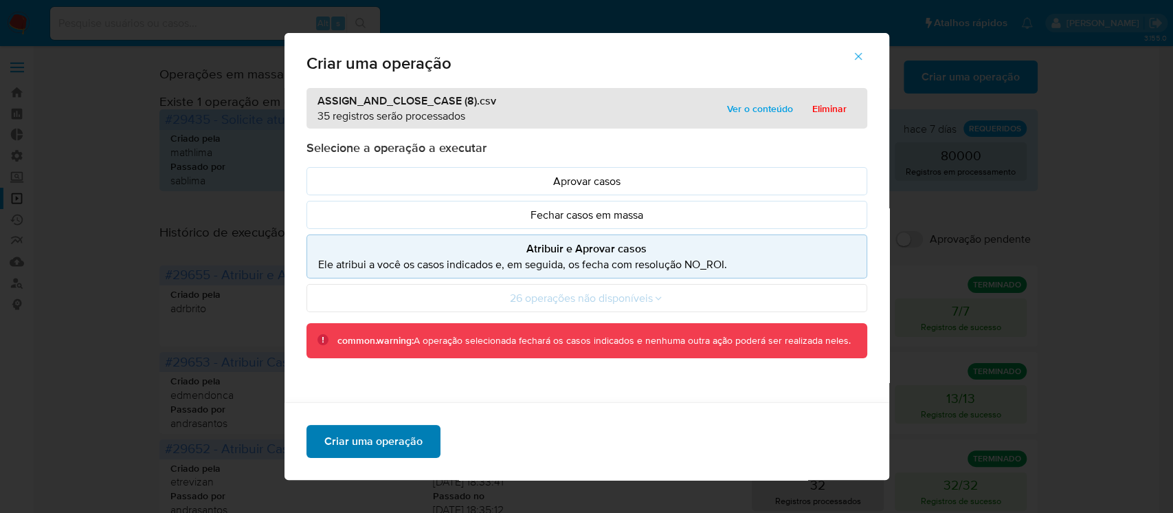
click at [358, 444] on span "Criar uma operação" at bounding box center [373, 441] width 98 height 30
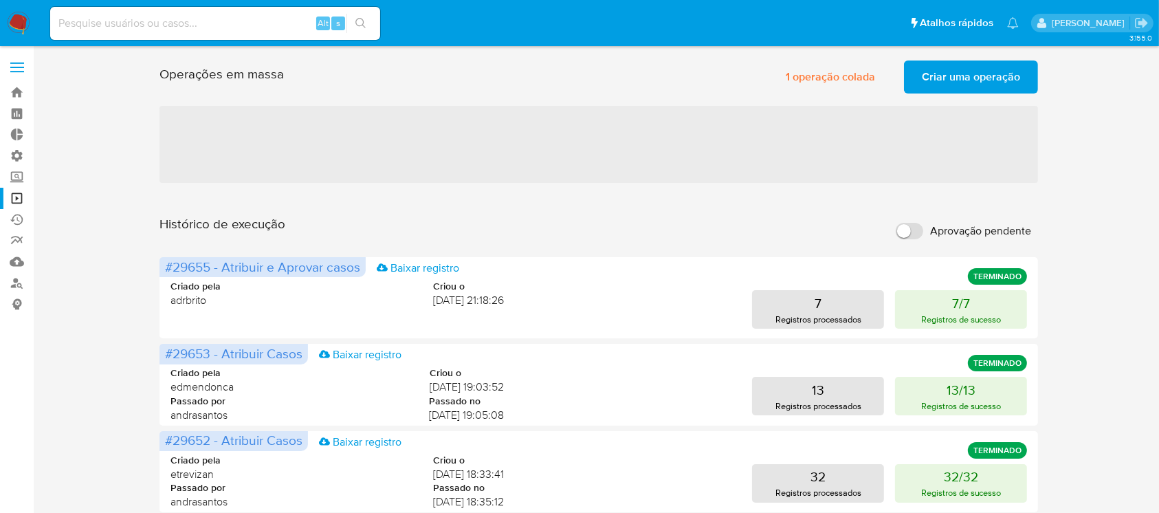
click at [951, 71] on span "Criar uma operação" at bounding box center [971, 77] width 98 height 30
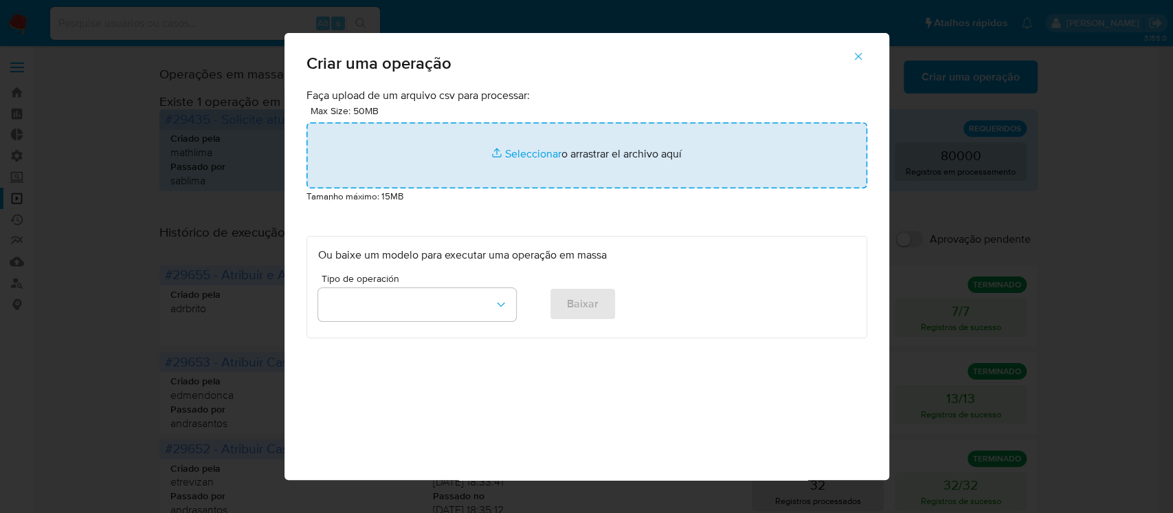
click at [513, 157] on input "file" at bounding box center [586, 155] width 561 height 66
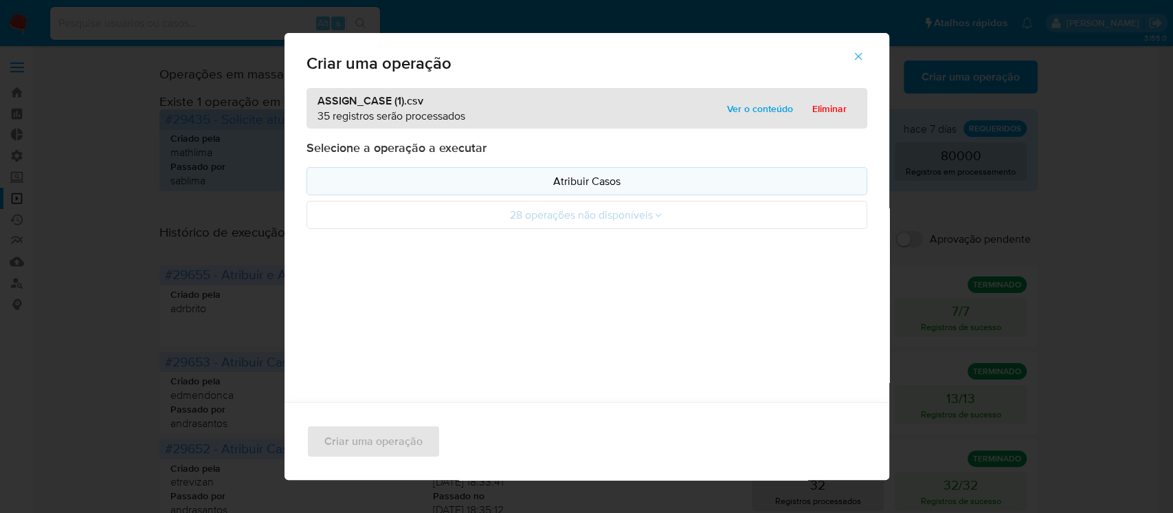
click at [592, 174] on p "Atribuir Casos" at bounding box center [586, 181] width 537 height 16
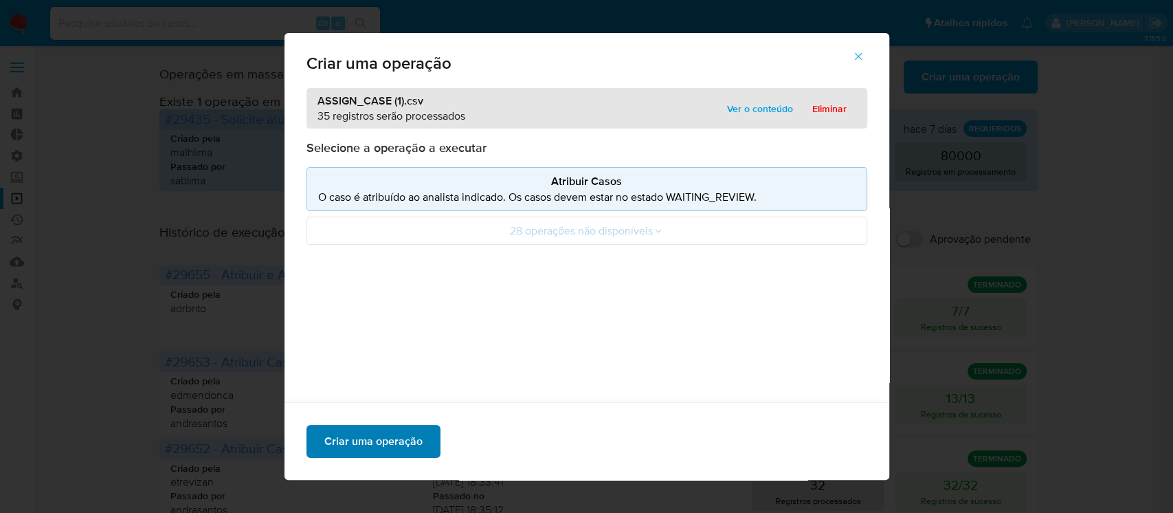
click at [368, 434] on span "Criar uma operação" at bounding box center [373, 441] width 98 height 30
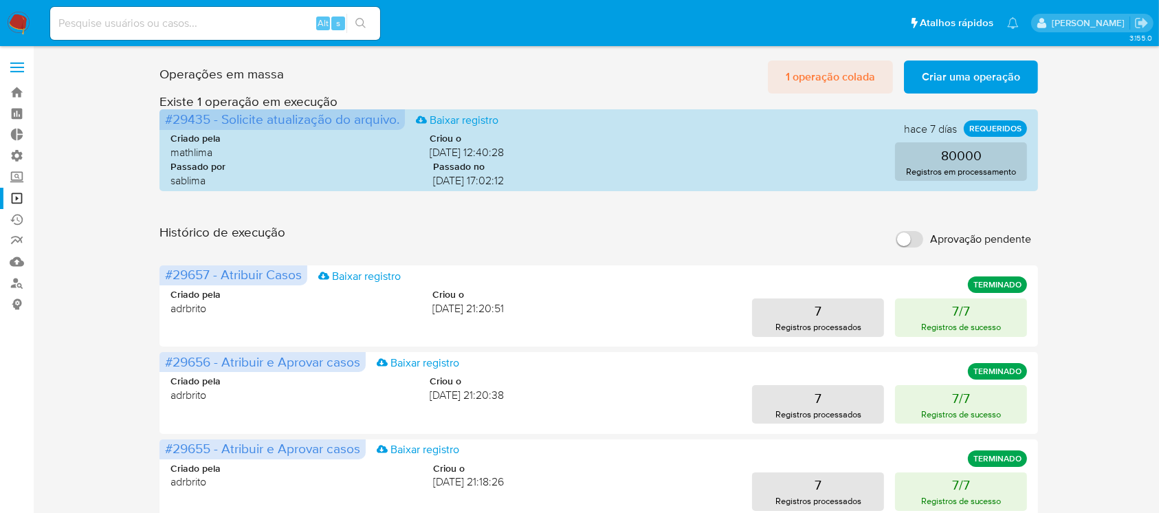
click at [809, 82] on span "1 operação colada" at bounding box center [829, 77] width 89 height 30
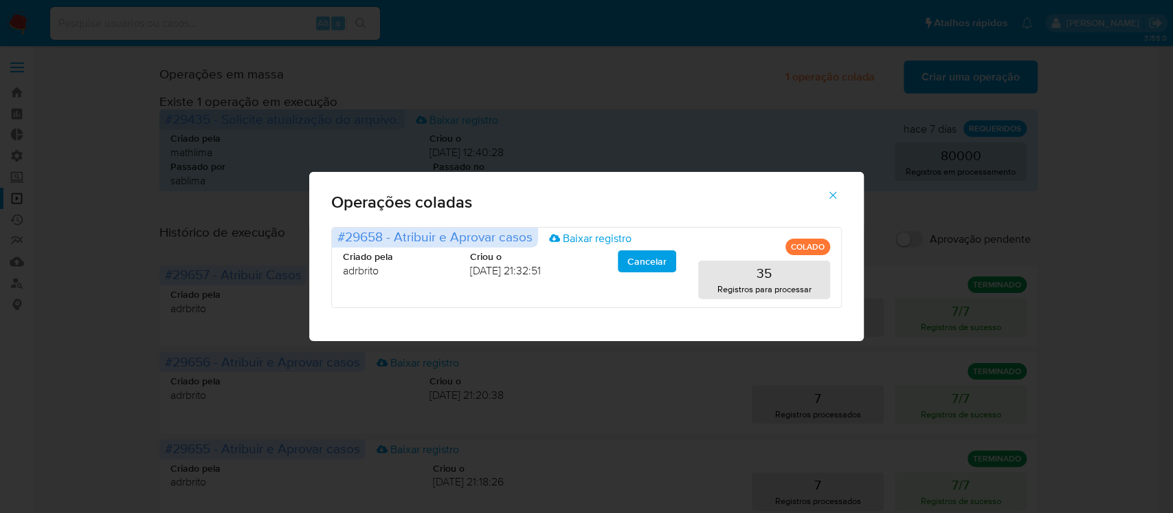
click at [832, 197] on icon "button" at bounding box center [833, 195] width 12 height 12
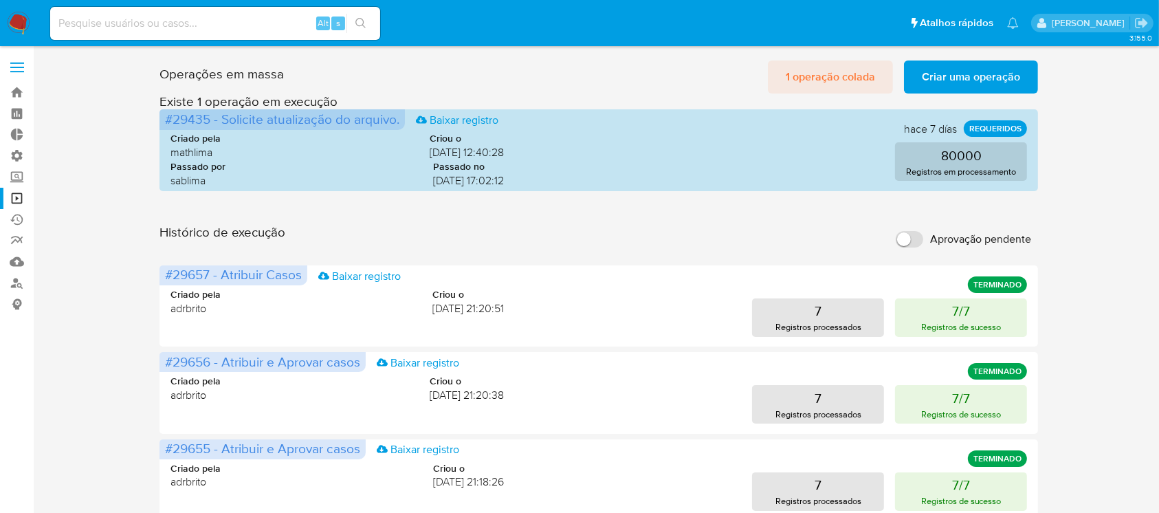
click at [848, 74] on span "1 operação colada" at bounding box center [829, 77] width 89 height 30
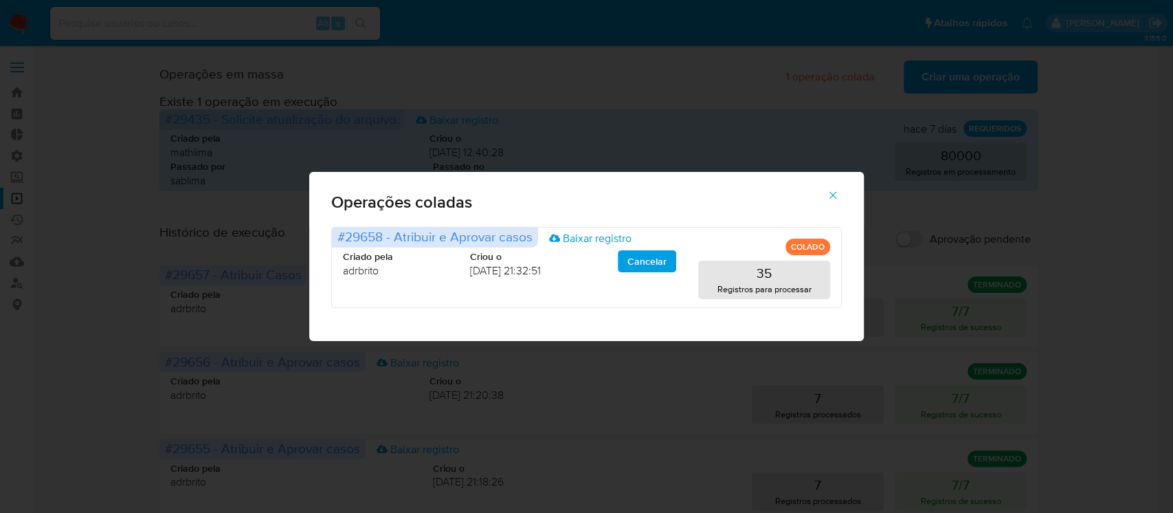
click at [835, 197] on icon "button" at bounding box center [833, 196] width 8 height 8
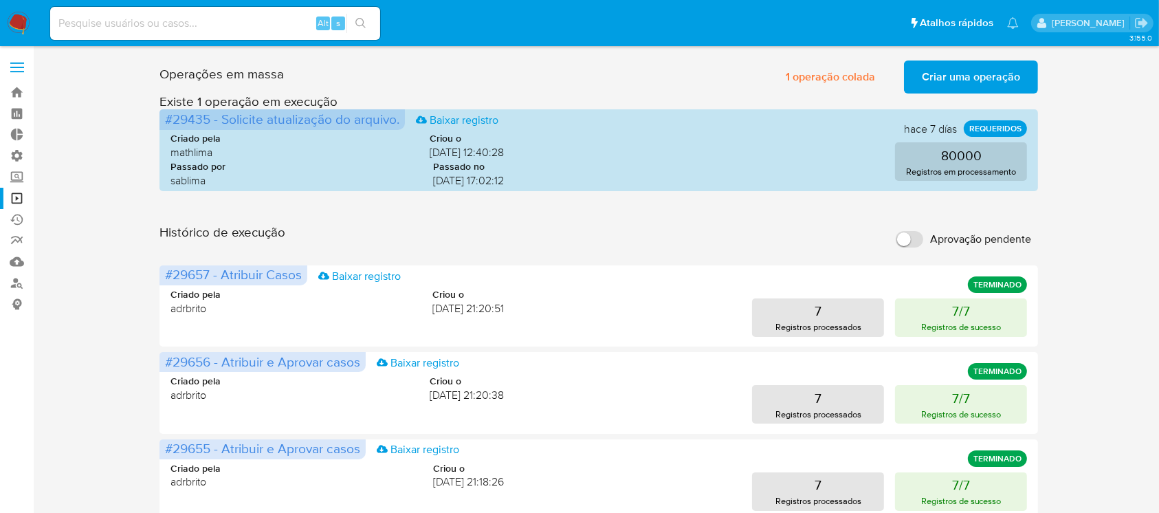
click at [976, 85] on span "Criar uma operação" at bounding box center [971, 77] width 98 height 30
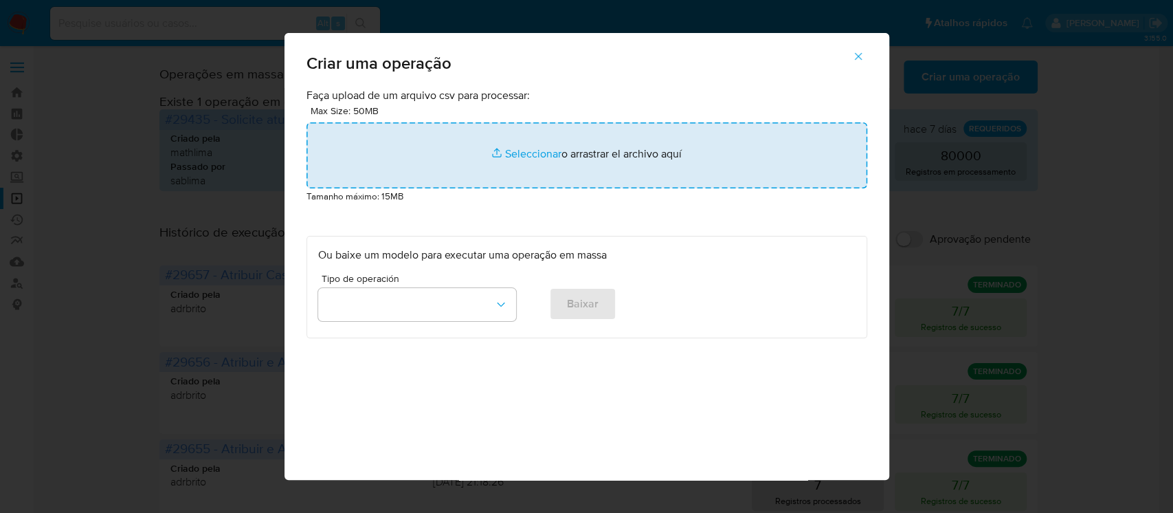
click at [515, 150] on input "file" at bounding box center [586, 155] width 561 height 66
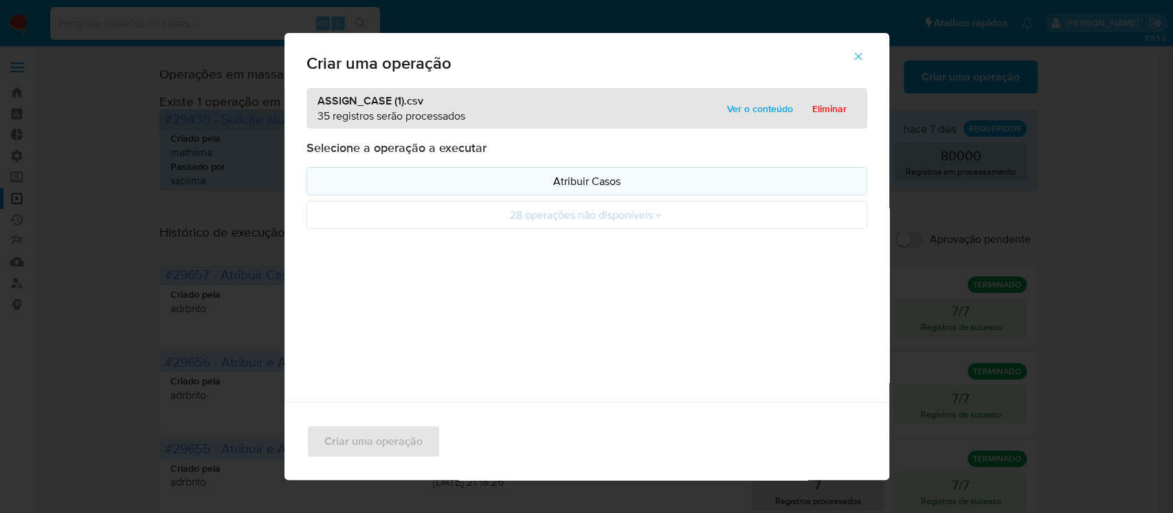
click at [602, 175] on p "Atribuir Casos" at bounding box center [586, 181] width 537 height 16
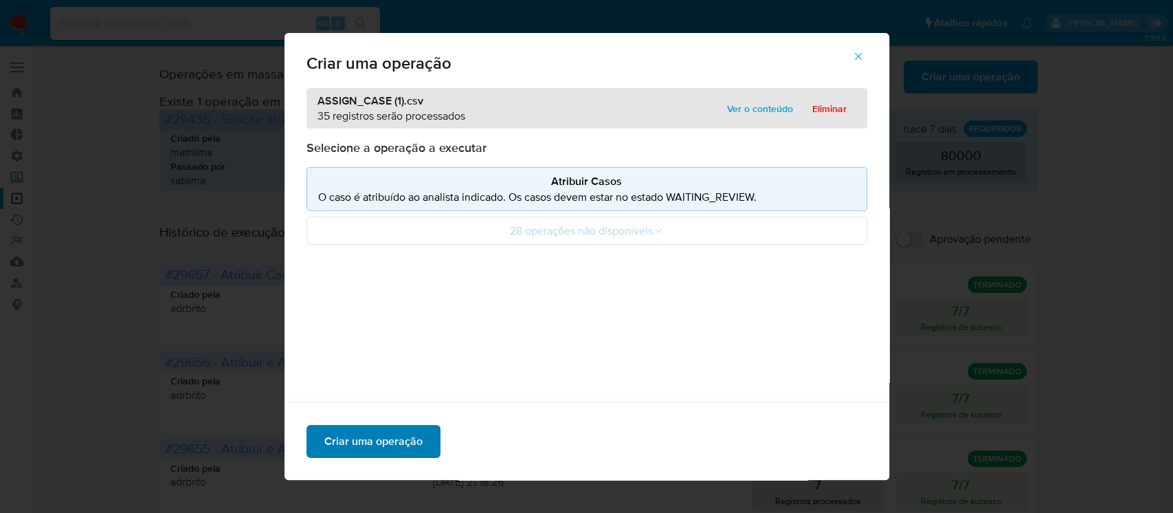
click at [390, 448] on span "Criar uma operação" at bounding box center [373, 441] width 98 height 30
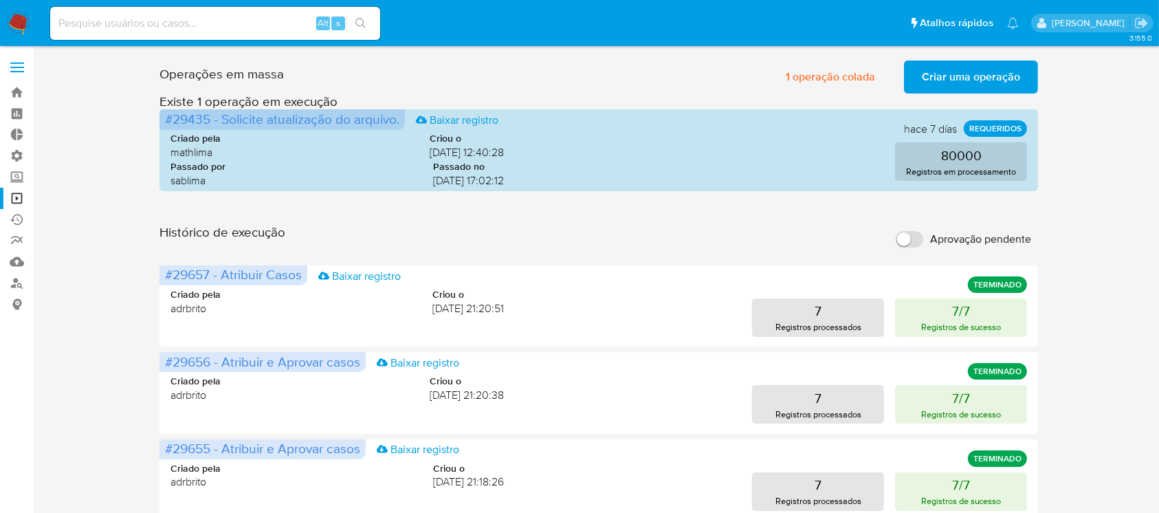
click at [191, 23] on input at bounding box center [215, 23] width 330 height 18
click at [951, 71] on span "Criar uma operação" at bounding box center [971, 77] width 98 height 30
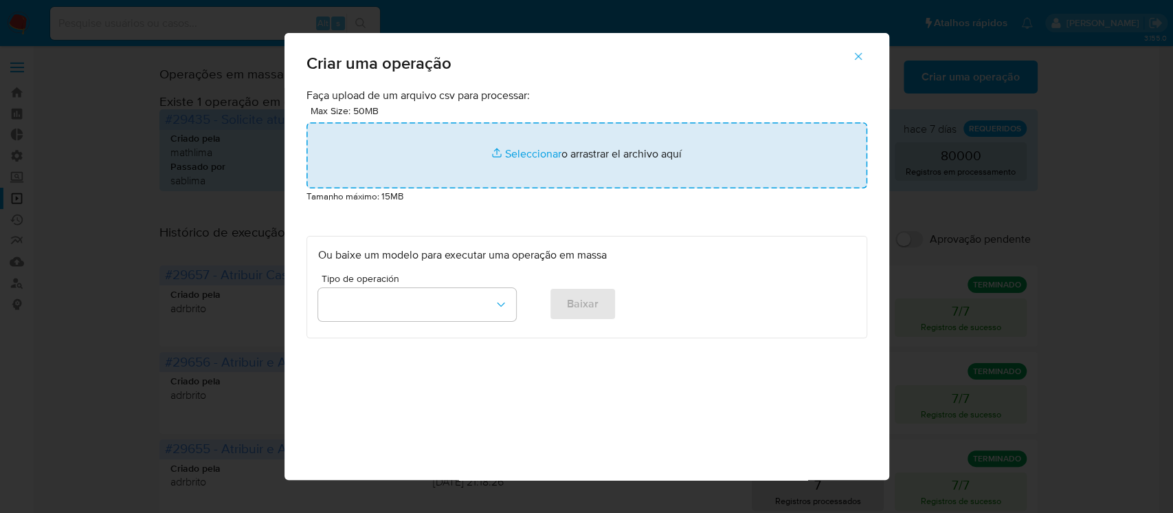
click at [529, 155] on input "file" at bounding box center [586, 155] width 561 height 66
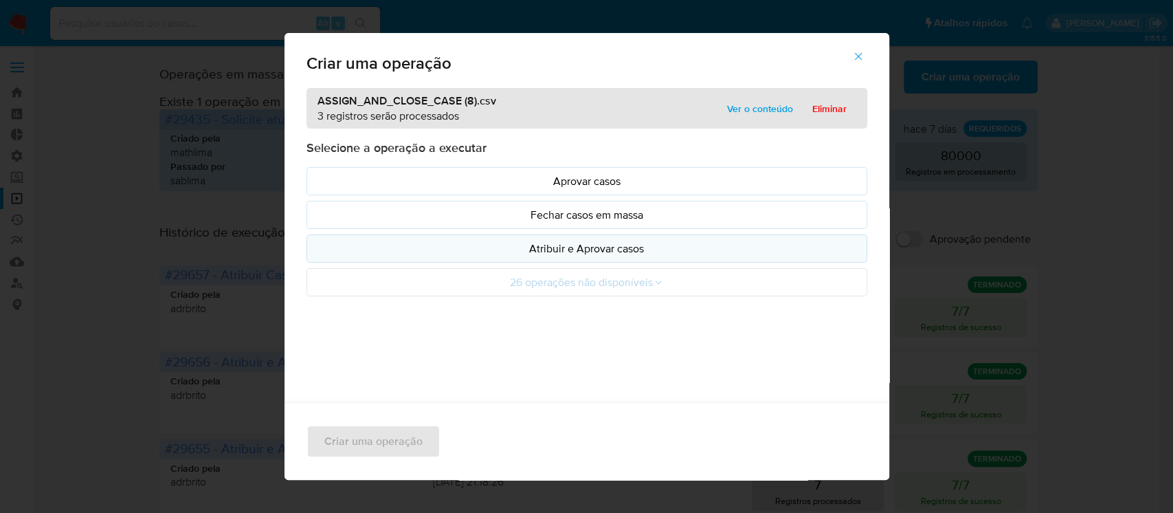
click at [596, 242] on p "Atribuir e Aprovar casos" at bounding box center [586, 249] width 537 height 16
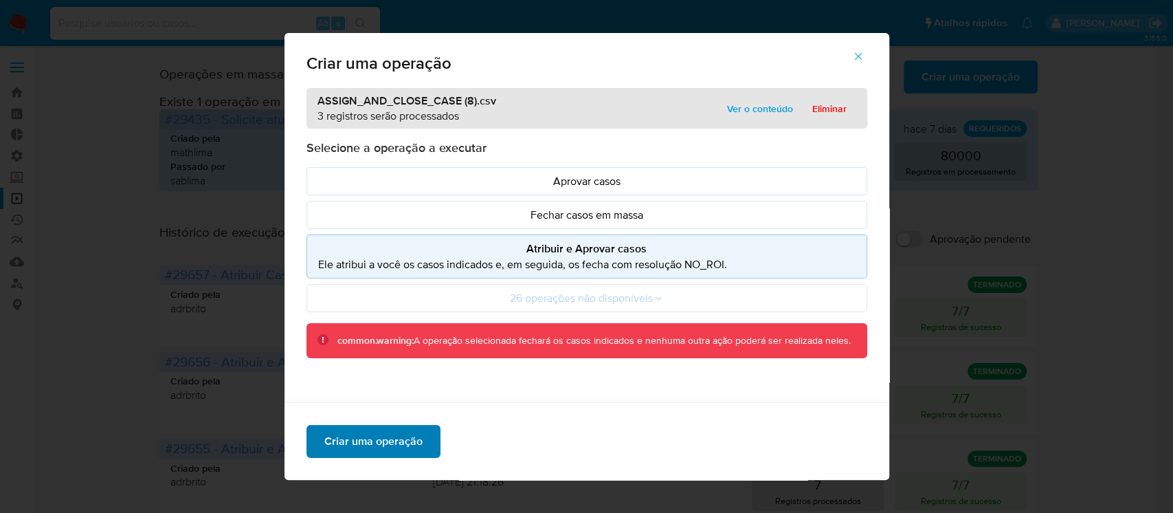
click at [377, 437] on span "Criar uma operação" at bounding box center [373, 441] width 98 height 30
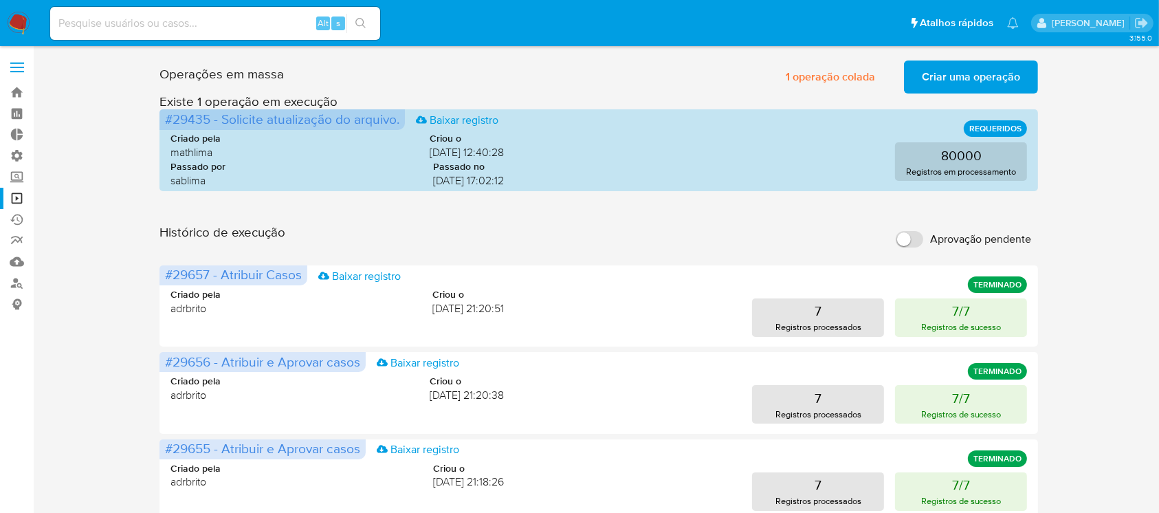
click at [961, 80] on span "Criar uma operação" at bounding box center [971, 77] width 98 height 30
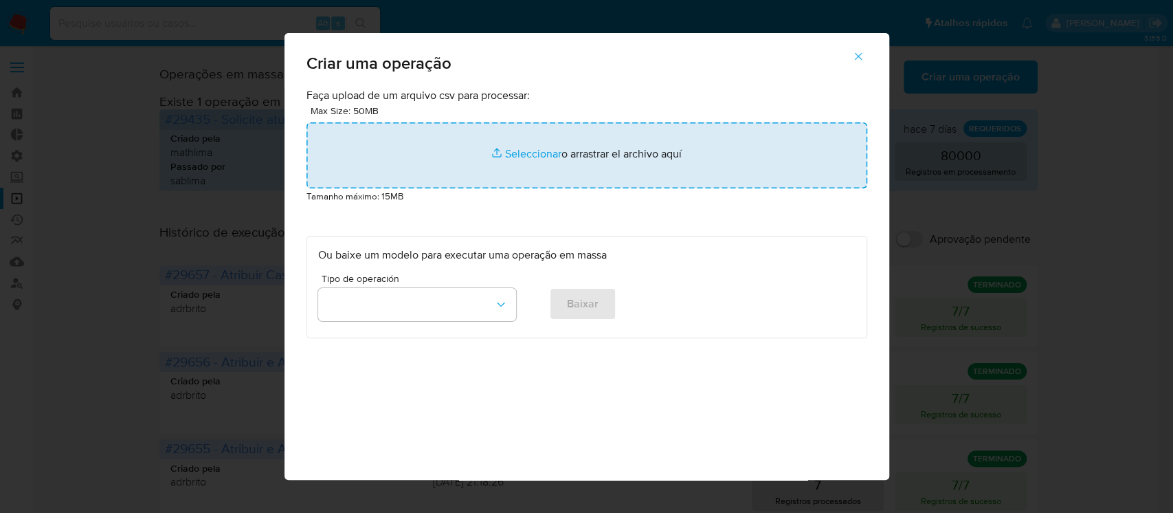
click at [526, 150] on input "file" at bounding box center [586, 155] width 561 height 66
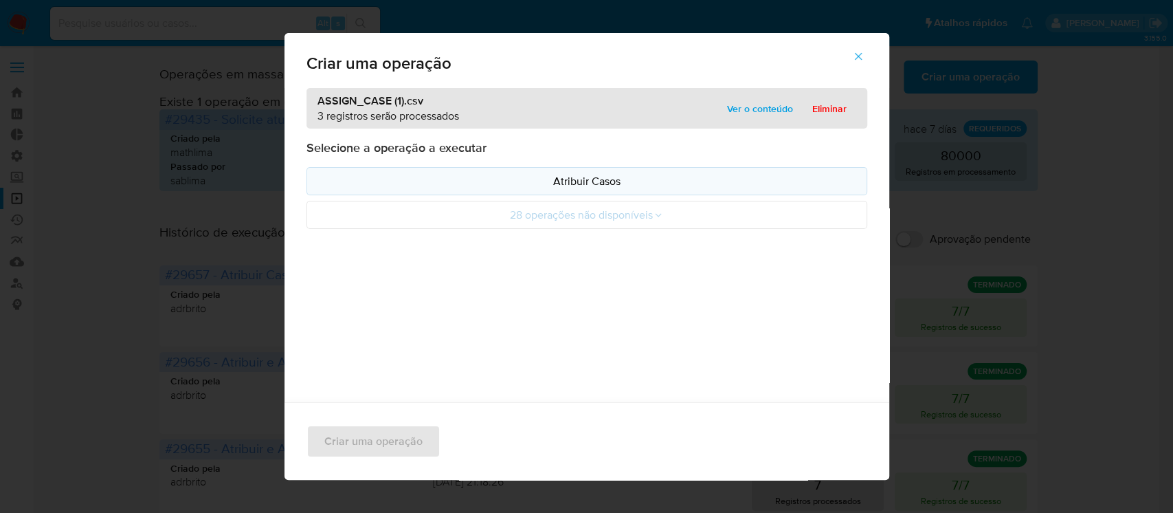
click at [596, 173] on p "Atribuir Casos" at bounding box center [586, 181] width 537 height 16
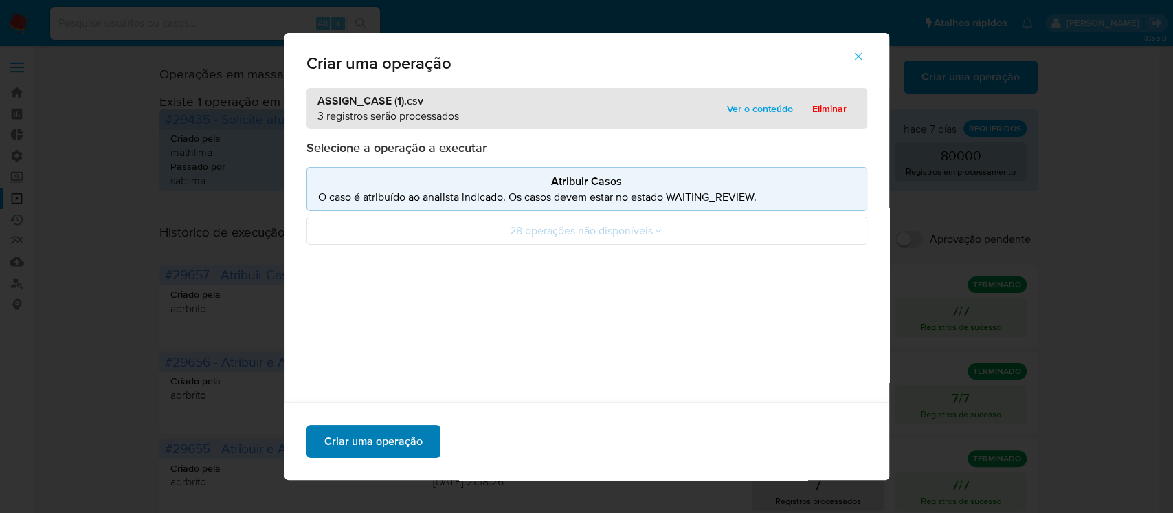
click at [385, 455] on span "Criar uma operação" at bounding box center [373, 441] width 98 height 30
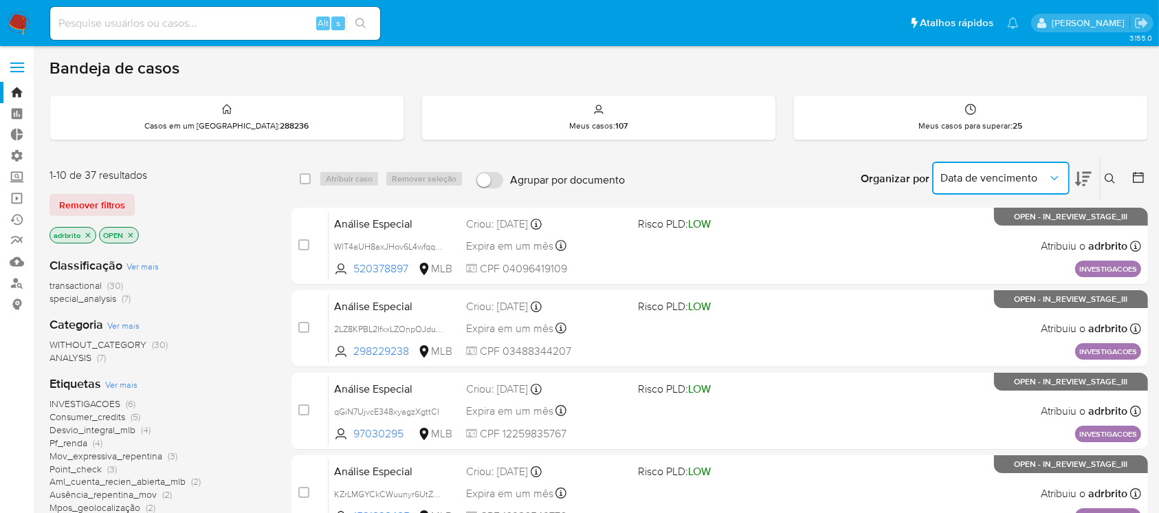
click at [1049, 168] on button "Data de vencimento" at bounding box center [1000, 177] width 137 height 33
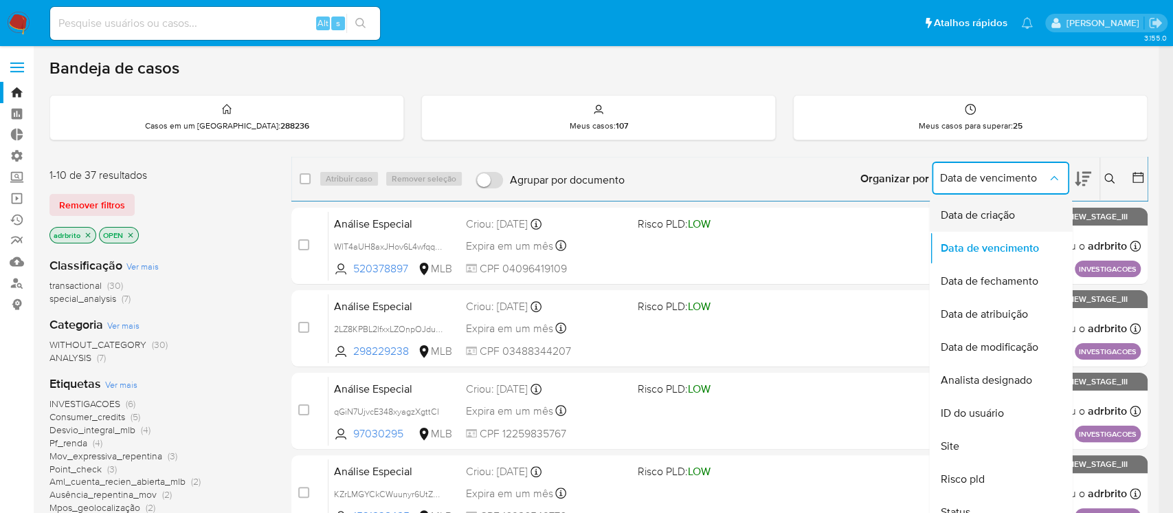
click at [992, 212] on span "Data de criação" at bounding box center [977, 215] width 74 height 14
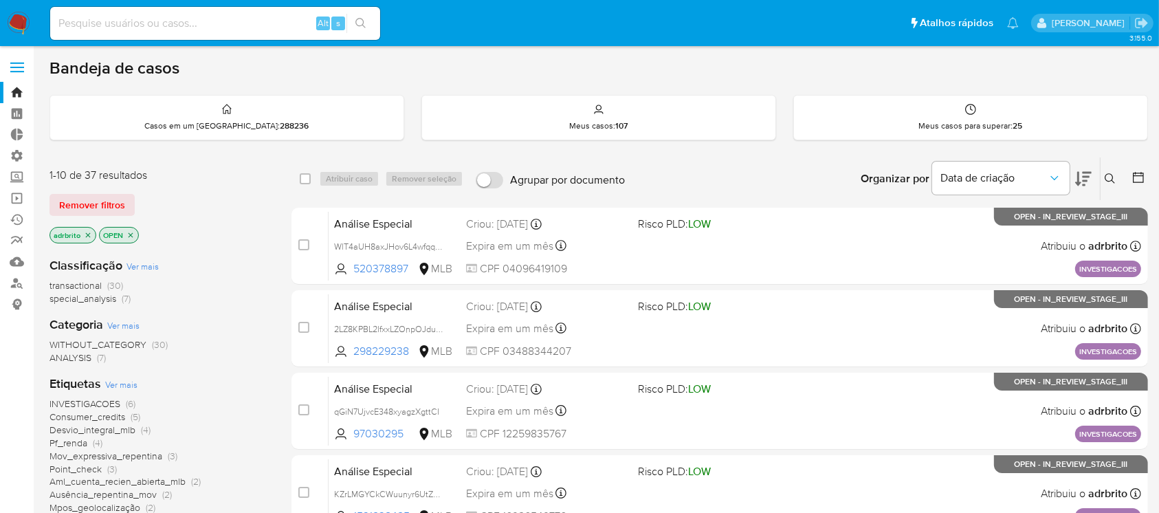
click at [1080, 177] on icon at bounding box center [1083, 178] width 16 height 16
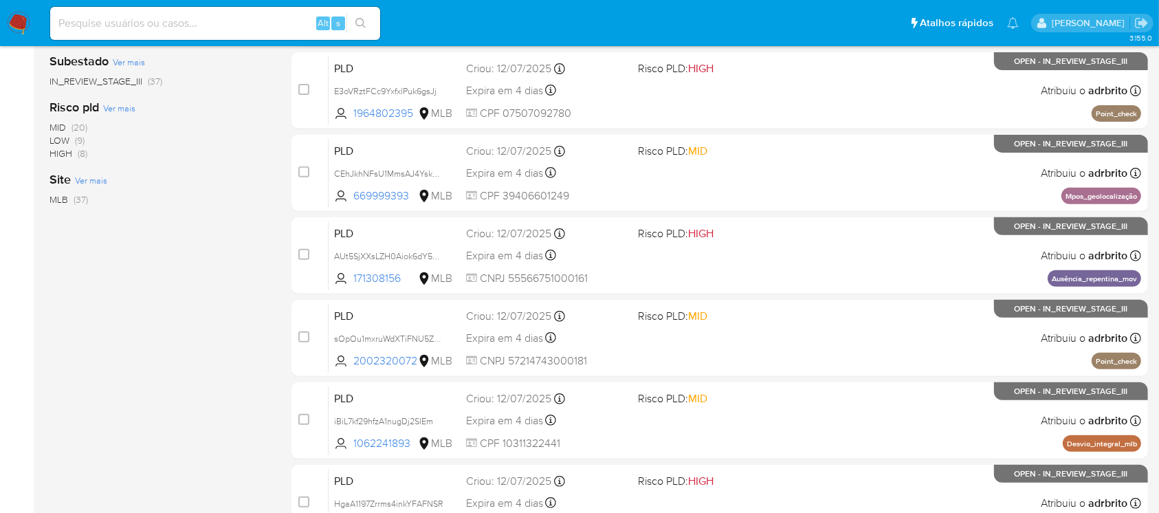
scroll to position [572, 0]
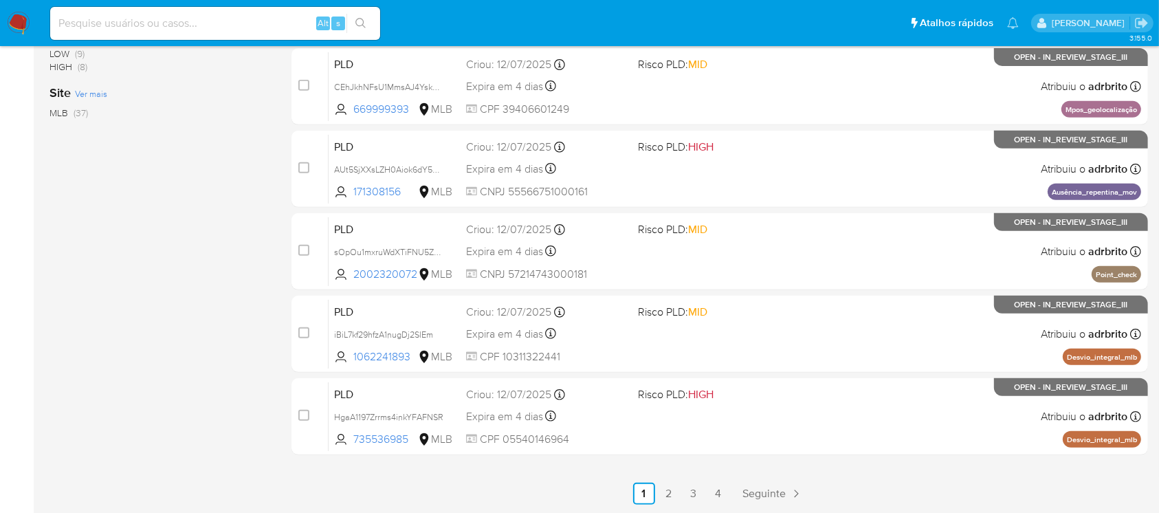
click at [103, 168] on div "1-10 de 37 resultados Remover filtros adrbrito OPEN Classificação Ver mais tran…" at bounding box center [159, 44] width 220 height 919
click at [199, 33] on div "Alt s" at bounding box center [215, 23] width 330 height 33
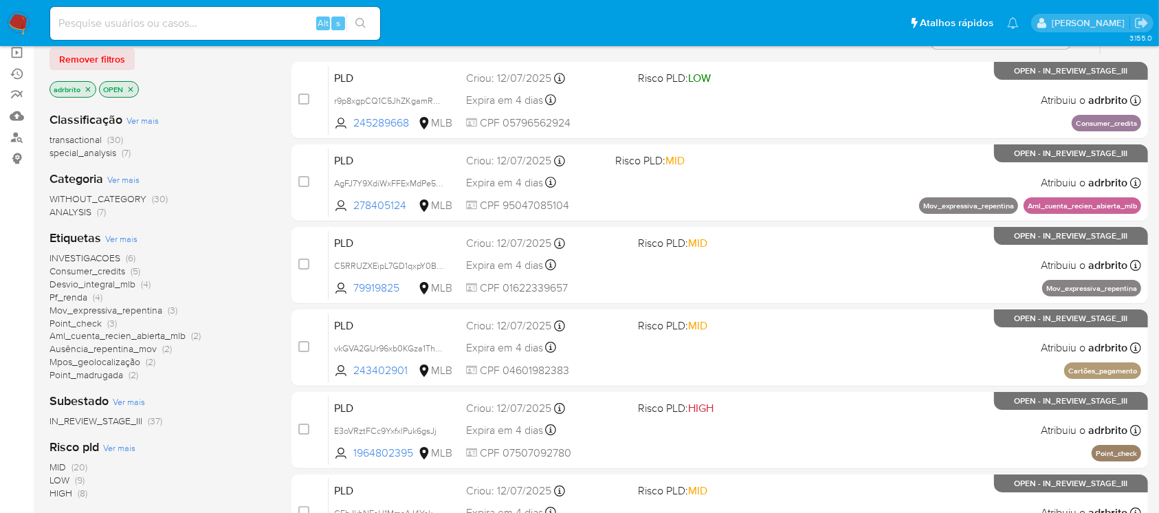
scroll to position [0, 0]
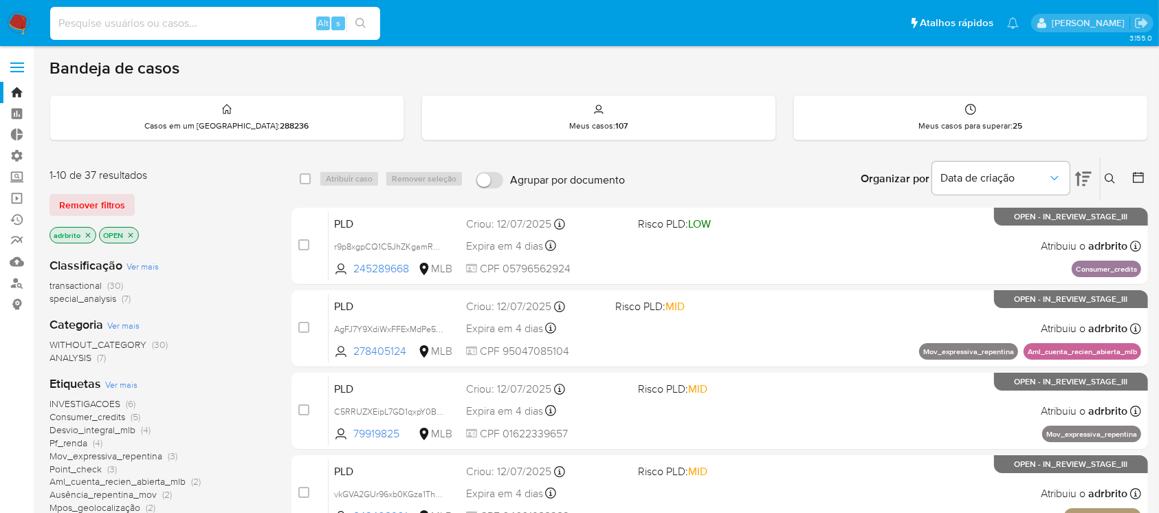
click at [107, 23] on input at bounding box center [215, 23] width 330 height 18
paste input "r01a1TUjVskMt89BlmBkJkMz"
type input "r01a1TUjVskMt89BlmBkJkMz"
click at [364, 22] on icon "search-icon" at bounding box center [360, 23] width 11 height 11
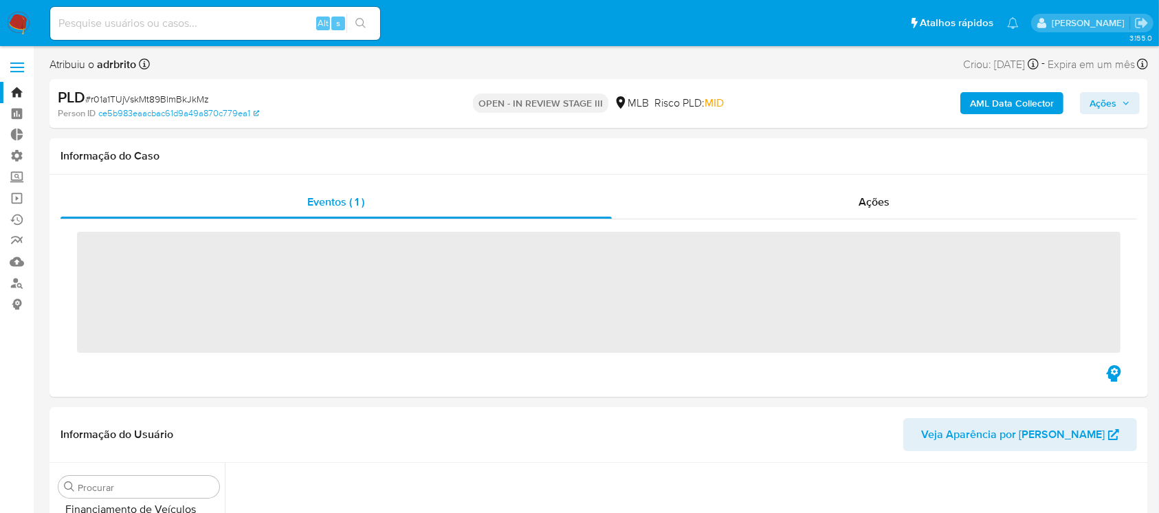
scroll to position [614, 0]
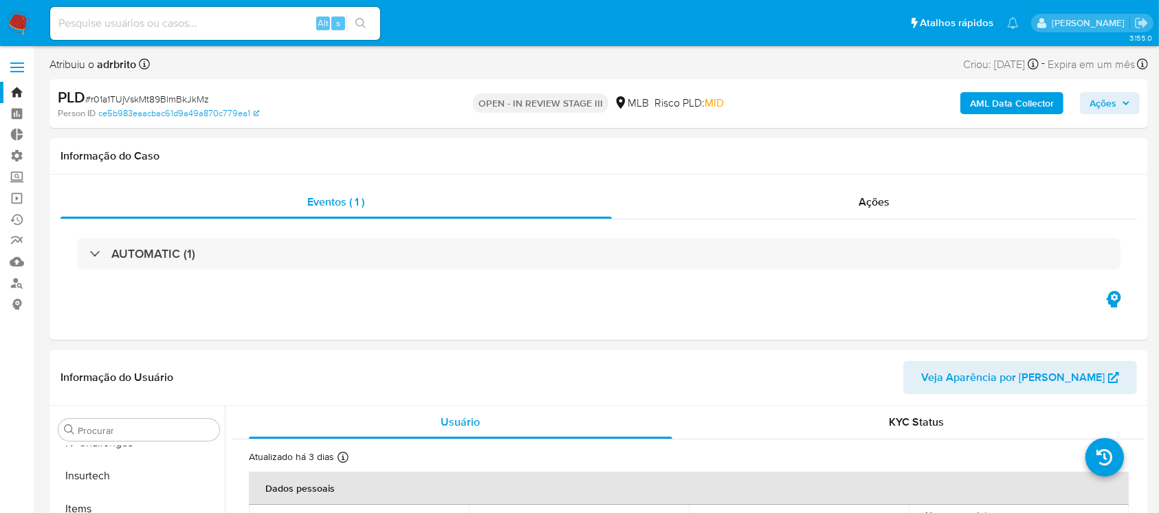
select select "10"
click at [18, 88] on link "Bandeja" at bounding box center [82, 92] width 164 height 21
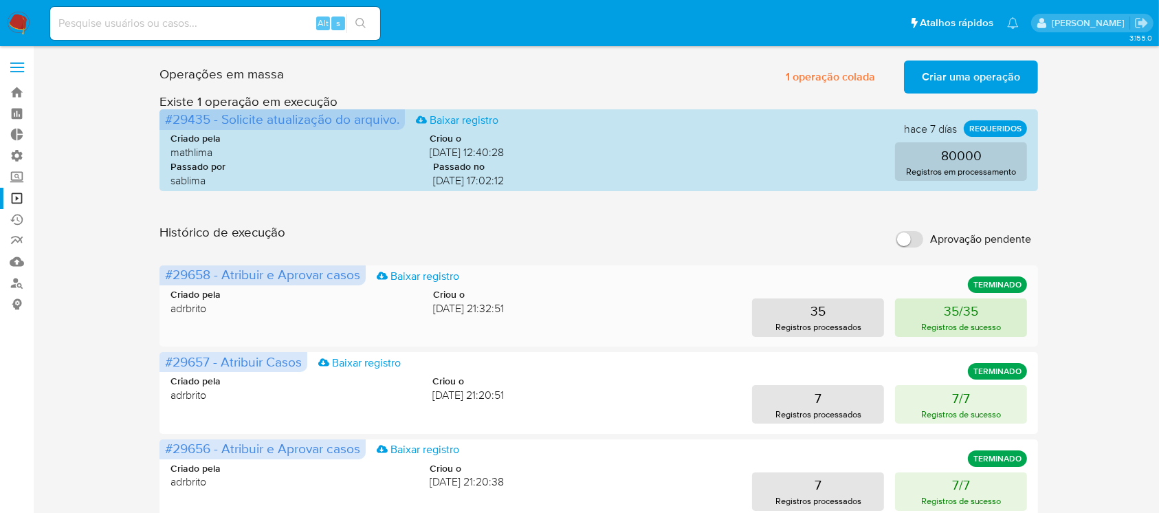
click at [968, 310] on p "35/35" at bounding box center [961, 310] width 34 height 19
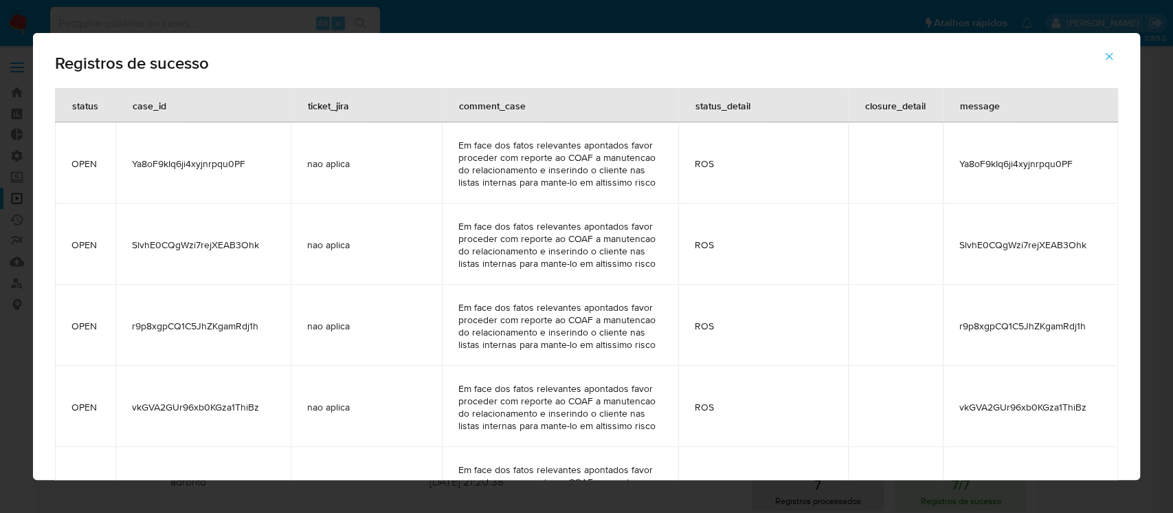
click at [1113, 55] on icon "button" at bounding box center [1109, 56] width 12 height 12
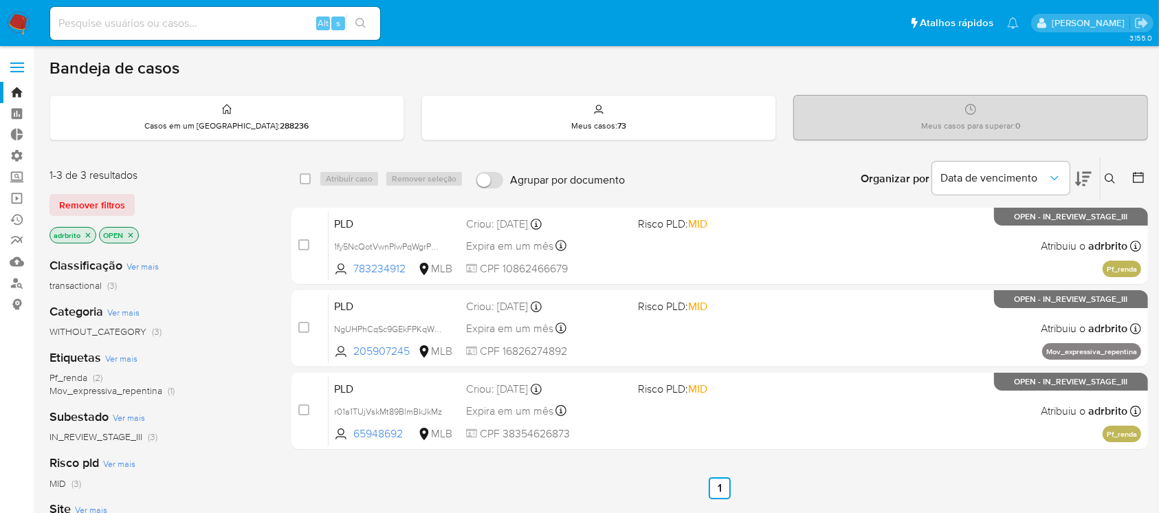
click at [88, 233] on icon "close-filter" at bounding box center [88, 235] width 8 height 8
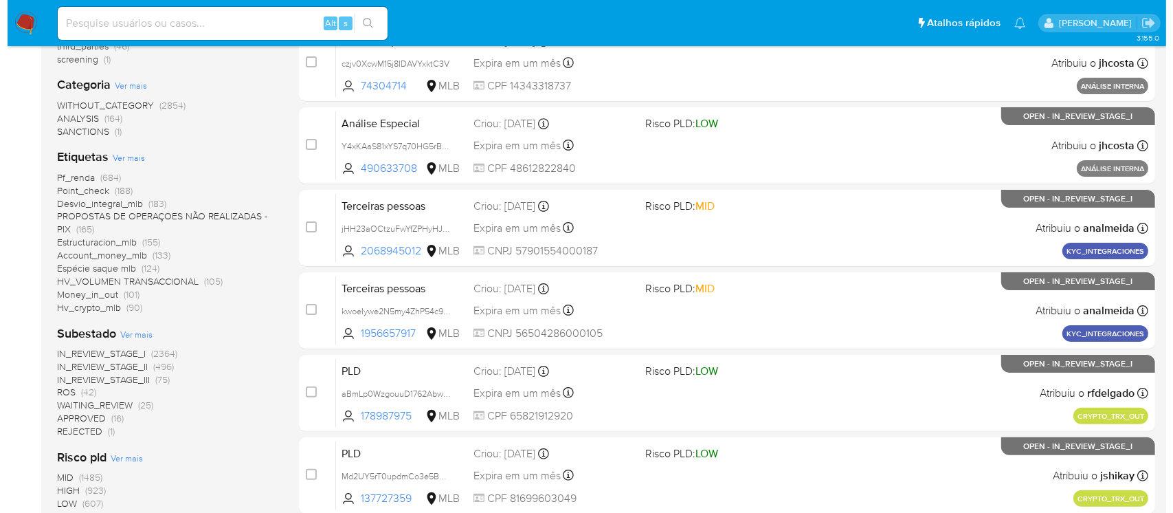
scroll to position [267, 0]
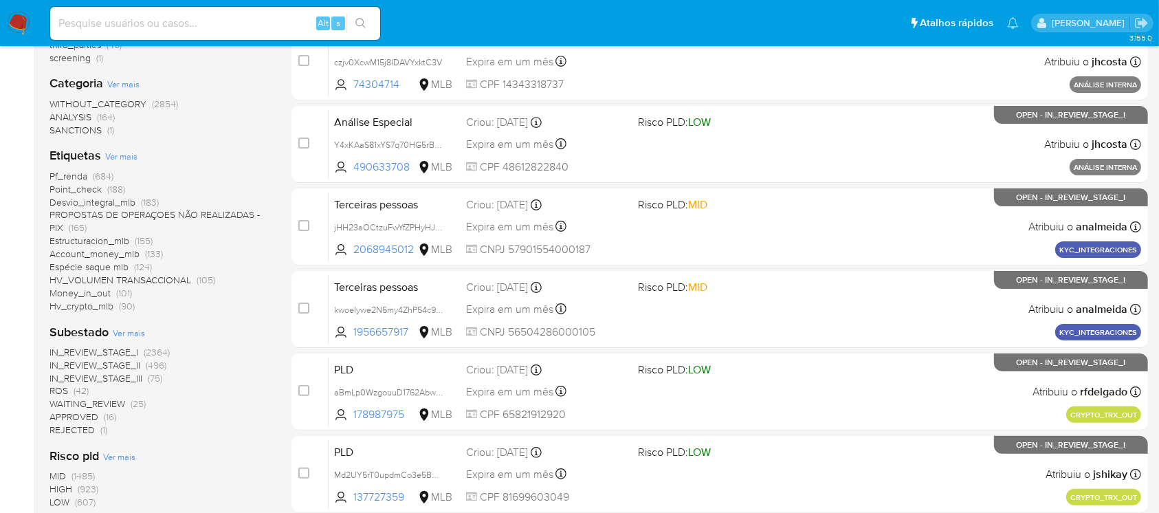
click at [109, 155] on span "Ver mais" at bounding box center [121, 156] width 32 height 12
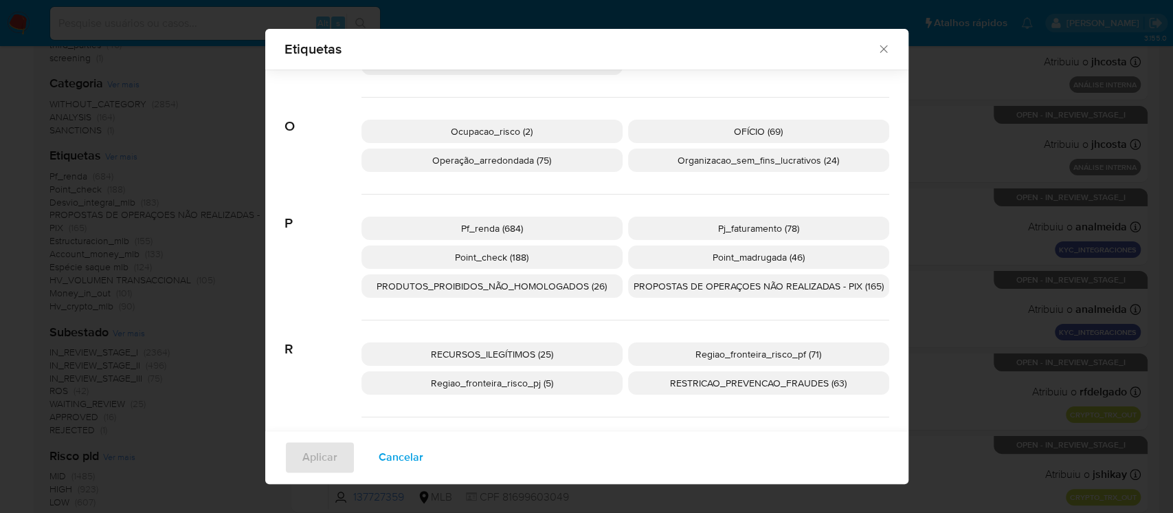
scroll to position [1182, 0]
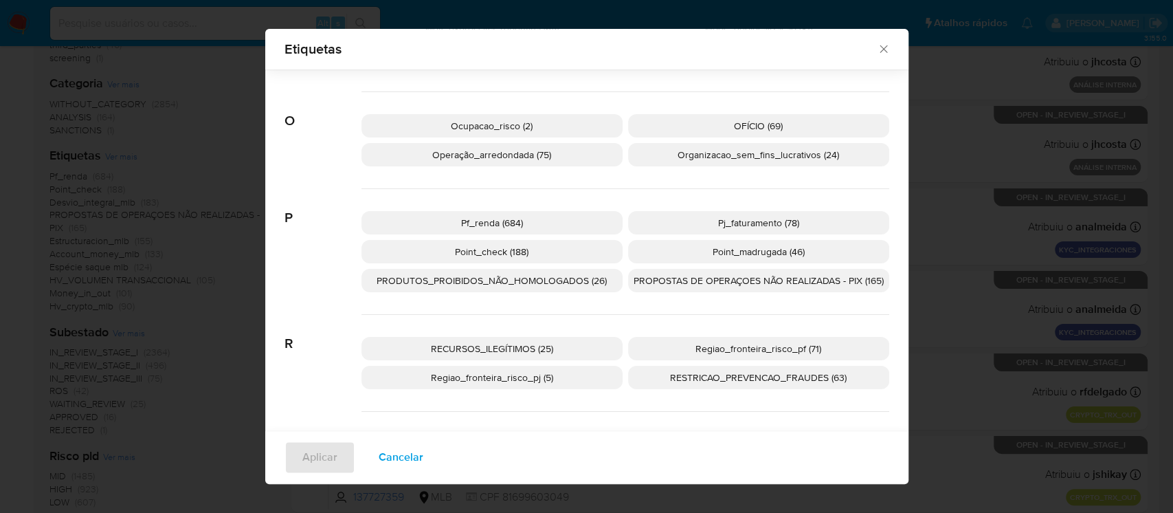
click at [786, 382] on span "RESTRICAO_PREVENCAO_FRAUDES (63)" at bounding box center [758, 377] width 177 height 14
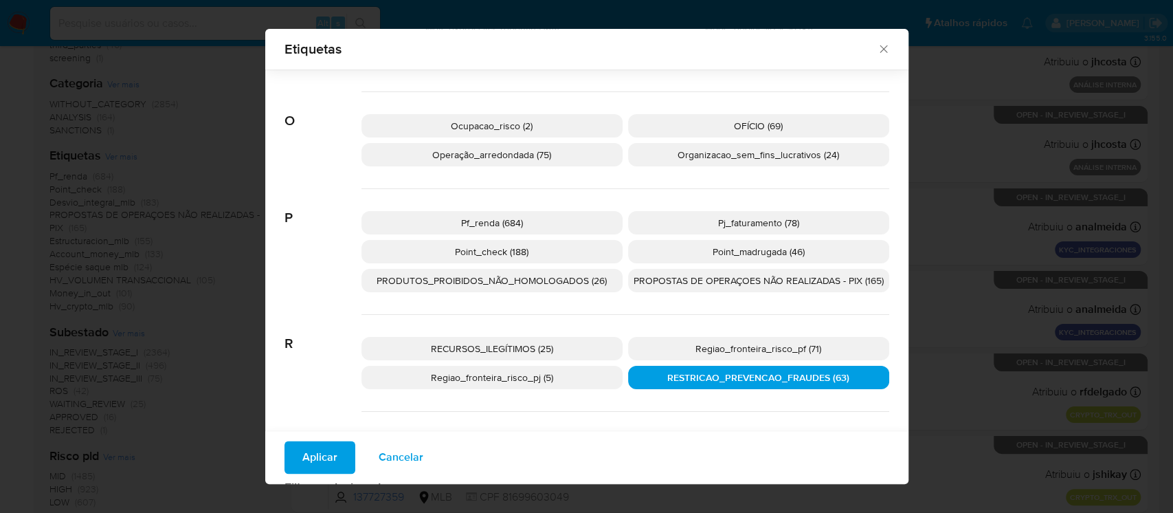
click at [322, 462] on span "Aplicar" at bounding box center [319, 458] width 35 height 30
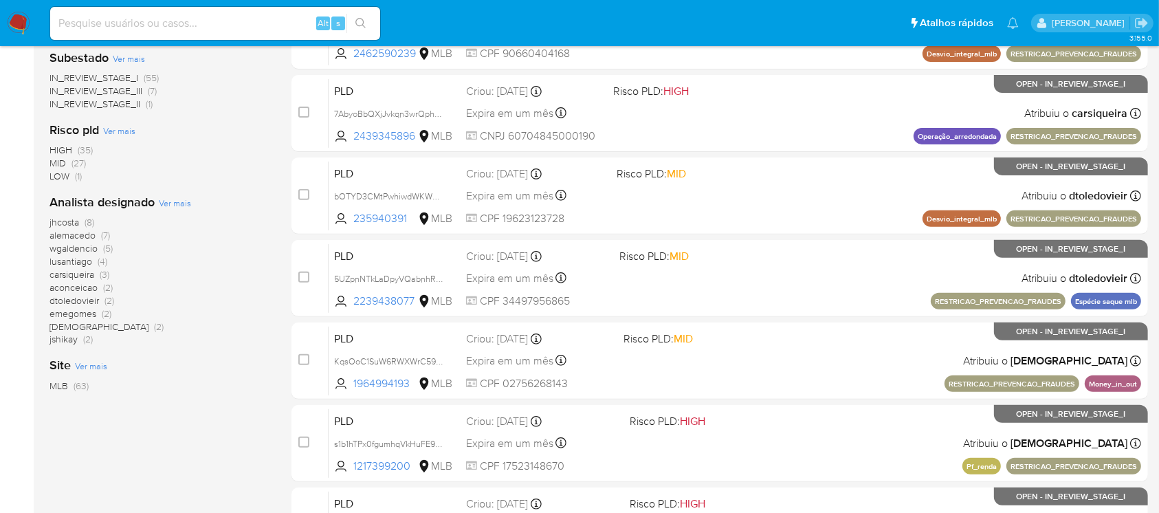
scroll to position [572, 0]
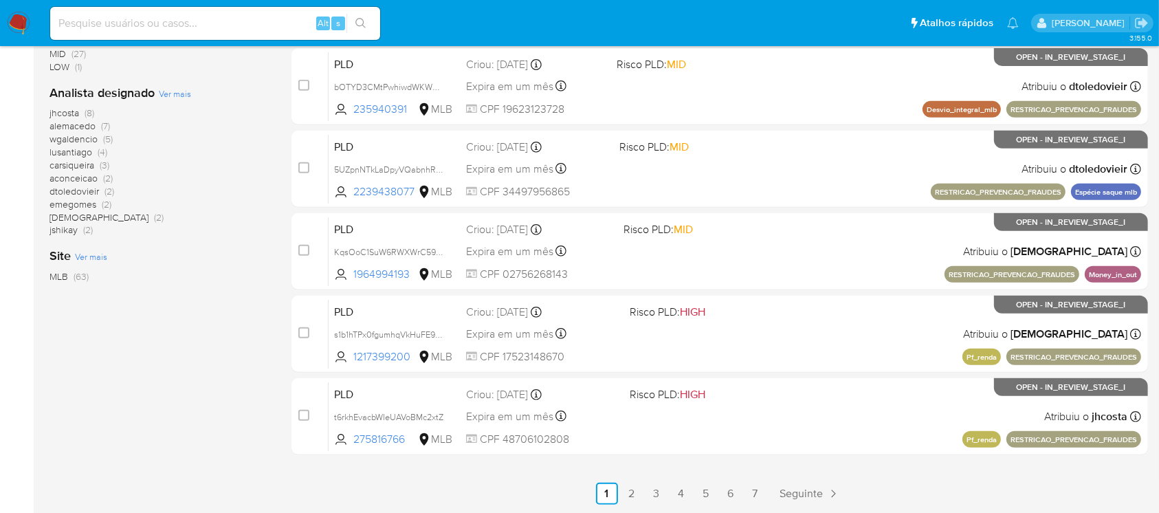
click at [166, 449] on div "1-10 de 63 resultados Remover filtros OPEN RESTRICAO_PREVENCAO_FRAUDES Classifi…" at bounding box center [159, 44] width 220 height 919
click at [167, 421] on div "1-10 de 63 resultados Remover filtros OPEN RESTRICAO_PREVENCAO_FRAUDES Classifi…" at bounding box center [159, 44] width 220 height 919
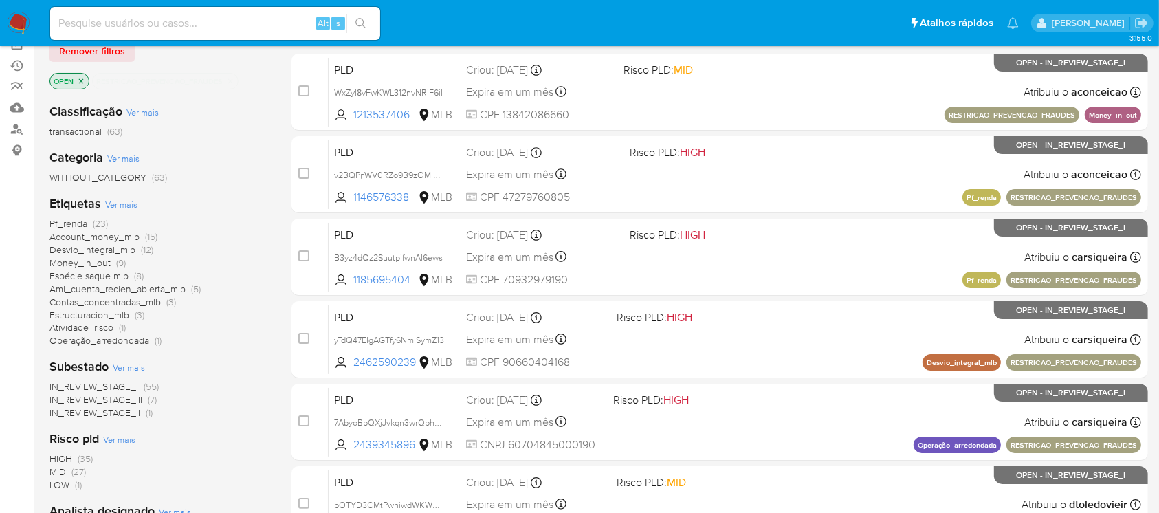
scroll to position [129, 0]
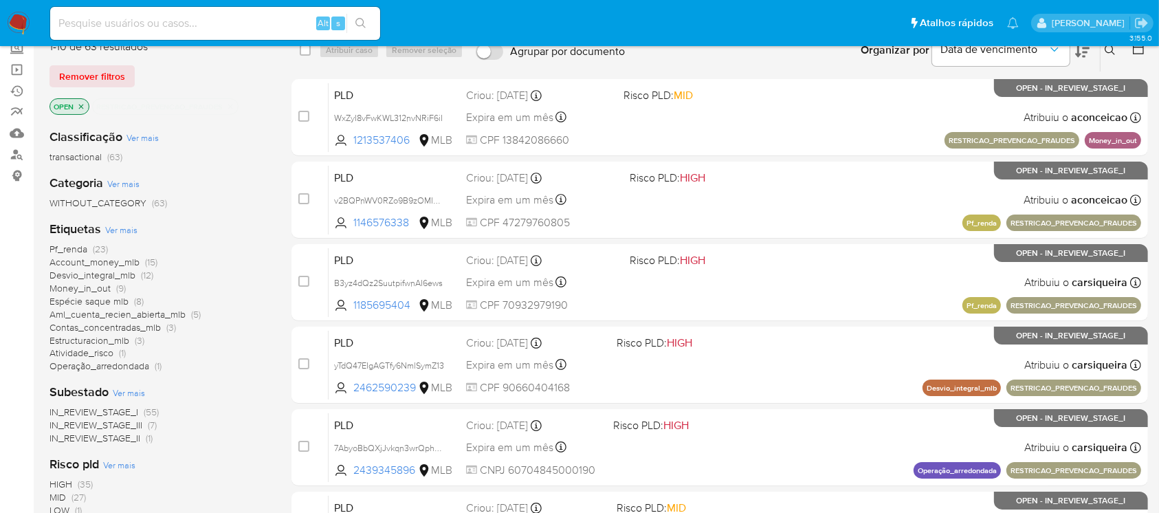
click at [234, 108] on icon "close-filter" at bounding box center [230, 106] width 8 height 8
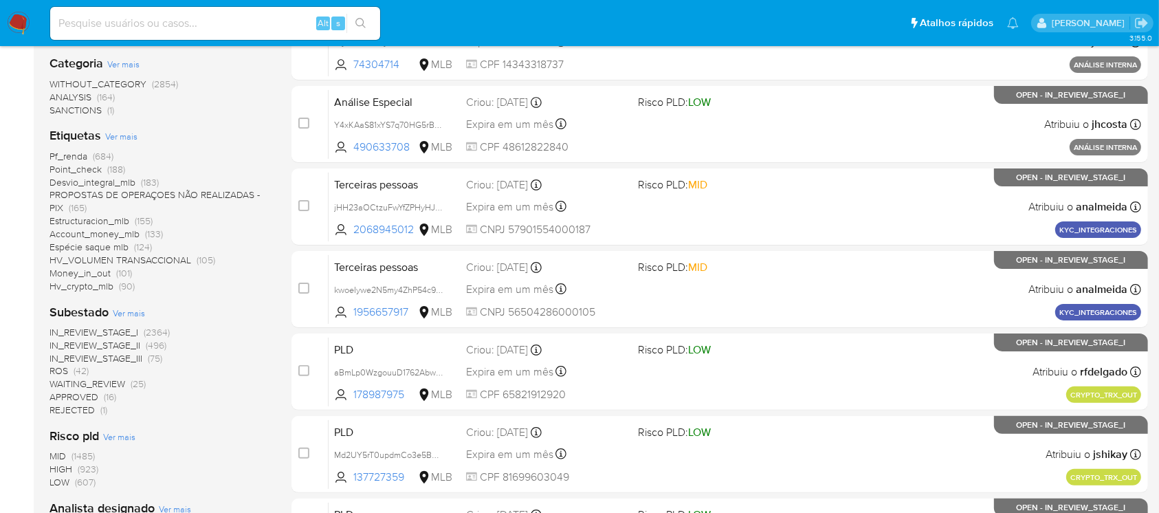
scroll to position [289, 0]
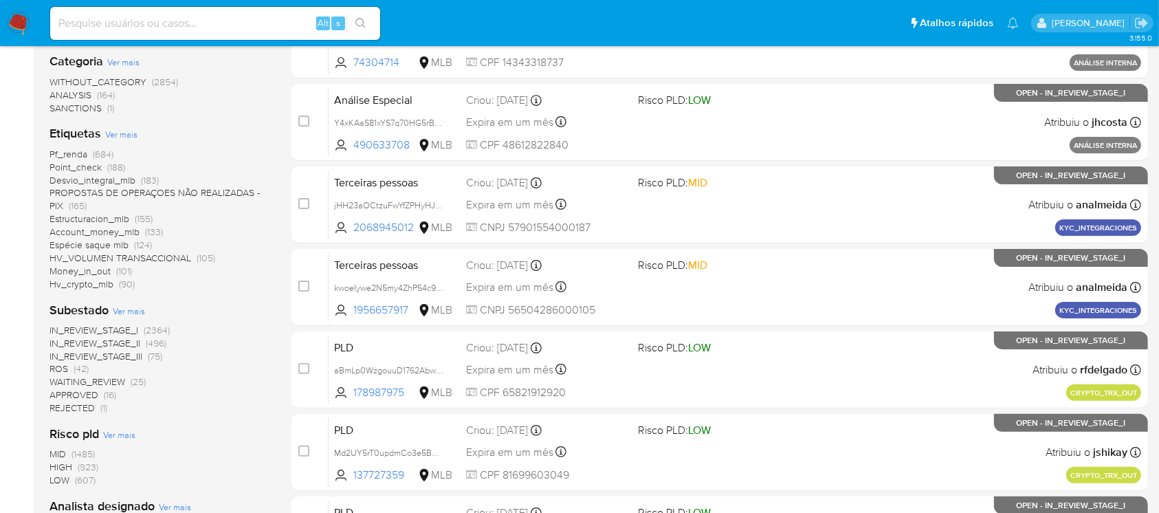
click at [115, 352] on span "IN_REVIEW_STAGE_III" at bounding box center [95, 356] width 93 height 14
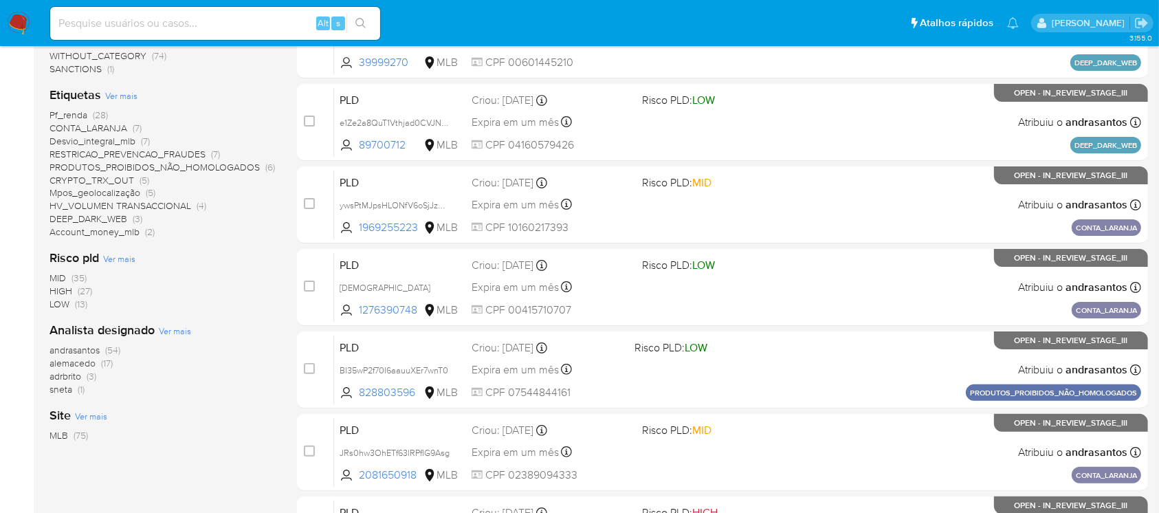
click at [78, 377] on span "adrbrito" at bounding box center [65, 376] width 32 height 14
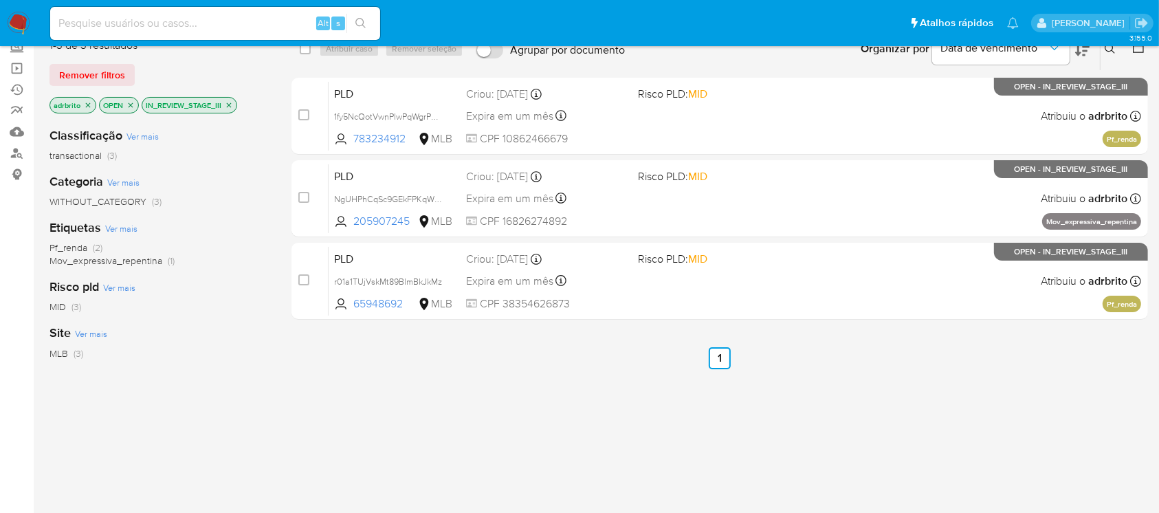
scroll to position [131, 0]
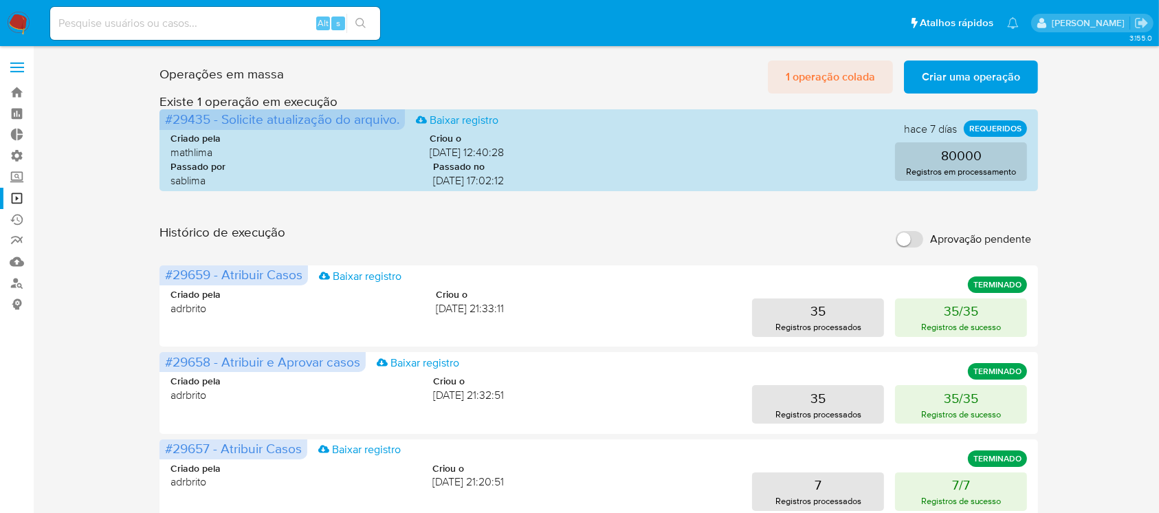
click at [794, 85] on span "1 operação colada" at bounding box center [829, 77] width 89 height 30
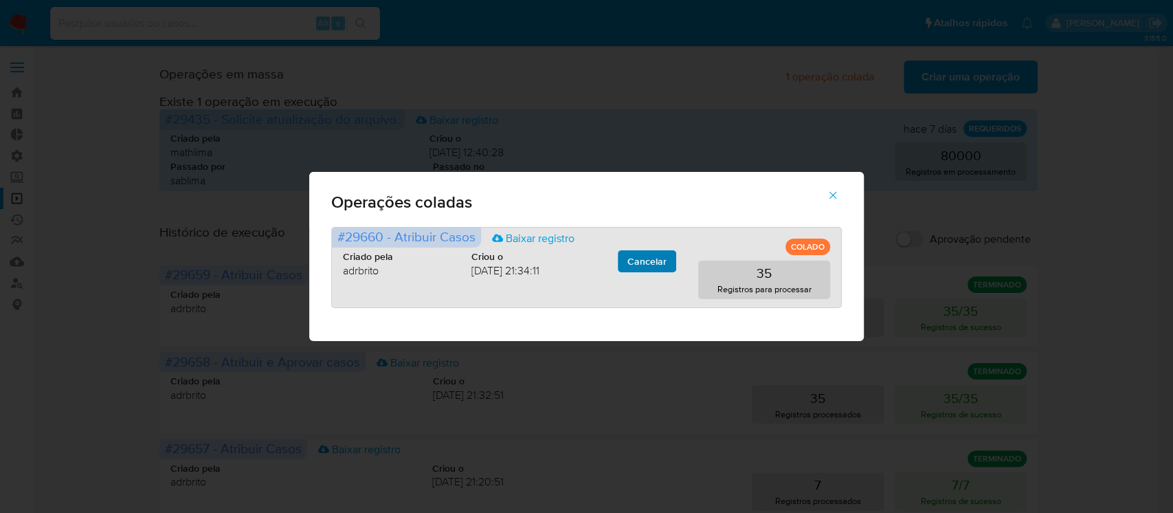
click at [646, 260] on span "Cancelar" at bounding box center [646, 261] width 39 height 19
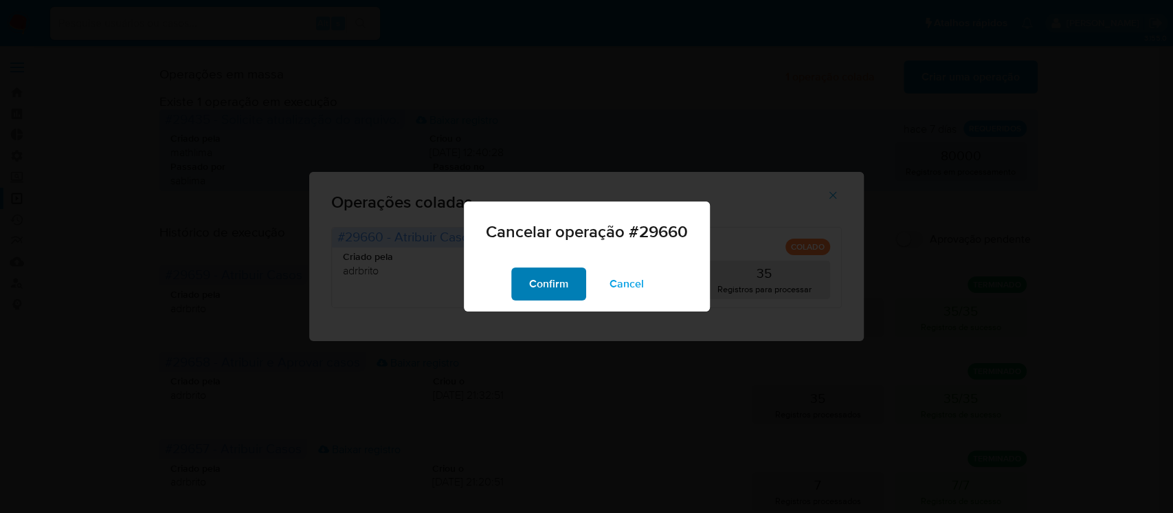
click at [555, 282] on span "Confirm" at bounding box center [548, 284] width 39 height 30
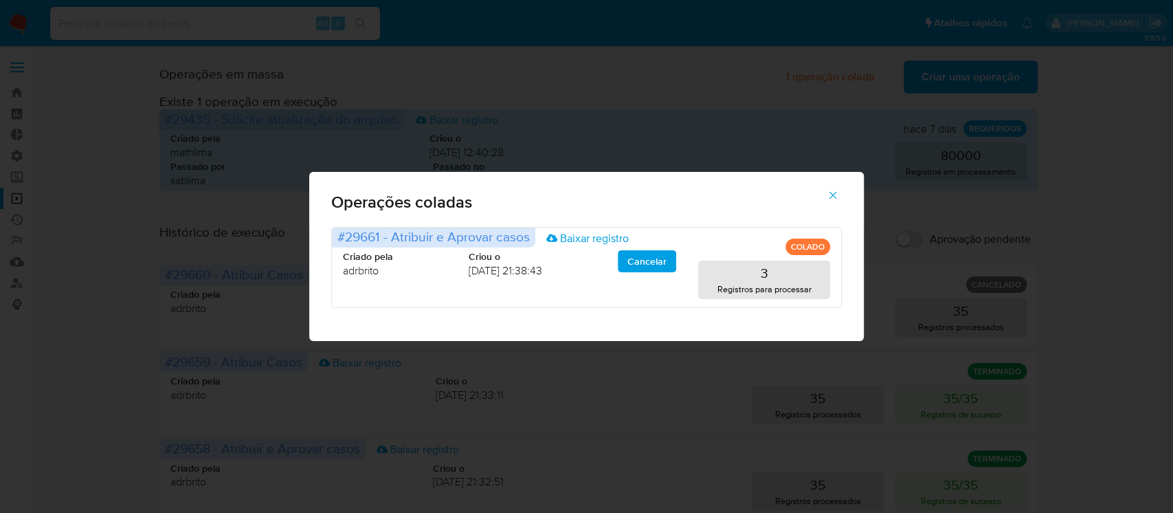
click at [836, 195] on icon "button" at bounding box center [833, 195] width 12 height 12
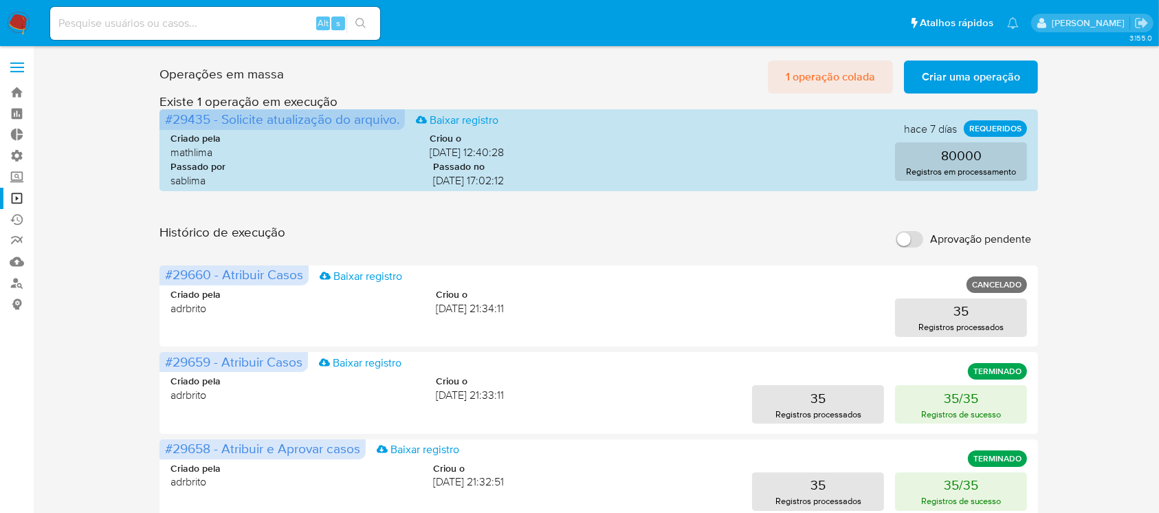
click at [827, 73] on span "1 operação colada" at bounding box center [829, 77] width 89 height 30
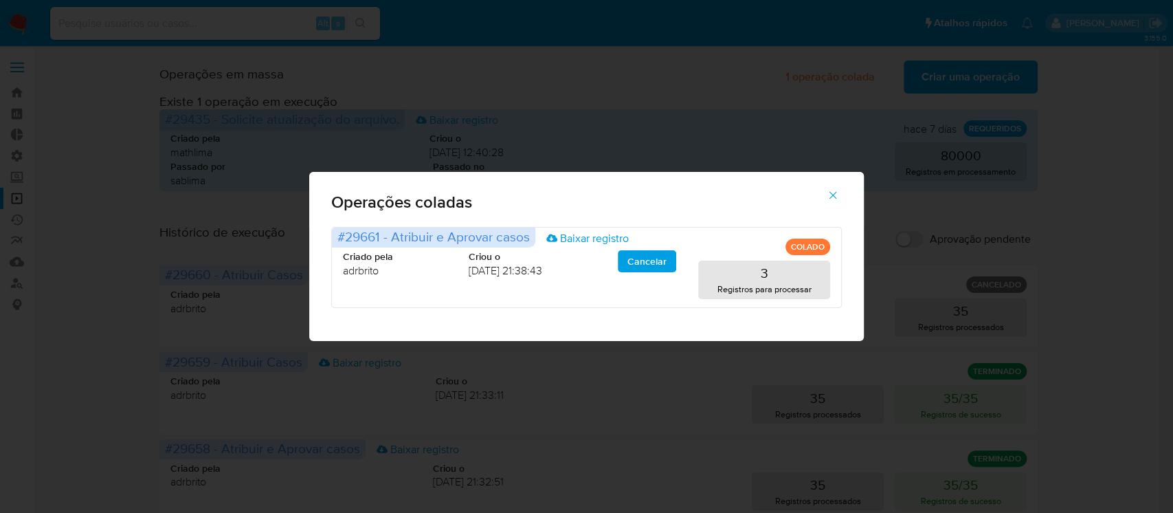
click at [833, 195] on icon "button" at bounding box center [833, 196] width 8 height 8
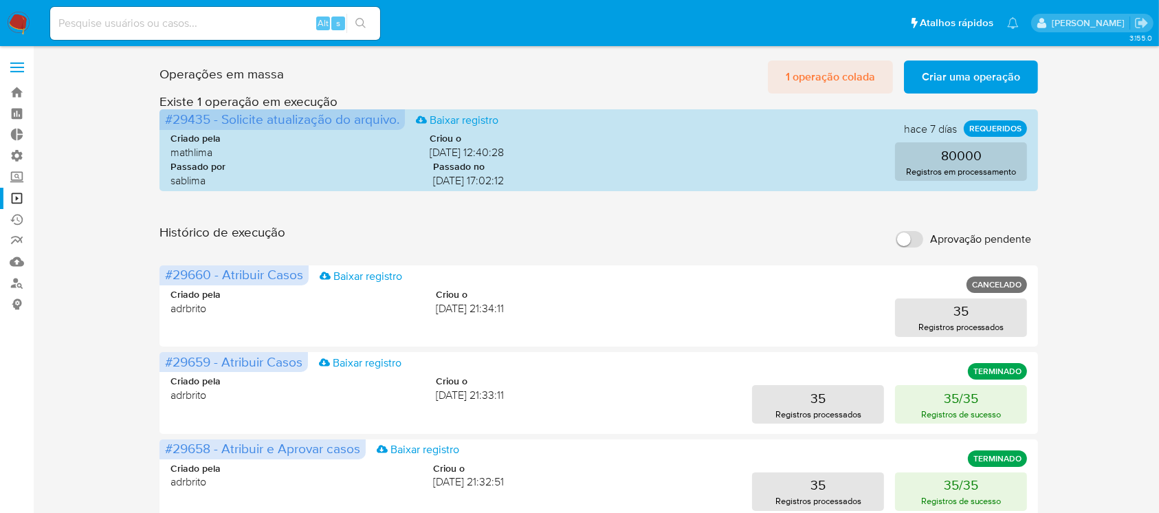
click at [827, 71] on span "1 operação colada" at bounding box center [829, 77] width 89 height 30
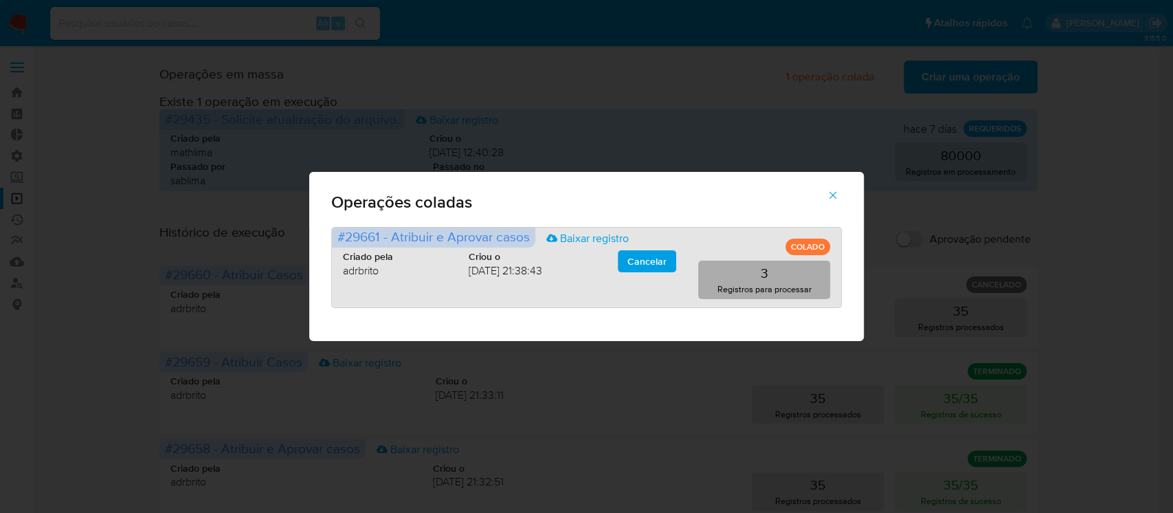
click at [774, 271] on button "3 Registros para processar" at bounding box center [764, 279] width 132 height 38
